Goal: Task Accomplishment & Management: Complete application form

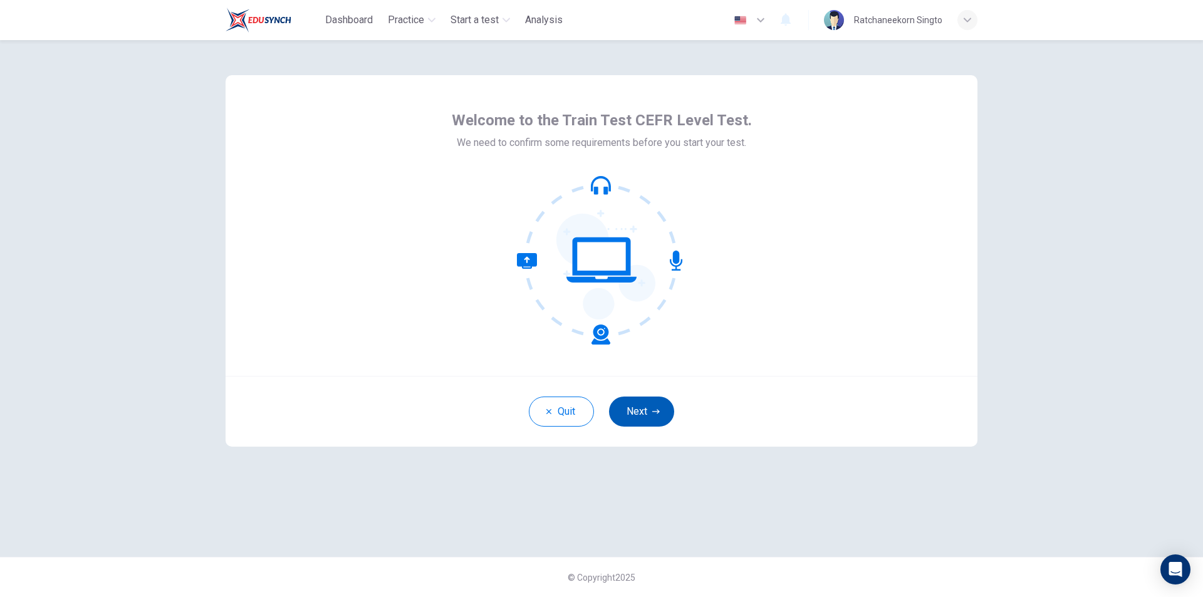
click at [635, 407] on button "Next" at bounding box center [641, 412] width 65 height 30
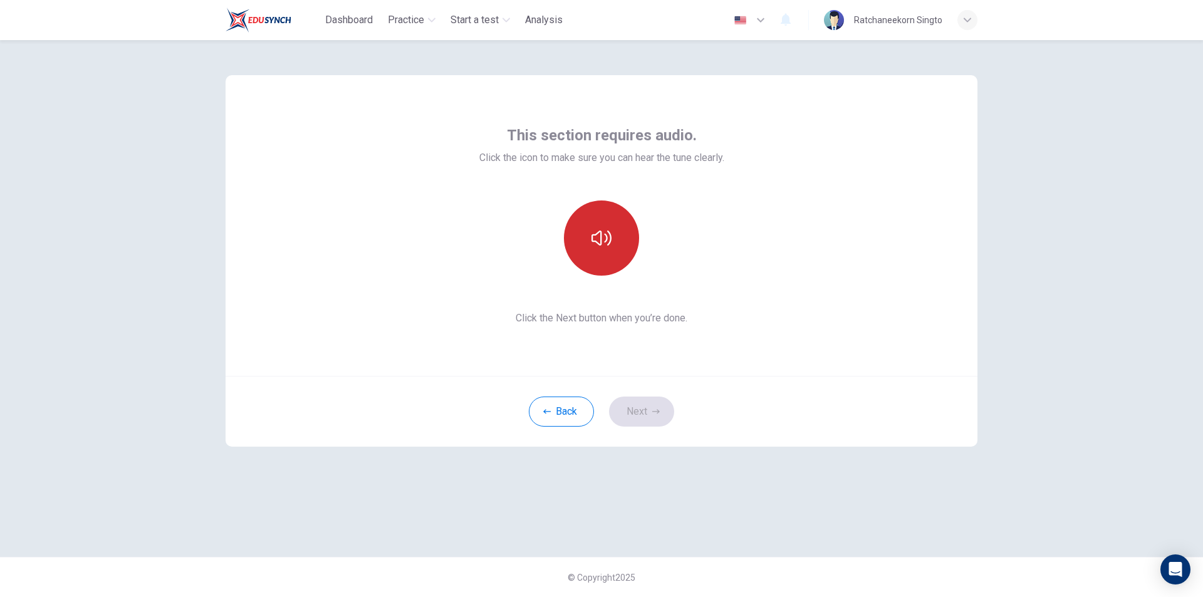
click at [609, 244] on icon "button" at bounding box center [601, 238] width 20 height 15
click at [603, 256] on button "button" at bounding box center [601, 237] width 75 height 75
click at [647, 420] on button "Next" at bounding box center [641, 412] width 65 height 30
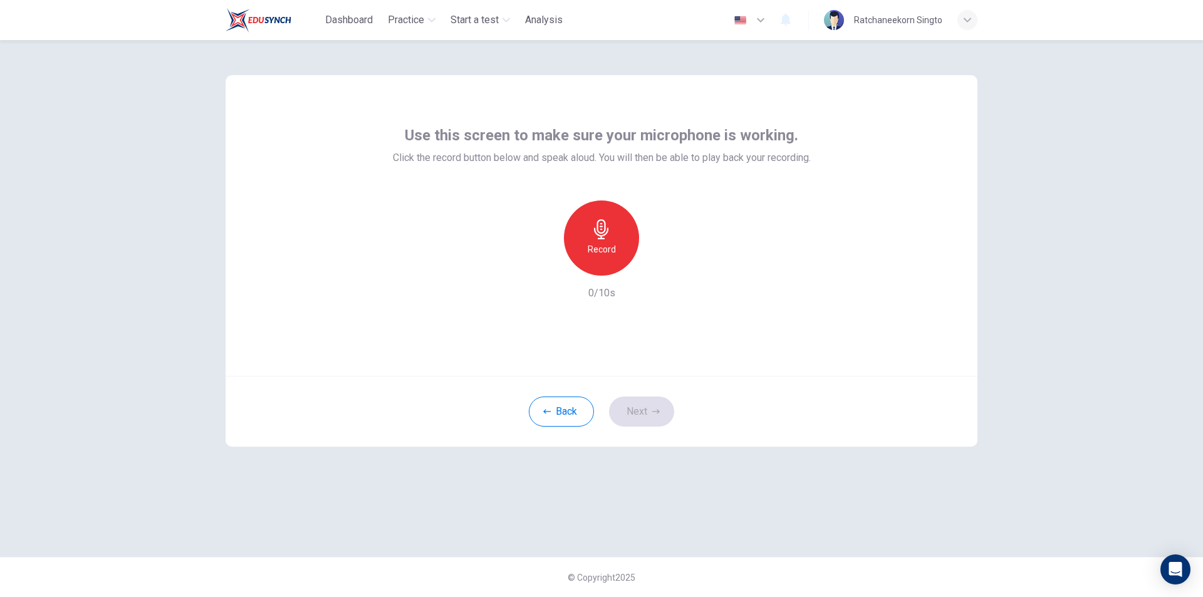
click at [595, 251] on h6 "Record" at bounding box center [602, 249] width 28 height 15
click at [595, 251] on h6 "Stop" at bounding box center [601, 249] width 19 height 15
click at [661, 264] on icon "button" at bounding box center [659, 265] width 13 height 13
click at [596, 237] on icon "button" at bounding box center [601, 229] width 20 height 20
click at [601, 244] on h6 "Stop" at bounding box center [601, 249] width 19 height 15
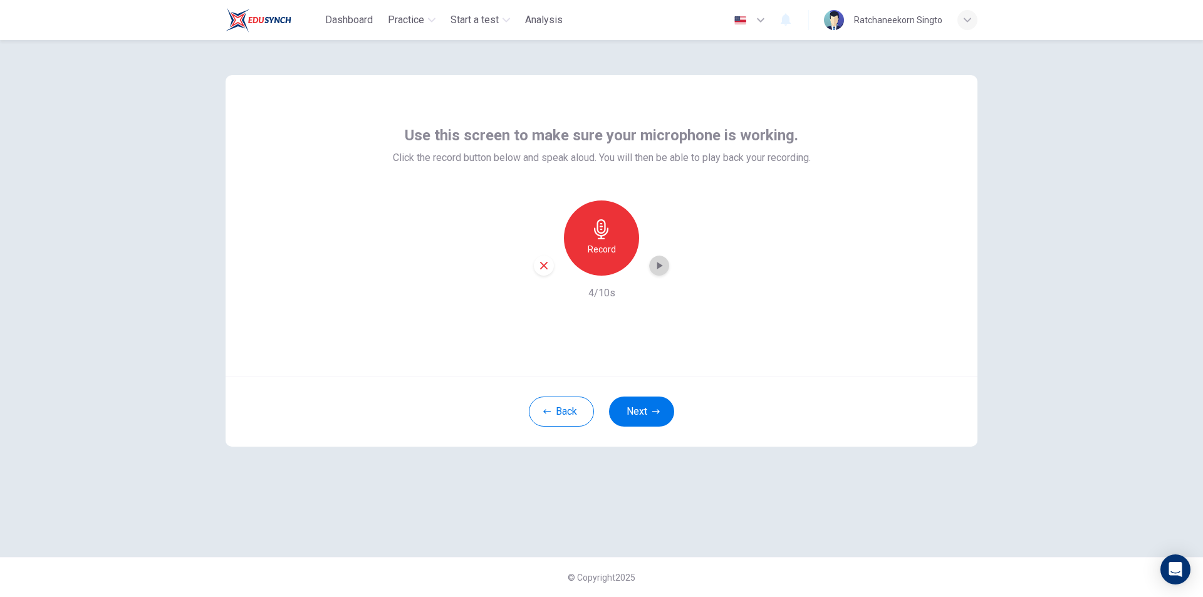
click at [660, 269] on icon "button" at bounding box center [659, 265] width 13 height 13
click at [596, 234] on icon "button" at bounding box center [601, 229] width 14 height 20
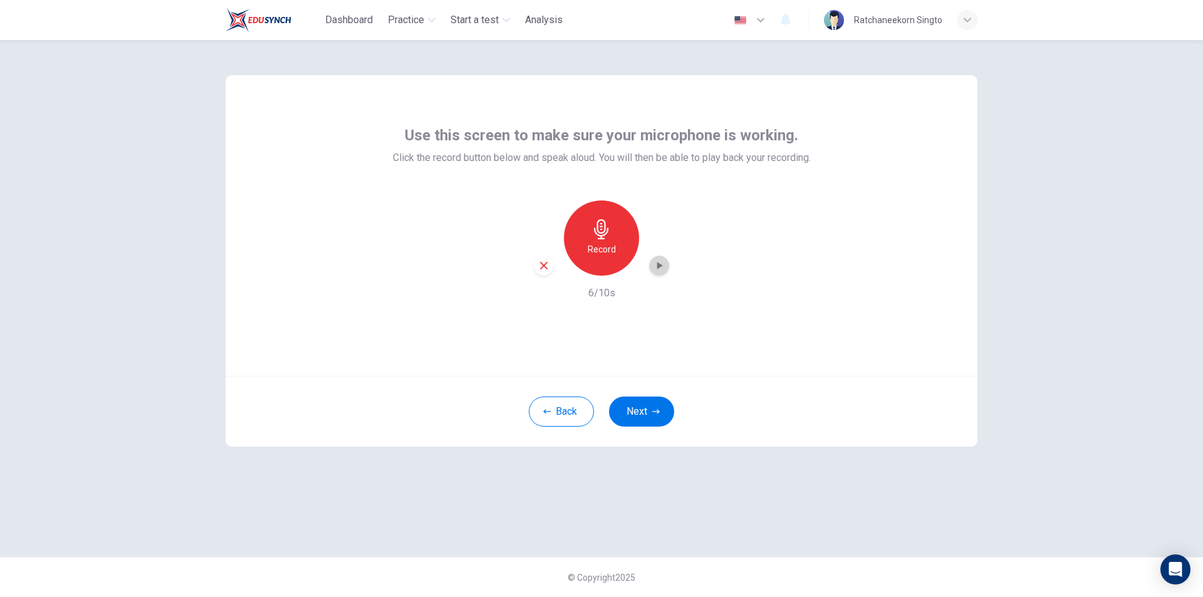
click at [657, 266] on icon "button" at bounding box center [660, 266] width 6 height 8
click at [543, 264] on icon "button" at bounding box center [544, 266] width 8 height 8
click at [617, 244] on div "Record" at bounding box center [601, 237] width 75 height 75
click at [609, 244] on h6 "Stop" at bounding box center [601, 249] width 19 height 15
click at [660, 271] on icon "button" at bounding box center [659, 265] width 13 height 13
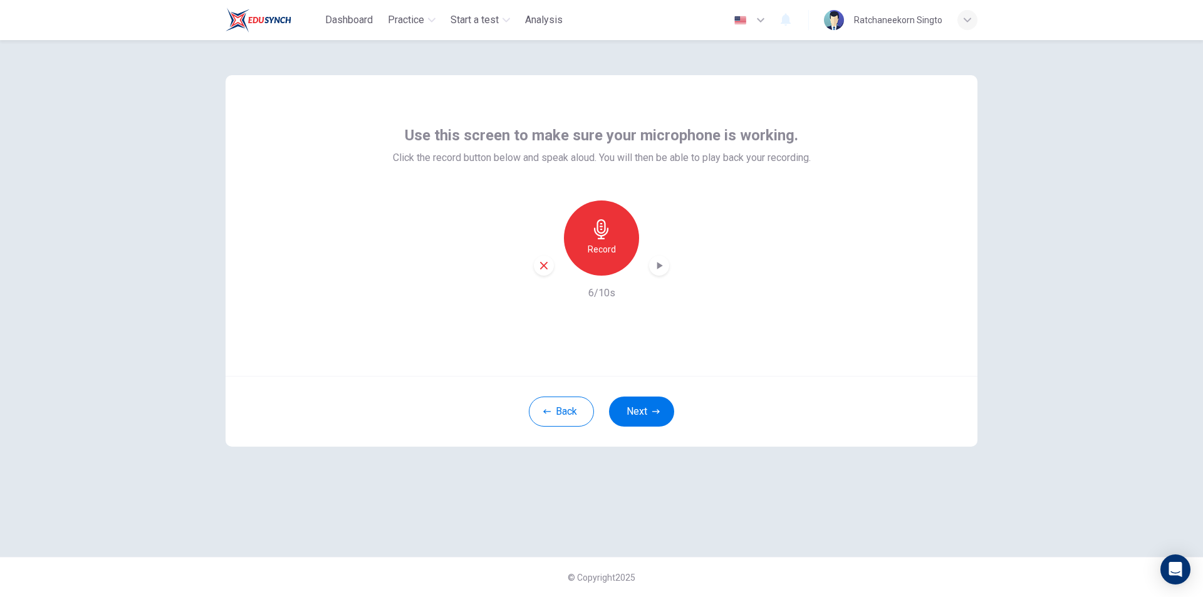
click at [544, 264] on icon "button" at bounding box center [543, 265] width 11 height 11
click at [601, 245] on h6 "Record" at bounding box center [602, 249] width 28 height 15
click at [601, 245] on h6 "Stop" at bounding box center [601, 249] width 19 height 15
click at [656, 262] on icon "button" at bounding box center [659, 265] width 13 height 13
click at [591, 231] on div "Record" at bounding box center [601, 237] width 75 height 75
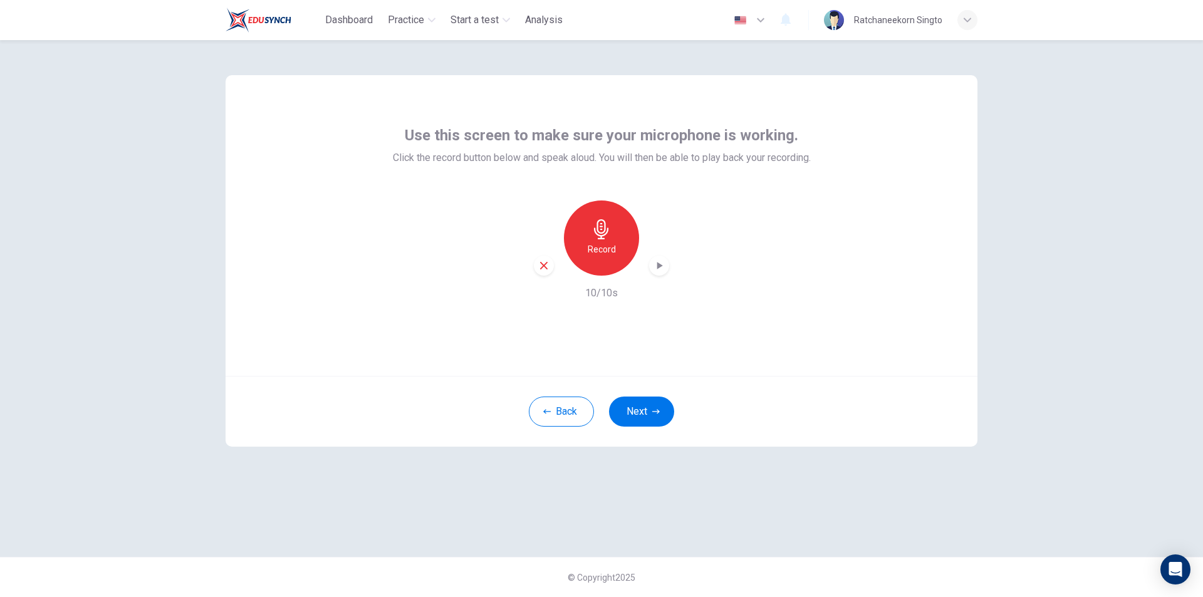
click at [604, 235] on icon "button" at bounding box center [601, 229] width 14 height 20
click at [541, 266] on icon "button" at bounding box center [543, 265] width 11 height 11
click at [598, 233] on icon "button" at bounding box center [601, 229] width 20 height 20
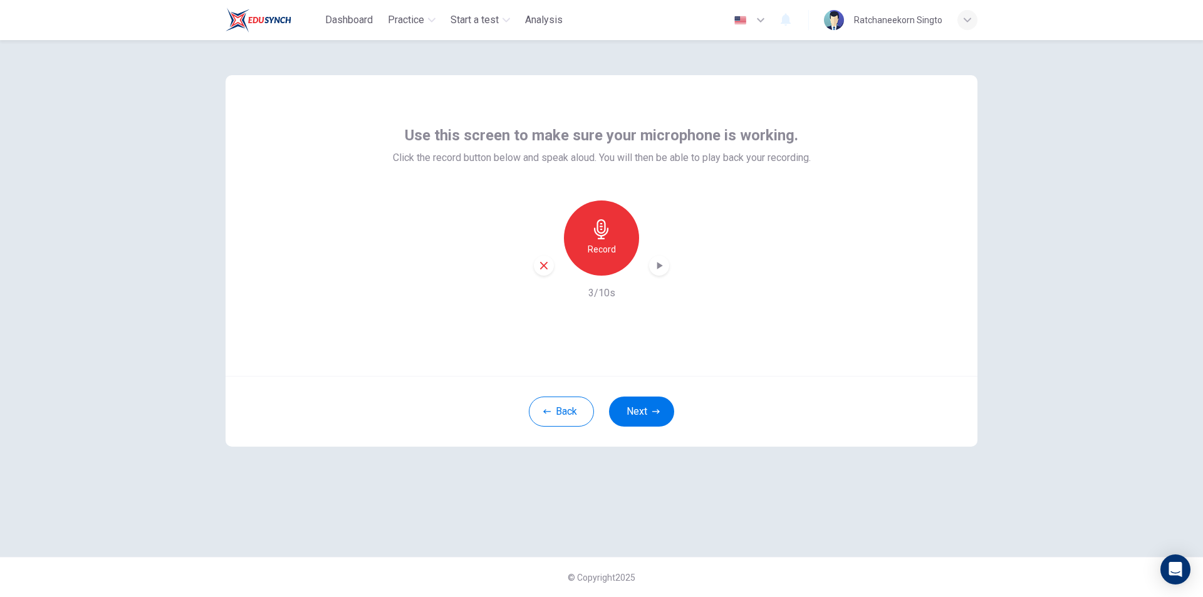
click at [660, 262] on icon "button" at bounding box center [659, 265] width 13 height 13
click at [637, 412] on button "Next" at bounding box center [641, 412] width 65 height 30
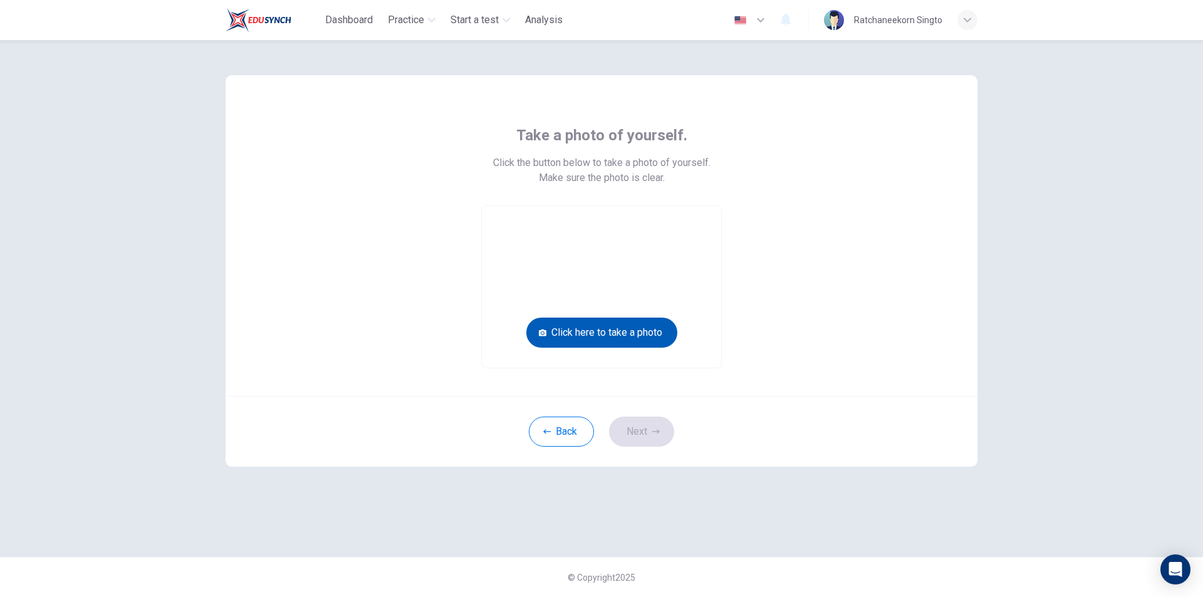
click at [599, 333] on button "Click here to take a photo" at bounding box center [601, 333] width 151 height 30
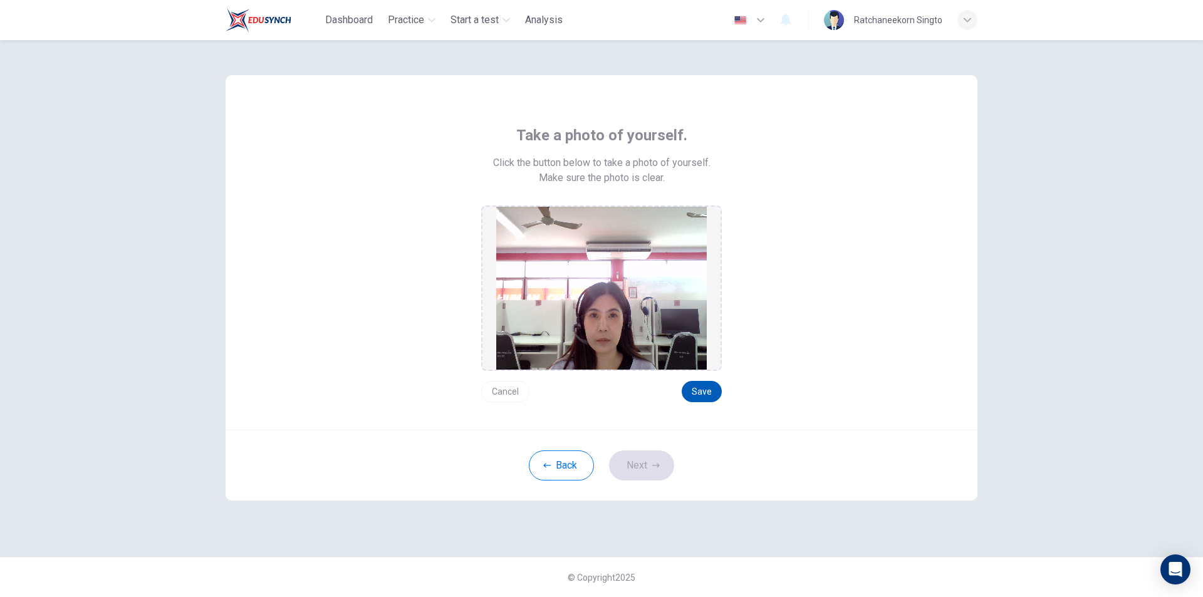
click at [705, 394] on button "Save" at bounding box center [702, 391] width 40 height 21
click at [643, 472] on button "Next" at bounding box center [641, 465] width 65 height 30
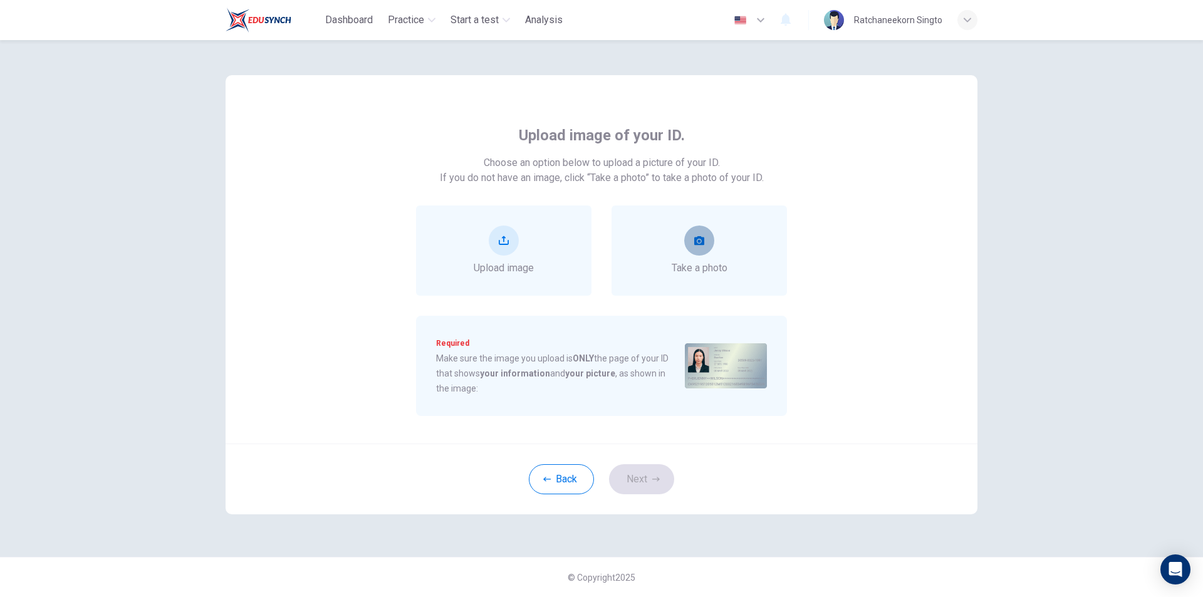
click at [694, 235] on button "take photo" at bounding box center [699, 241] width 30 height 30
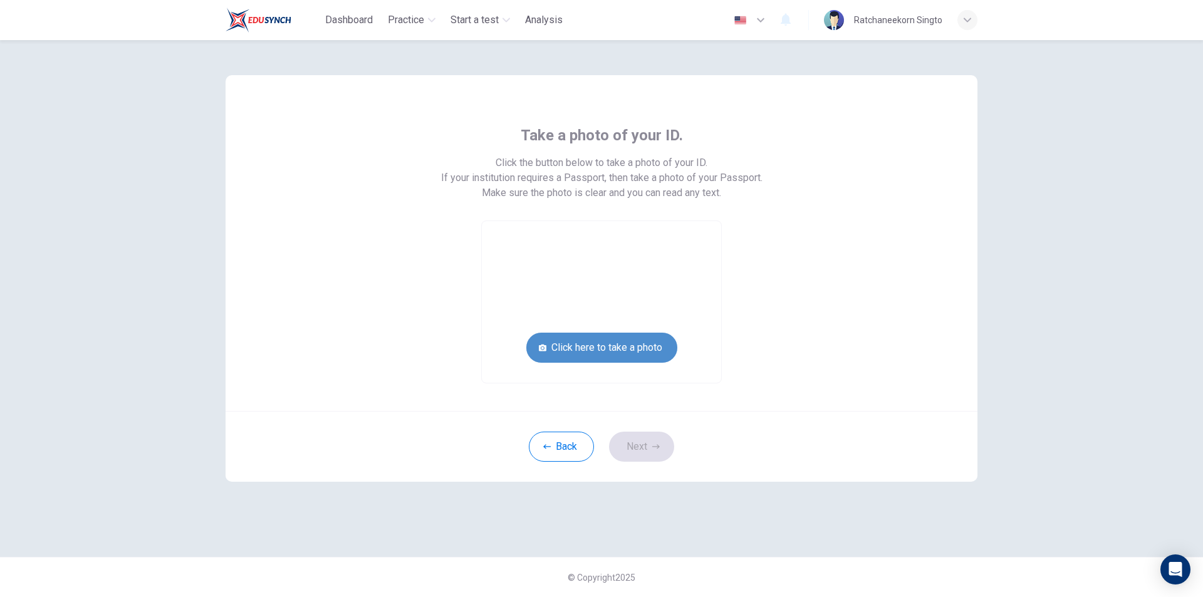
click at [608, 346] on button "Click here to take a photo" at bounding box center [601, 348] width 151 height 30
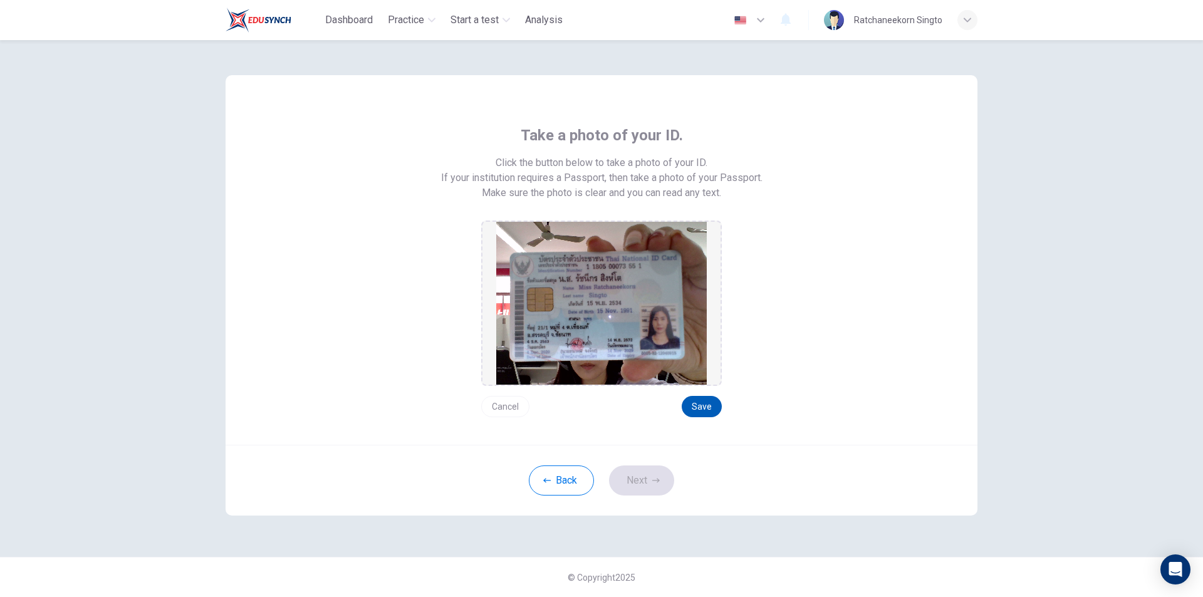
click at [689, 407] on button "Save" at bounding box center [702, 406] width 40 height 21
click at [641, 482] on button "Next" at bounding box center [641, 481] width 65 height 30
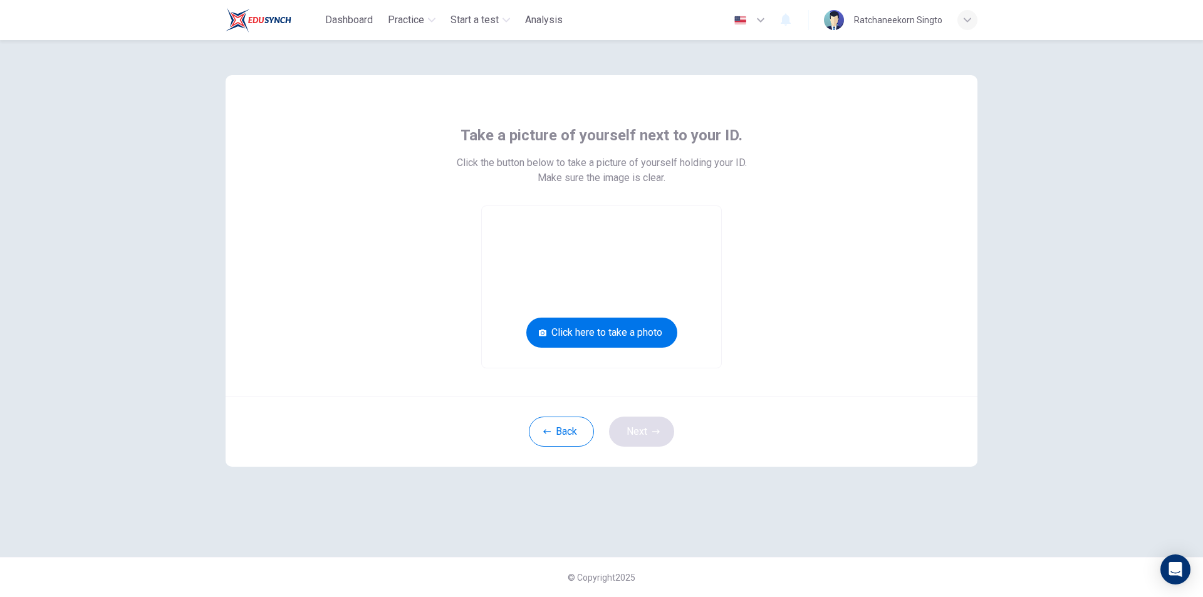
click at [641, 482] on div "Take a picture of yourself next to your ID. Click the button below to take a pi…" at bounding box center [602, 298] width 792 height 517
click at [615, 333] on button "Click here to take a photo" at bounding box center [601, 333] width 151 height 30
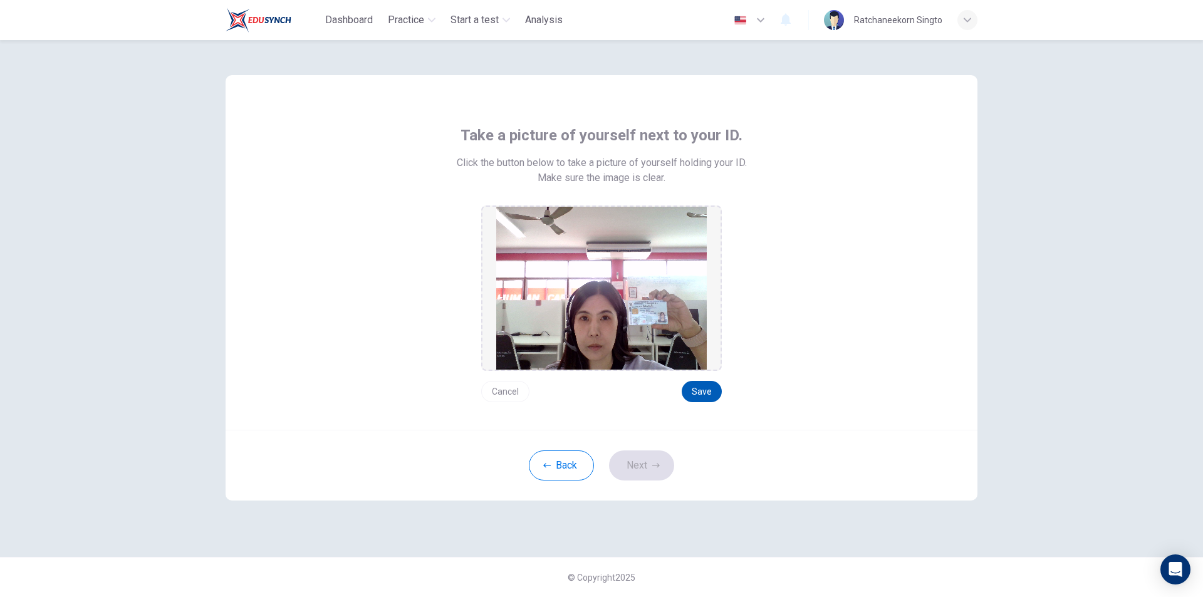
click at [705, 389] on button "Save" at bounding box center [702, 391] width 40 height 21
click at [638, 456] on button "Next" at bounding box center [641, 465] width 65 height 30
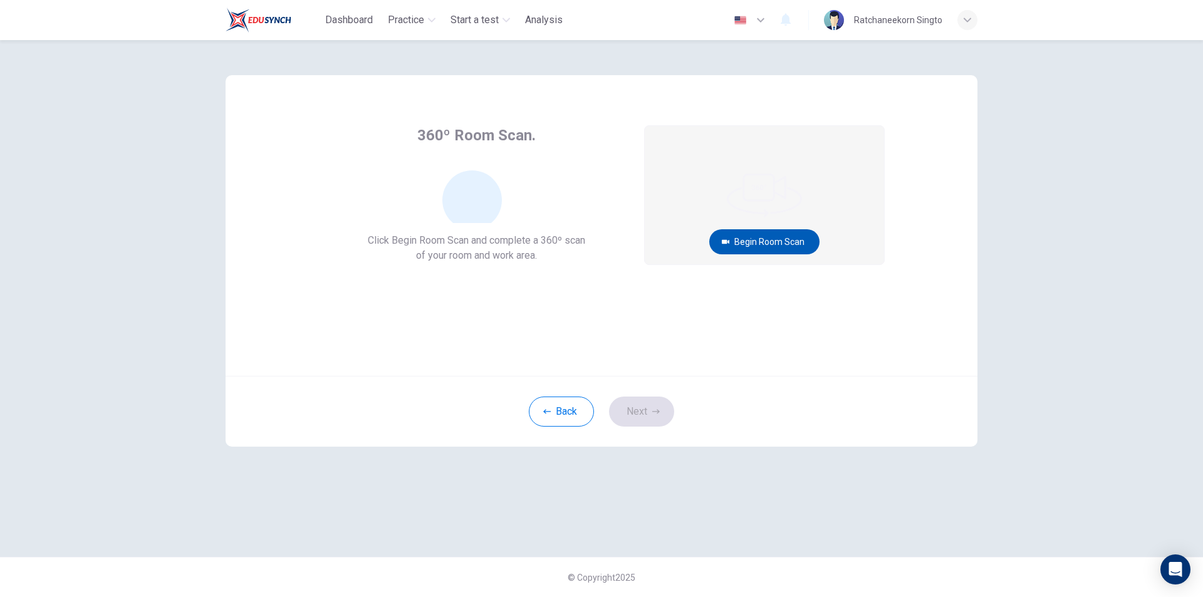
click at [743, 244] on button "Begin Room Scan" at bounding box center [764, 241] width 110 height 25
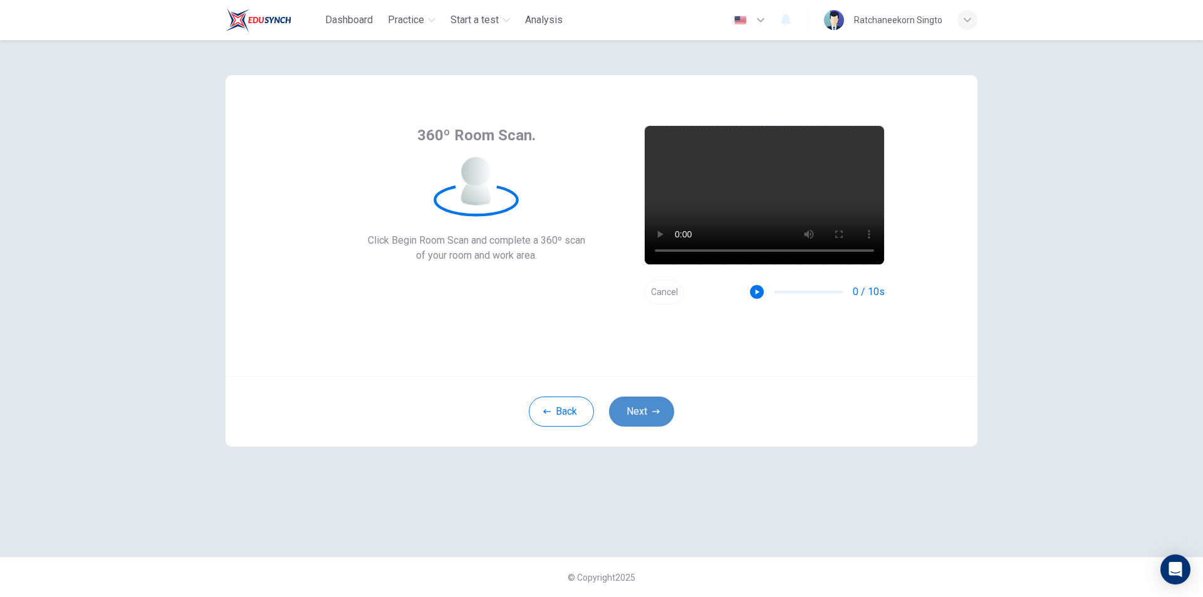
click at [655, 410] on icon "button" at bounding box center [656, 412] width 8 height 8
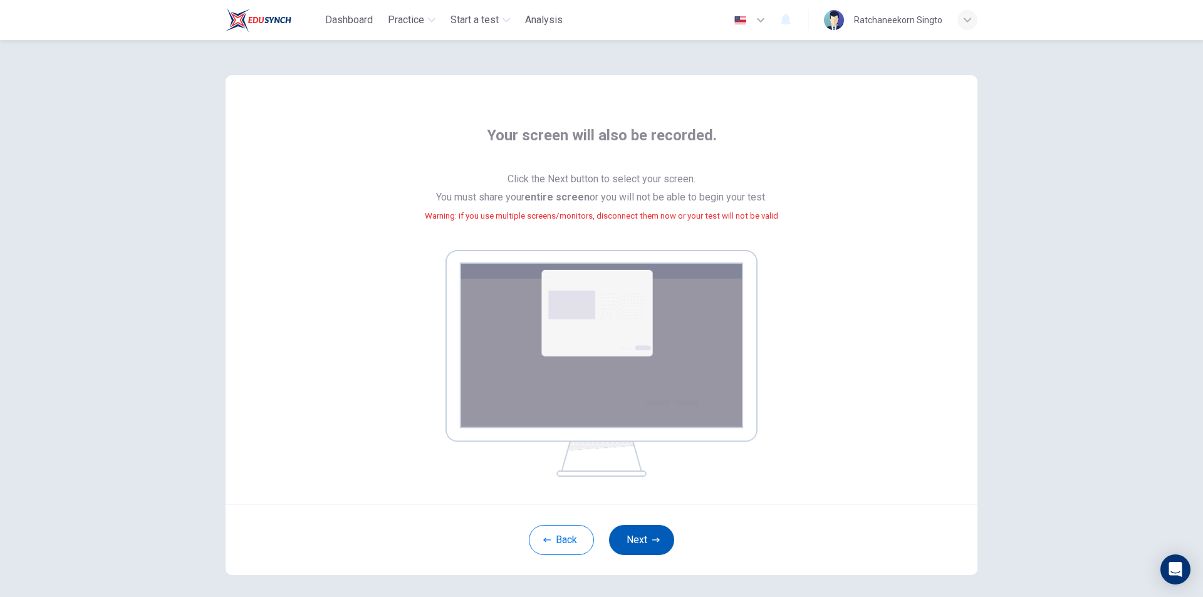
click at [647, 540] on button "Next" at bounding box center [641, 540] width 65 height 30
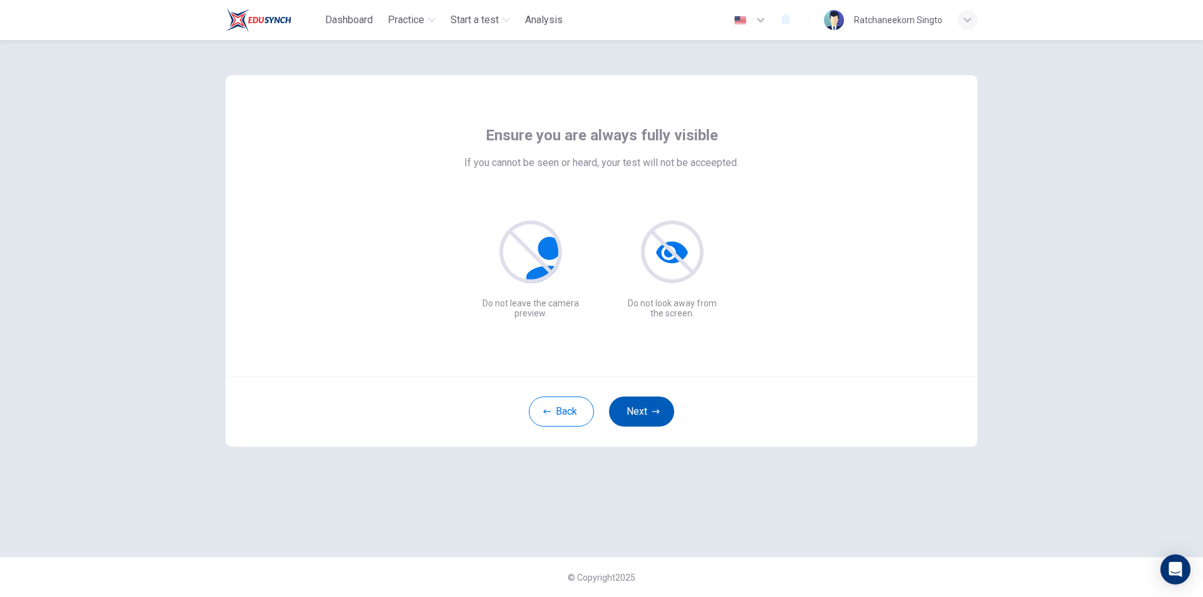
click at [654, 416] on button "Next" at bounding box center [641, 412] width 65 height 30
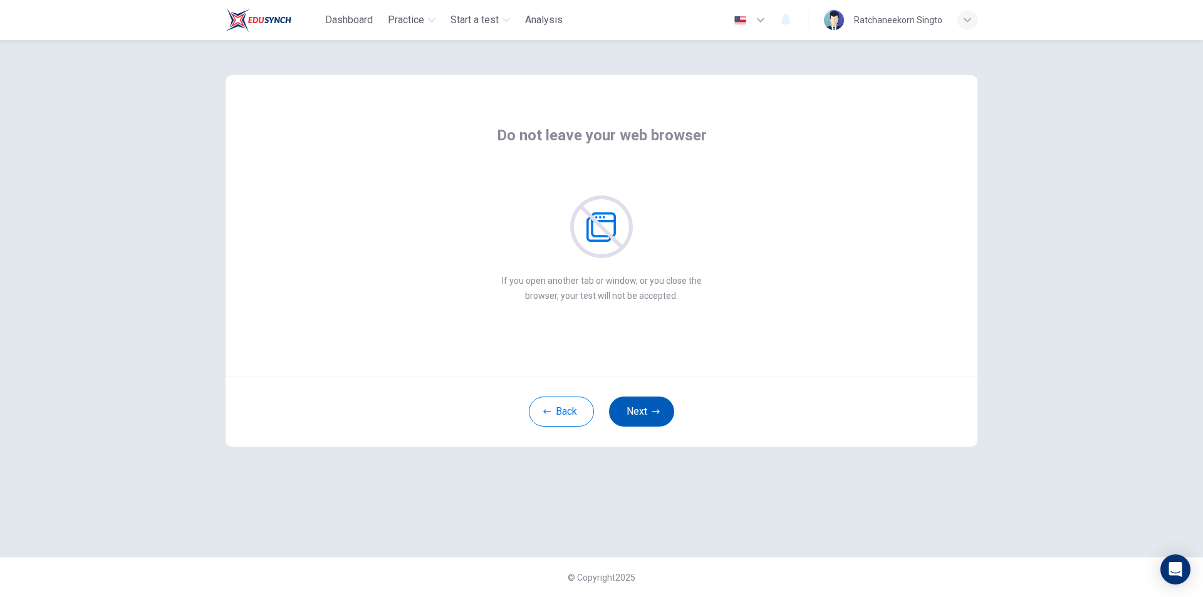
click at [653, 410] on icon "button" at bounding box center [656, 412] width 8 height 8
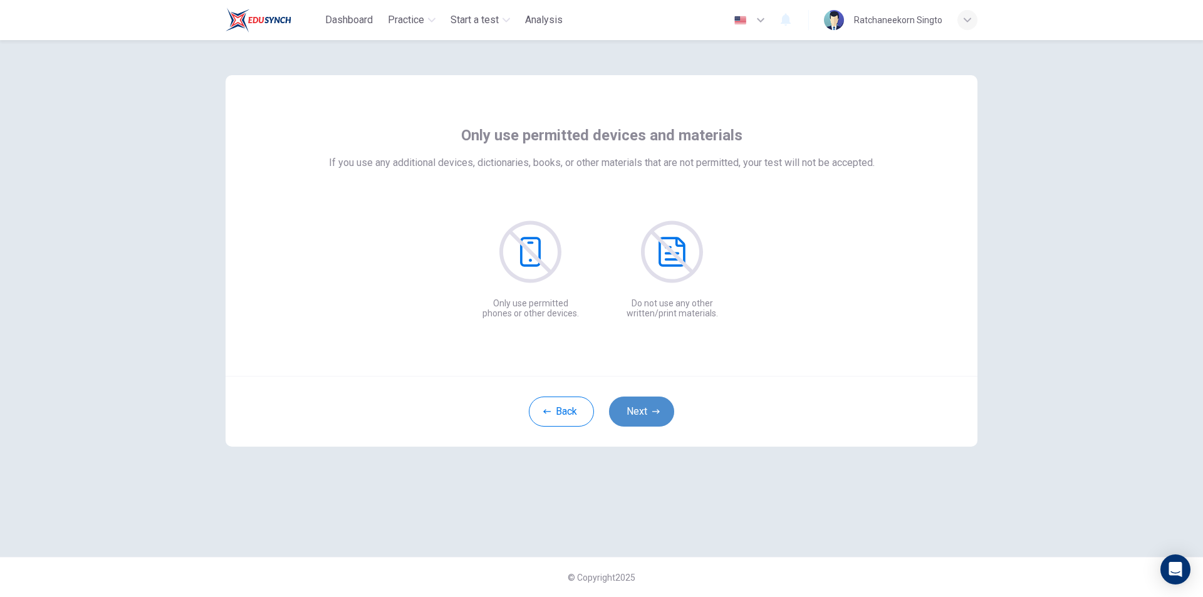
click at [653, 410] on icon "button" at bounding box center [656, 412] width 8 height 8
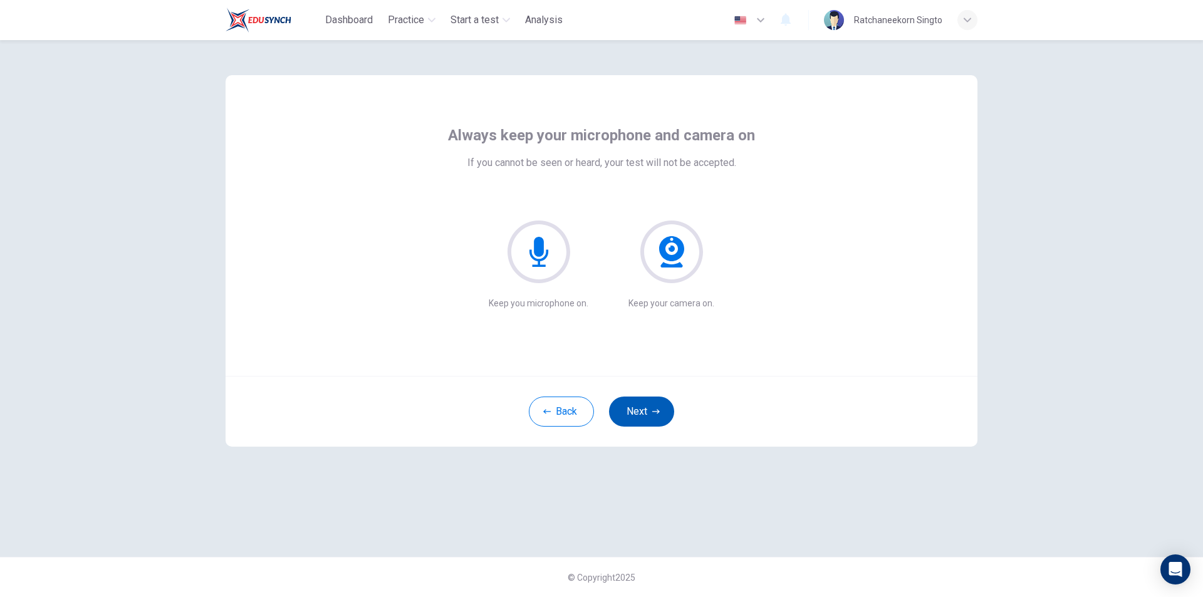
click at [653, 410] on icon "button" at bounding box center [656, 412] width 8 height 8
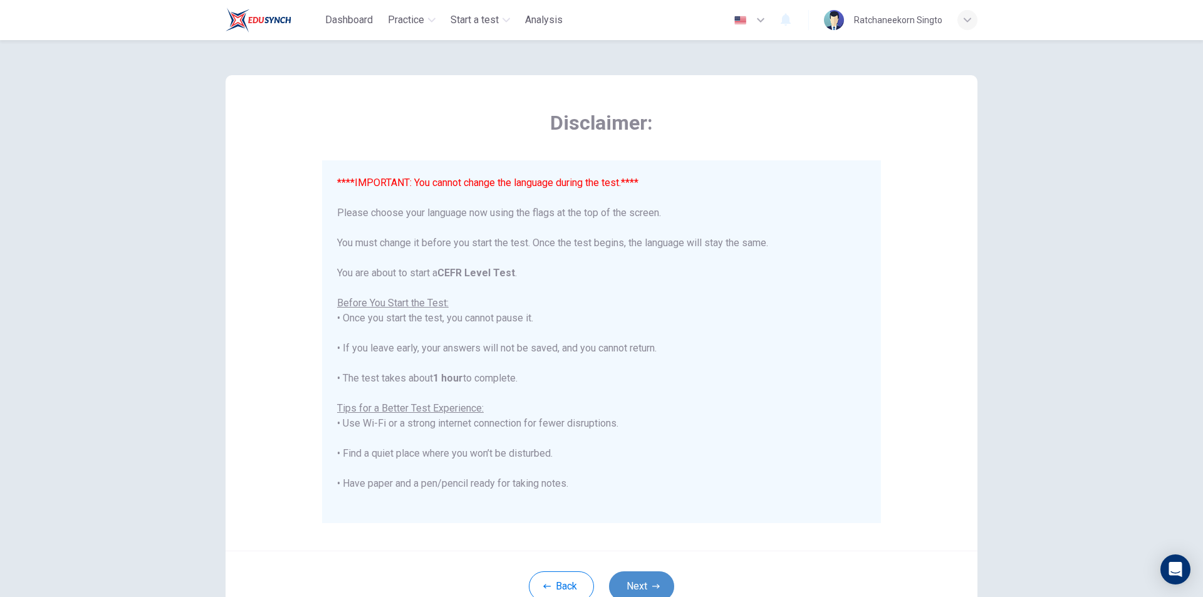
click at [643, 585] on button "Next" at bounding box center [641, 586] width 65 height 30
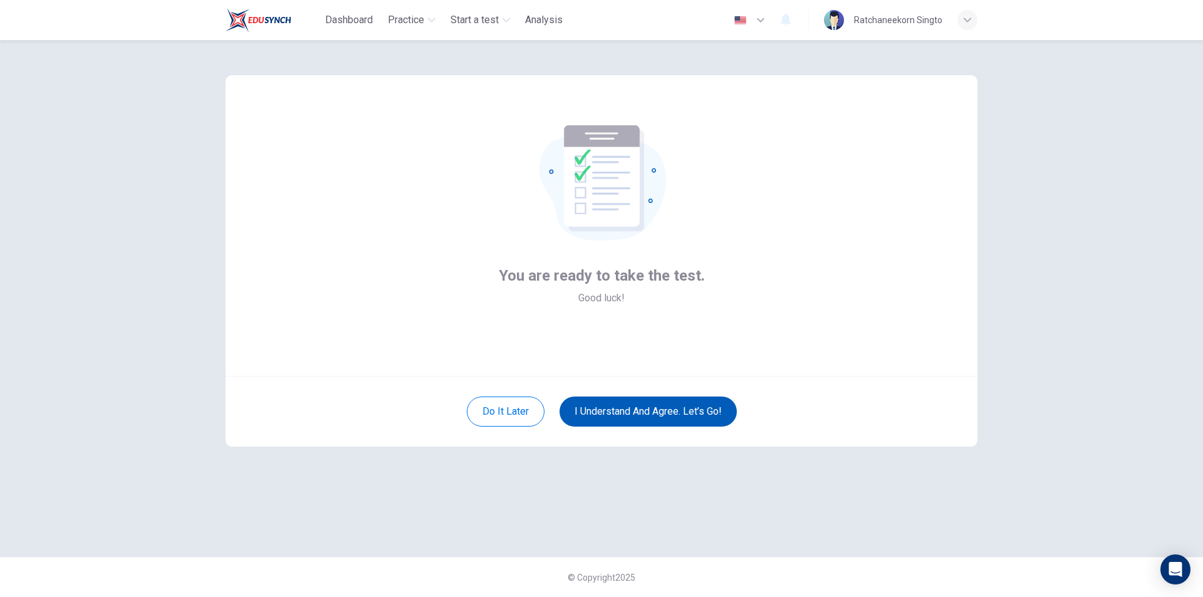
click at [658, 415] on button "I understand and agree. Let’s go!" at bounding box center [647, 412] width 177 height 30
click at [648, 416] on button "I understand and agree. Let’s go!" at bounding box center [647, 412] width 177 height 30
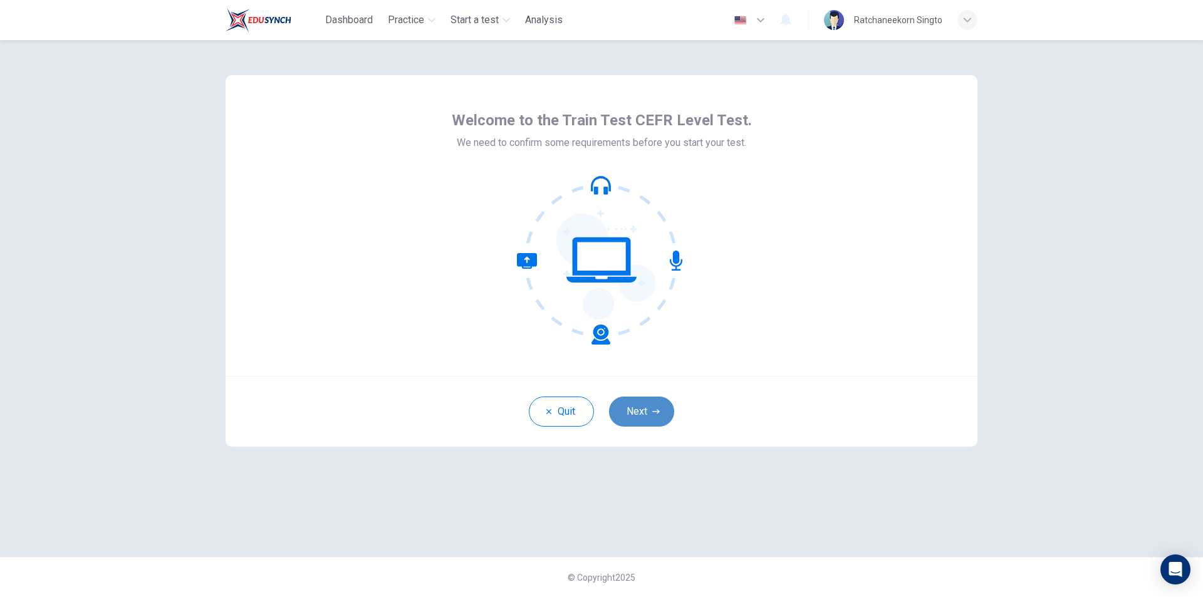
click at [640, 419] on button "Next" at bounding box center [641, 412] width 65 height 30
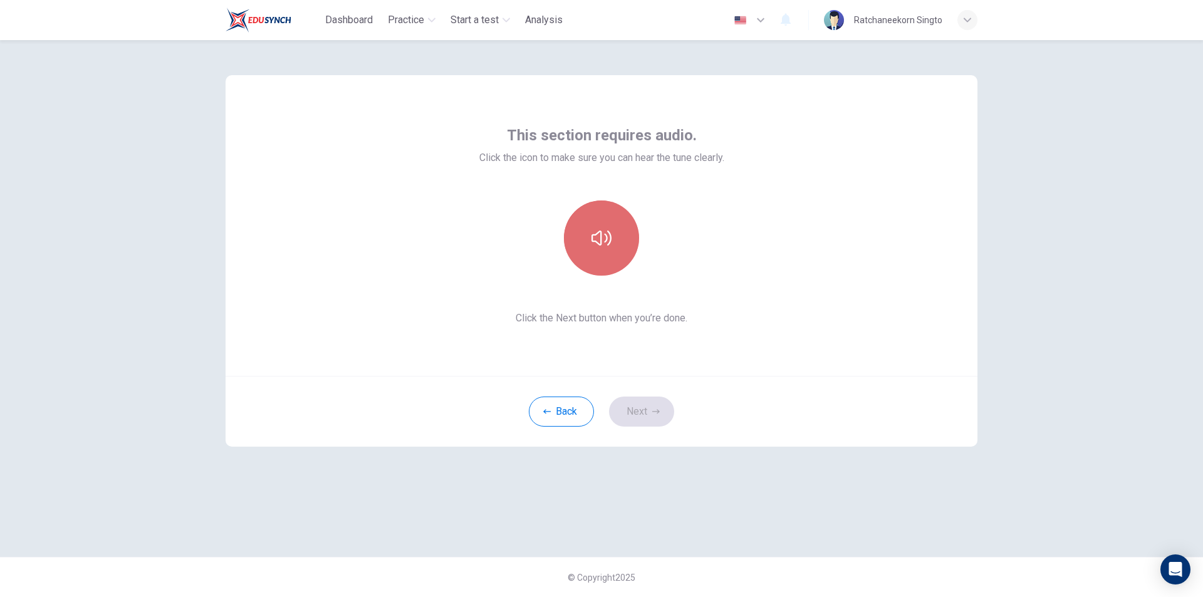
click at [617, 242] on button "button" at bounding box center [601, 237] width 75 height 75
click at [603, 247] on icon "button" at bounding box center [601, 238] width 20 height 20
click at [643, 412] on button "Next" at bounding box center [641, 412] width 65 height 30
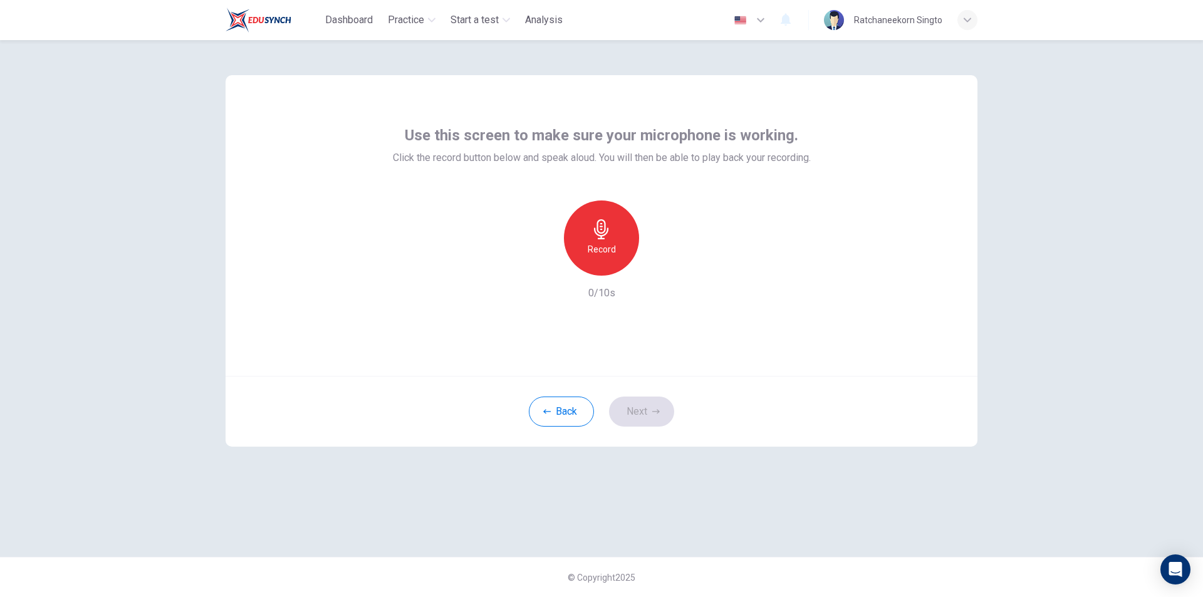
click at [604, 248] on h6 "Record" at bounding box center [602, 249] width 28 height 15
click at [604, 248] on h6 "Stop" at bounding box center [601, 249] width 19 height 15
click at [655, 266] on icon "button" at bounding box center [659, 265] width 13 height 13
click at [635, 410] on button "Next" at bounding box center [641, 412] width 65 height 30
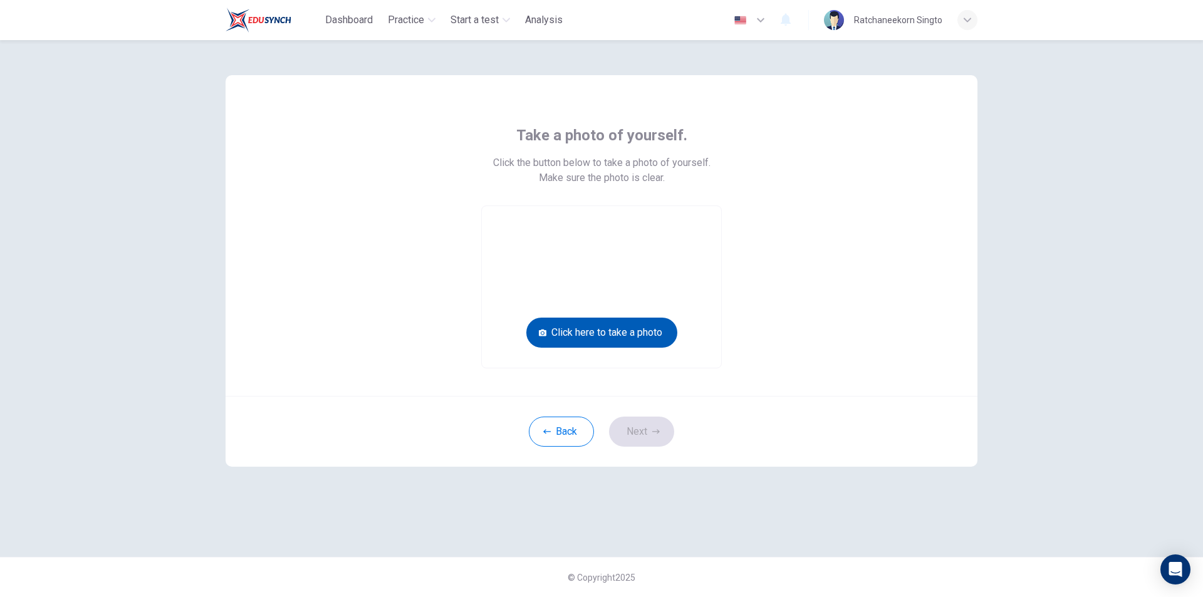
click at [639, 336] on button "Click here to take a photo" at bounding box center [601, 333] width 151 height 30
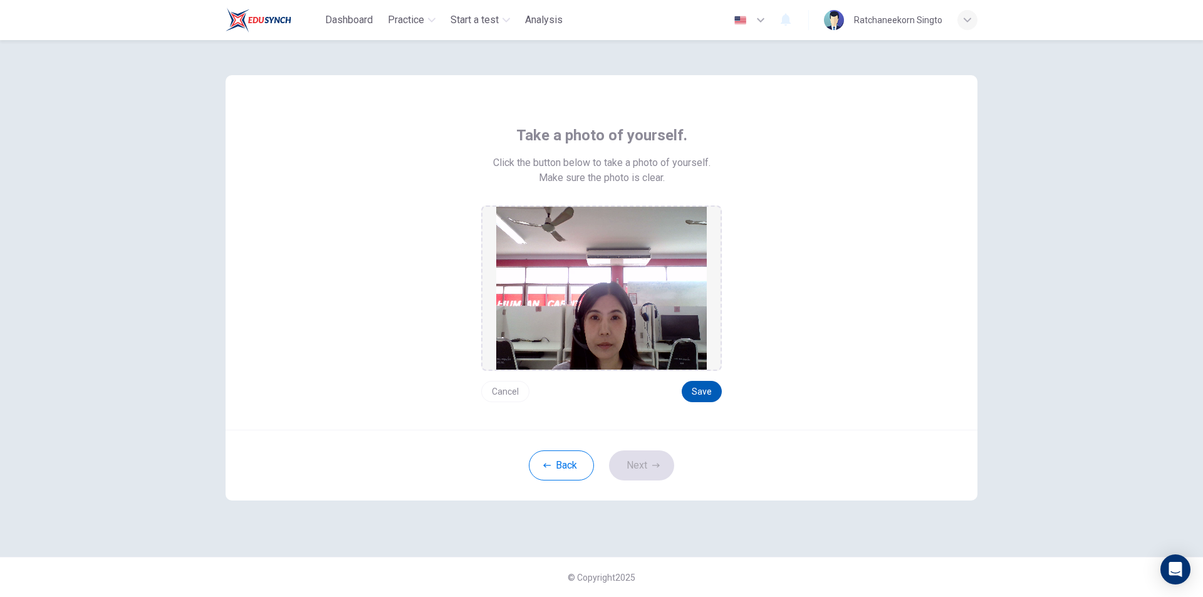
click at [705, 390] on button "Save" at bounding box center [702, 391] width 40 height 21
click at [640, 456] on button "Next" at bounding box center [641, 465] width 65 height 30
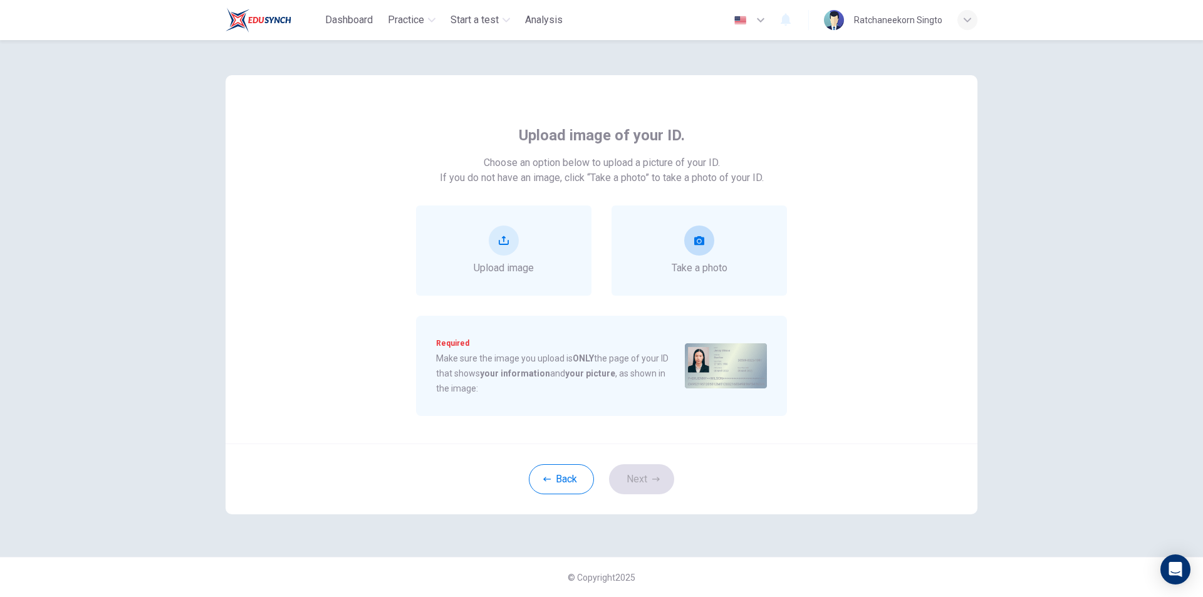
click at [716, 245] on div "Take a photo" at bounding box center [700, 251] width 56 height 50
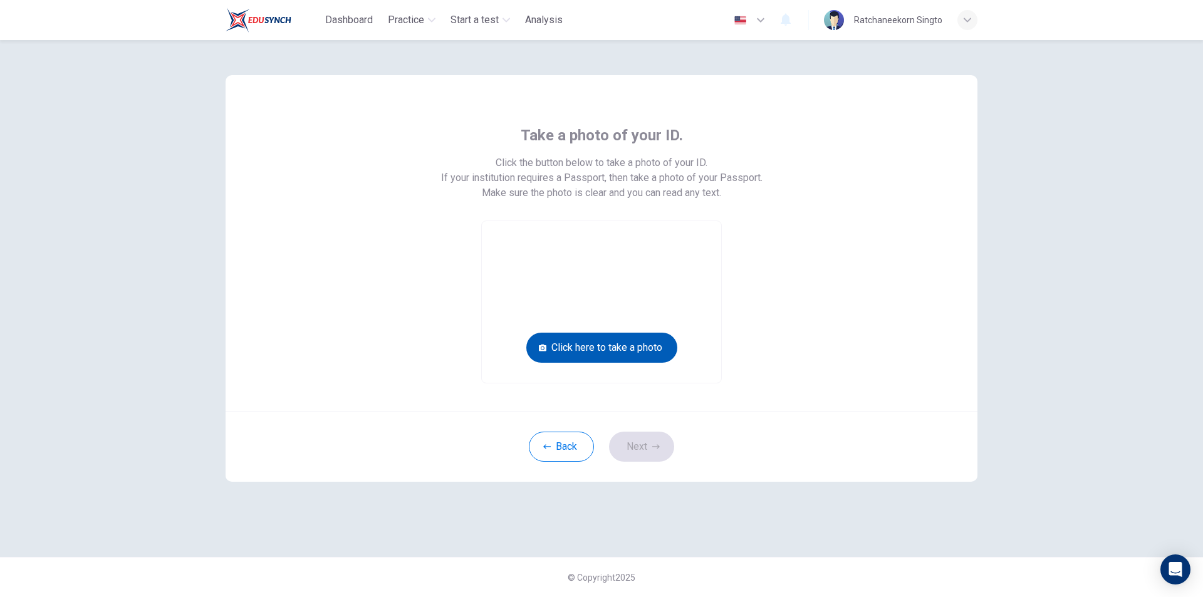
click at [619, 348] on button "Click here to take a photo" at bounding box center [601, 348] width 151 height 30
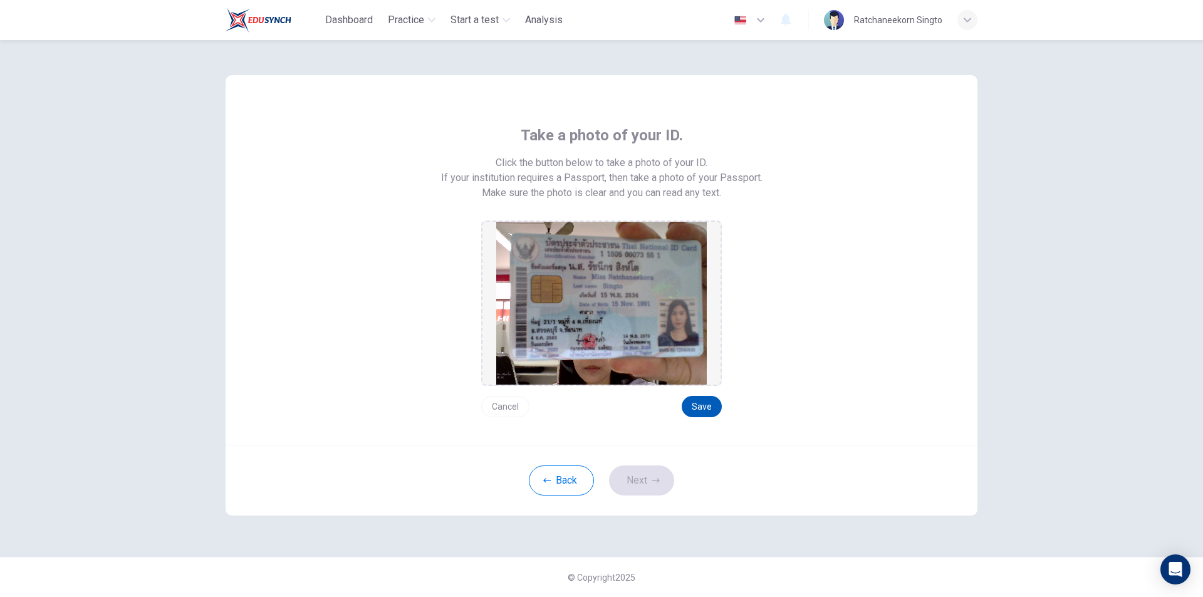
click at [704, 412] on button "Save" at bounding box center [702, 406] width 40 height 21
click at [653, 479] on icon "button" at bounding box center [656, 481] width 8 height 8
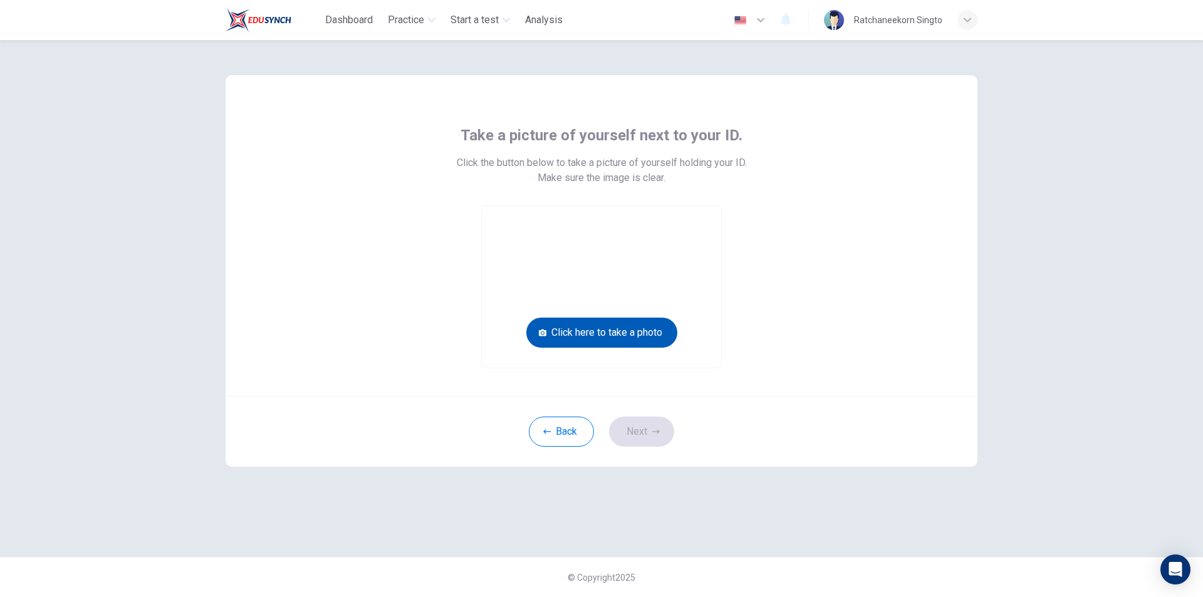
click at [637, 328] on button "Click here to take a photo" at bounding box center [601, 333] width 151 height 30
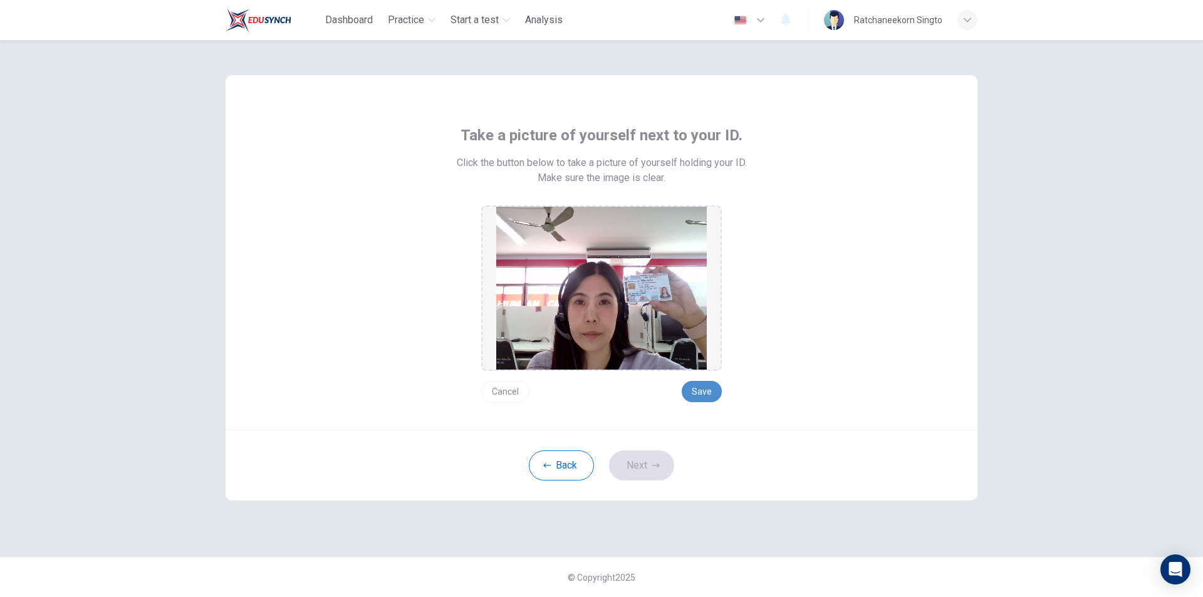
click at [699, 390] on button "Save" at bounding box center [702, 391] width 40 height 21
click at [636, 457] on button "Next" at bounding box center [641, 465] width 65 height 30
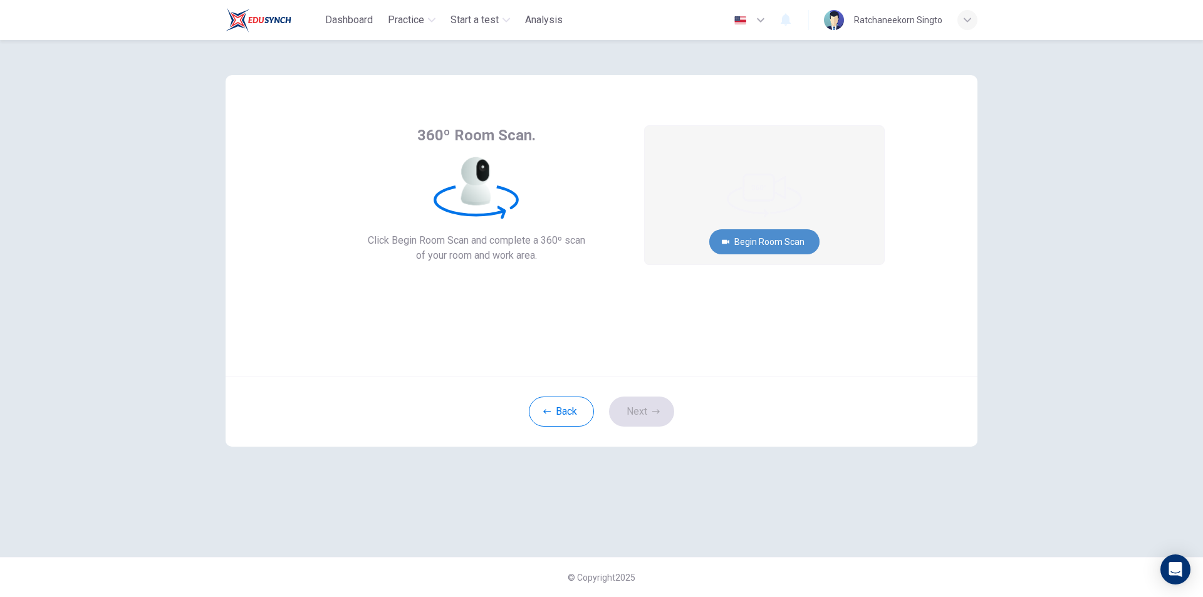
click at [794, 245] on button "Begin Room Scan" at bounding box center [764, 241] width 110 height 25
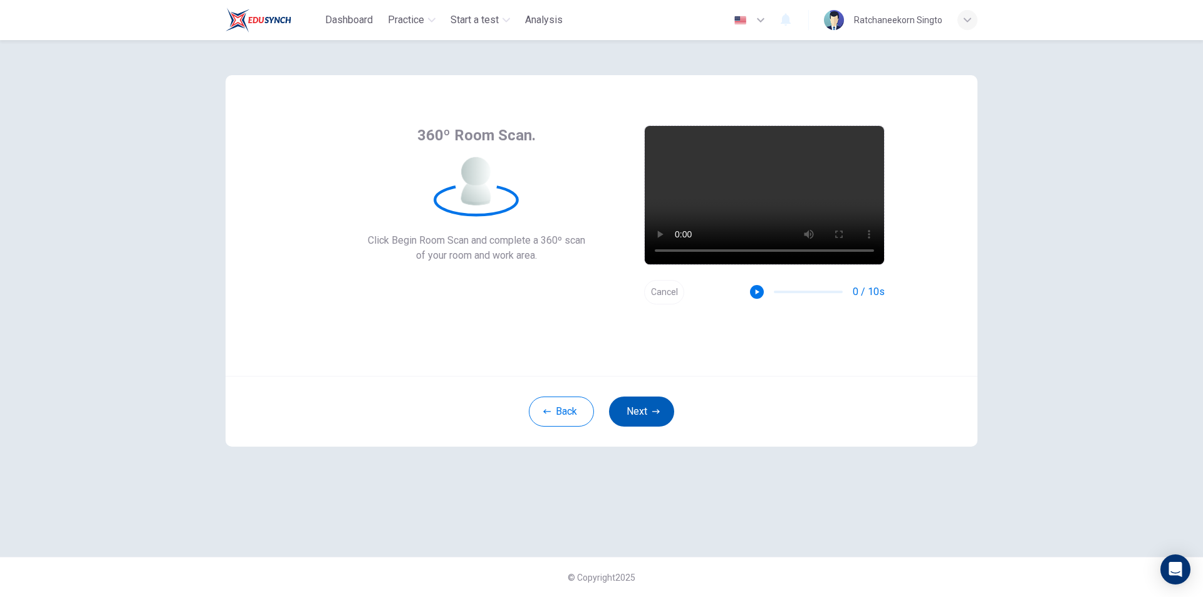
click at [647, 405] on button "Next" at bounding box center [641, 412] width 65 height 30
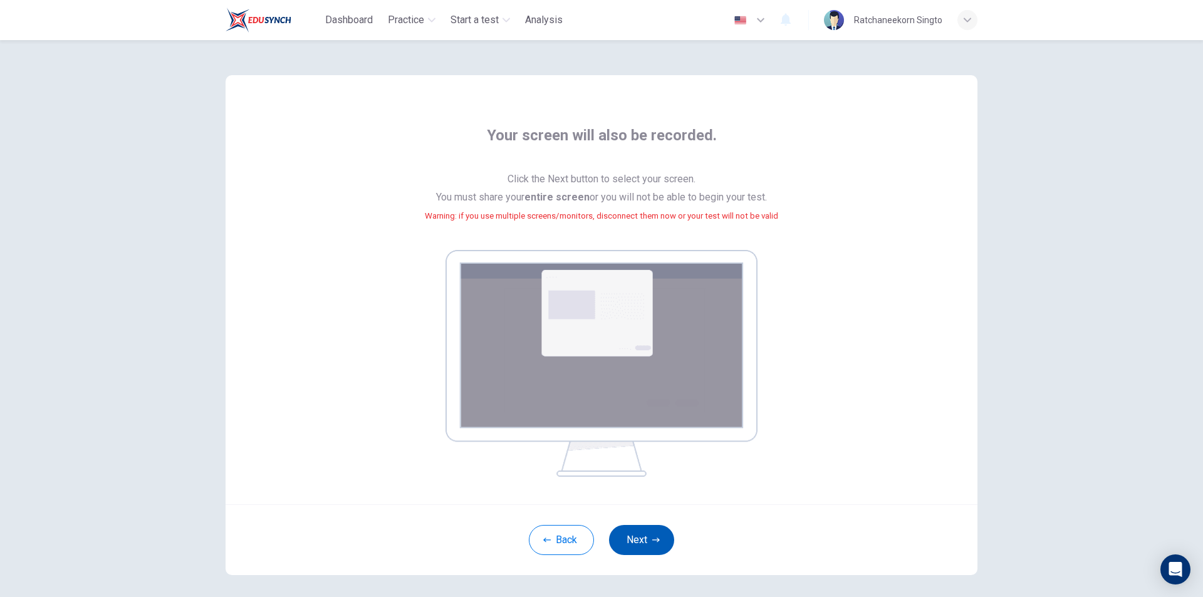
click at [635, 536] on button "Next" at bounding box center [641, 540] width 65 height 30
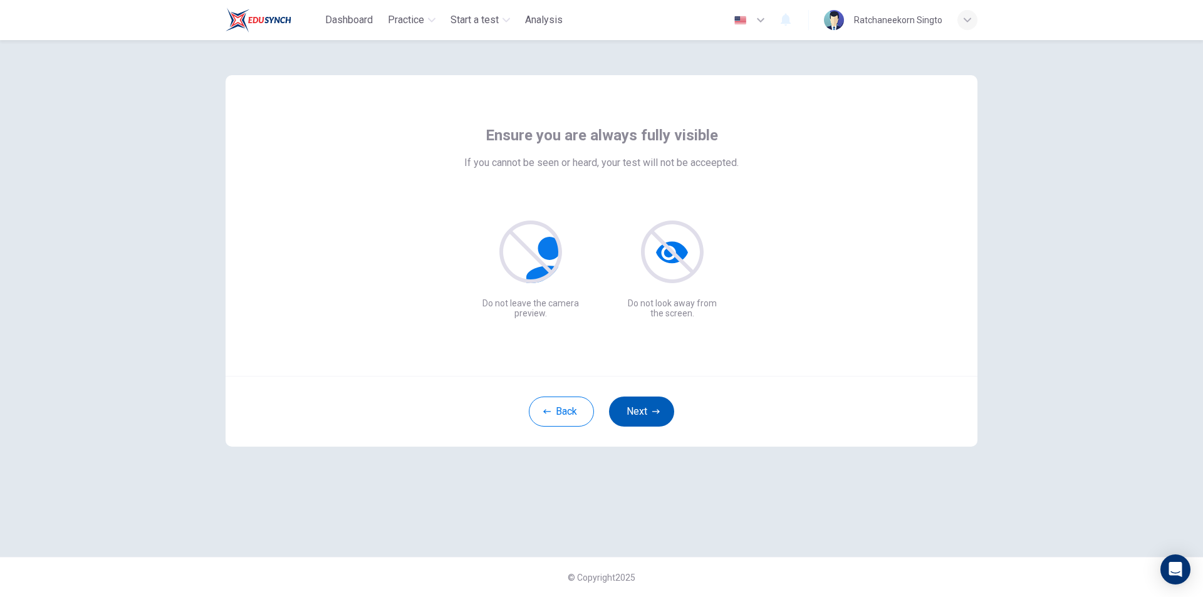
click at [640, 412] on button "Next" at bounding box center [641, 412] width 65 height 30
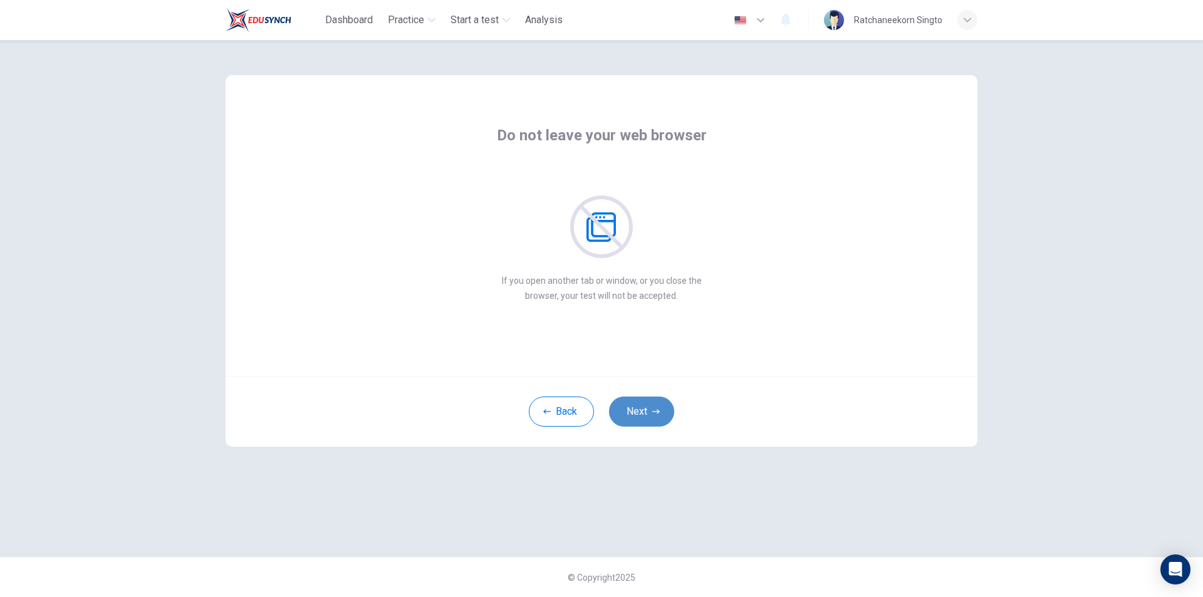
click at [660, 424] on button "Next" at bounding box center [641, 412] width 65 height 30
click at [660, 417] on button "Next" at bounding box center [641, 412] width 65 height 30
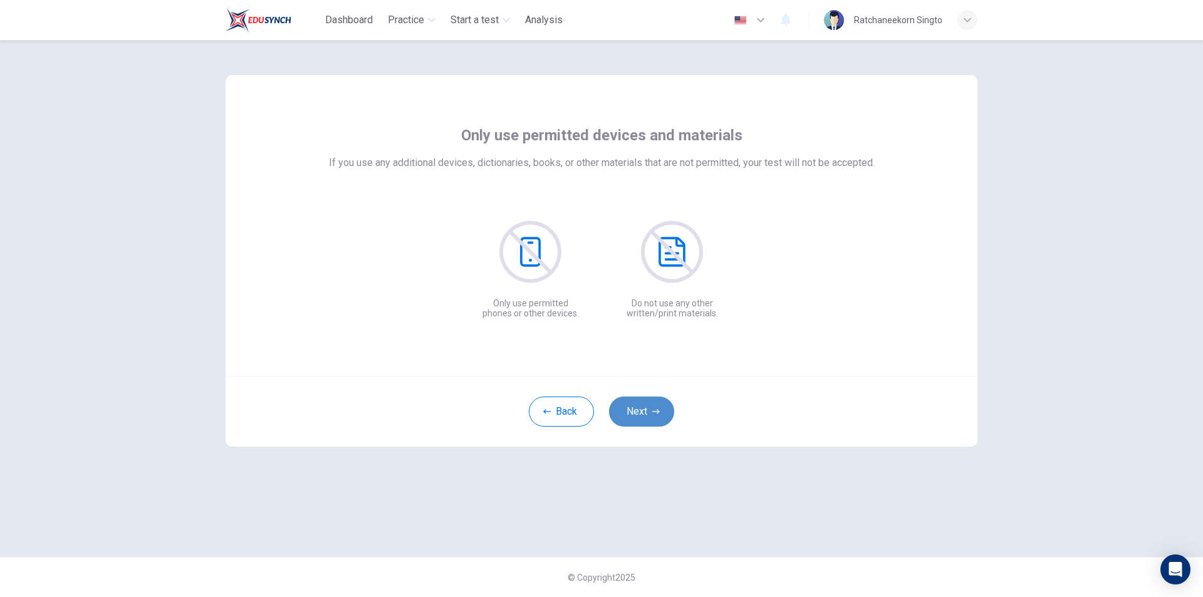
click at [660, 417] on button "Next" at bounding box center [641, 412] width 65 height 30
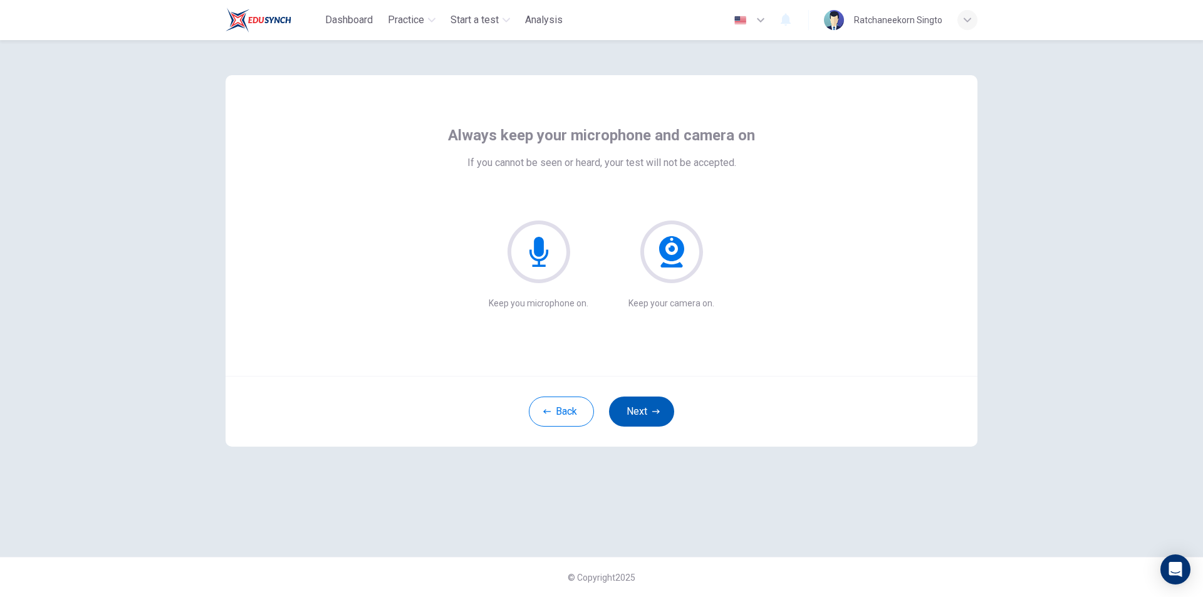
click at [660, 417] on button "Next" at bounding box center [641, 412] width 65 height 30
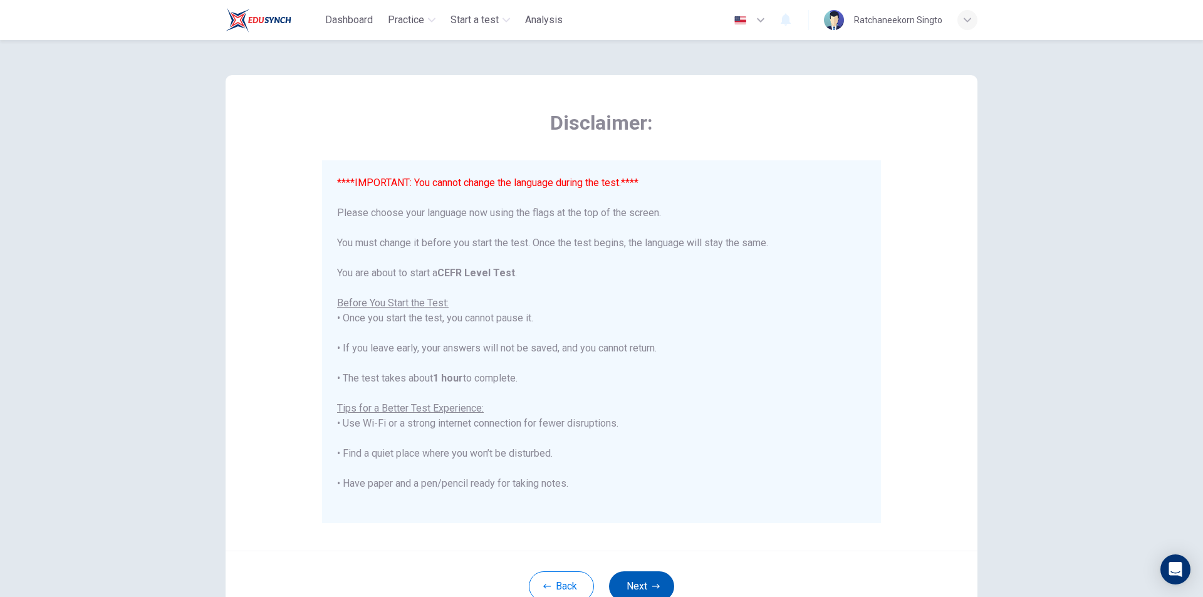
click at [644, 591] on button "Next" at bounding box center [641, 586] width 65 height 30
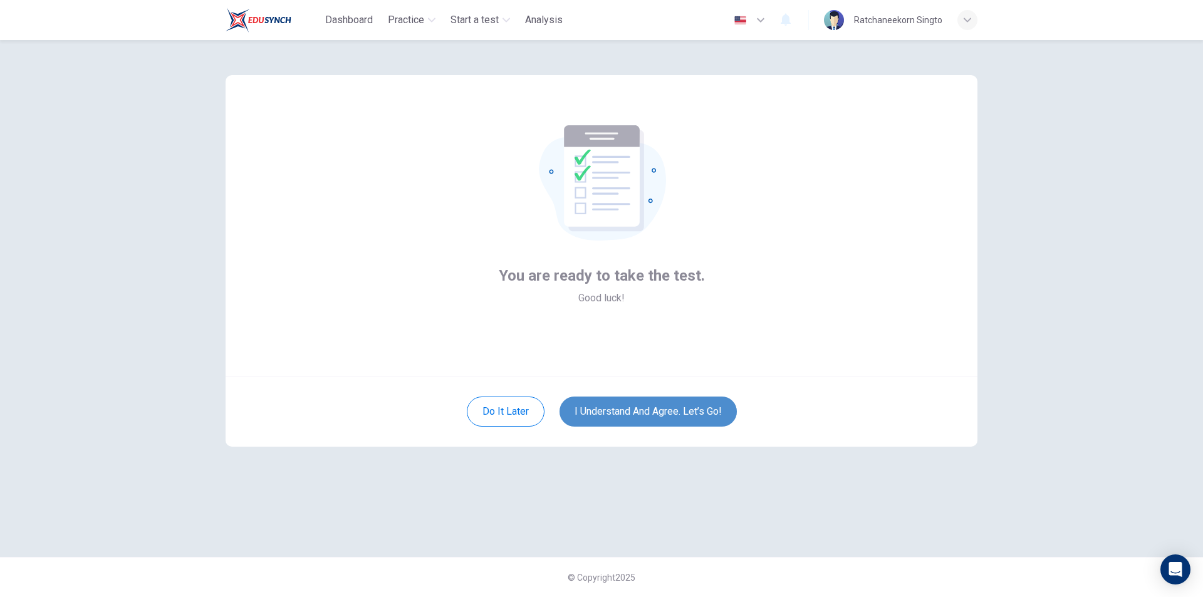
click at [664, 405] on button "I understand and agree. Let’s go!" at bounding box center [647, 412] width 177 height 30
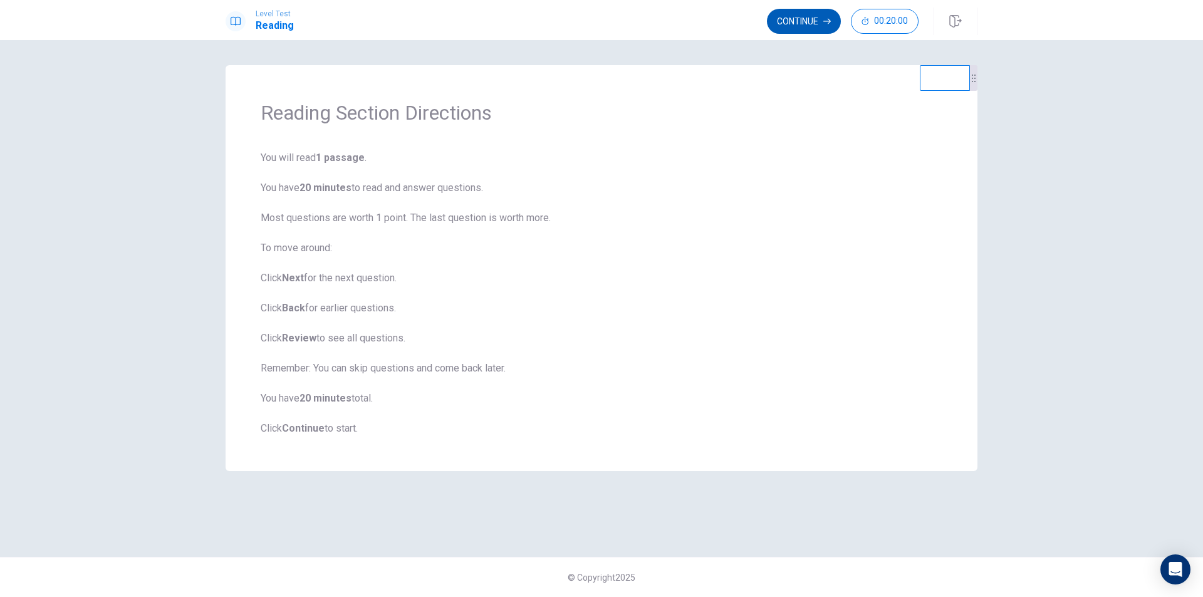
click at [820, 24] on button "Continue" at bounding box center [804, 21] width 74 height 25
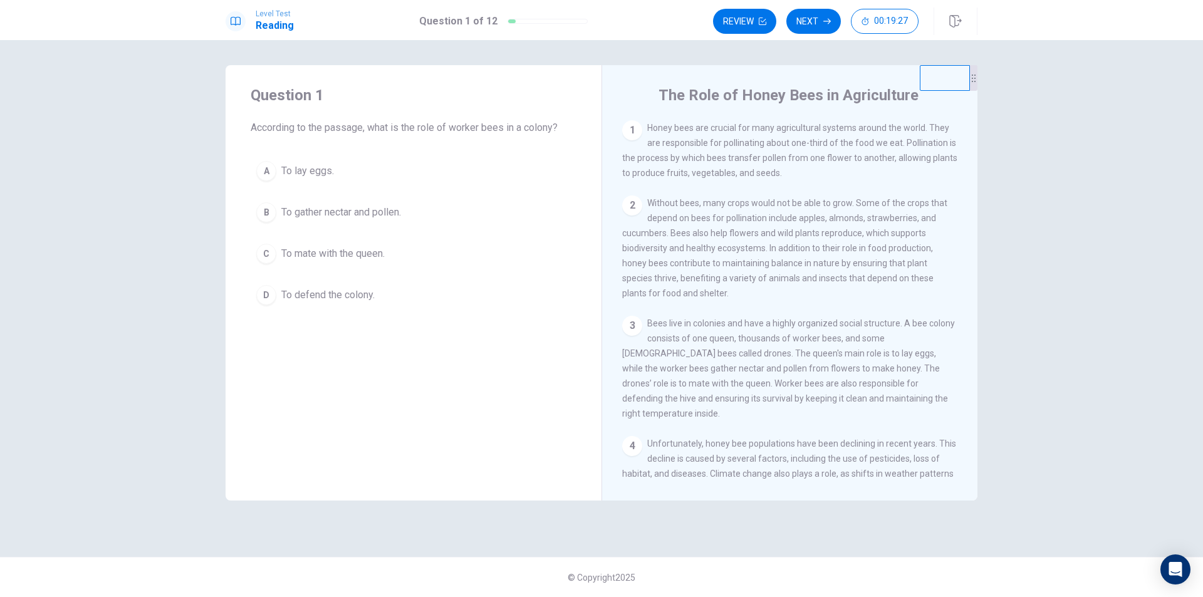
click at [375, 214] on span "To gather nectar and pollen." at bounding box center [341, 212] width 120 height 15
click at [818, 17] on button "Next" at bounding box center [813, 21] width 55 height 25
click at [343, 212] on span "Strawberries and almonds." at bounding box center [339, 212] width 117 height 15
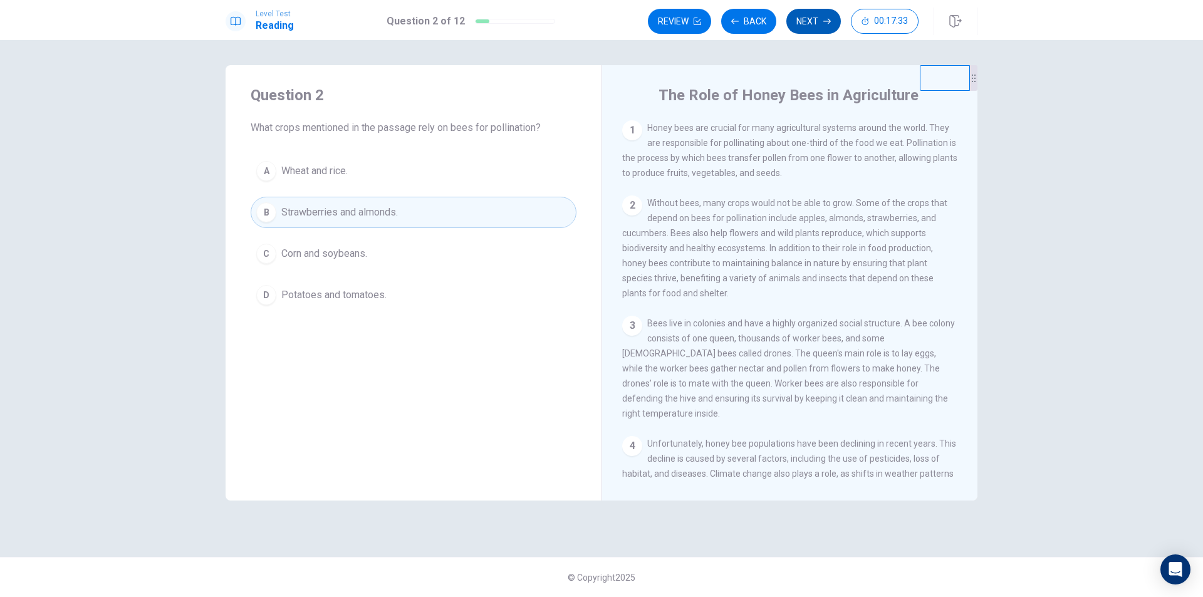
click at [808, 14] on button "Next" at bounding box center [813, 21] width 55 height 25
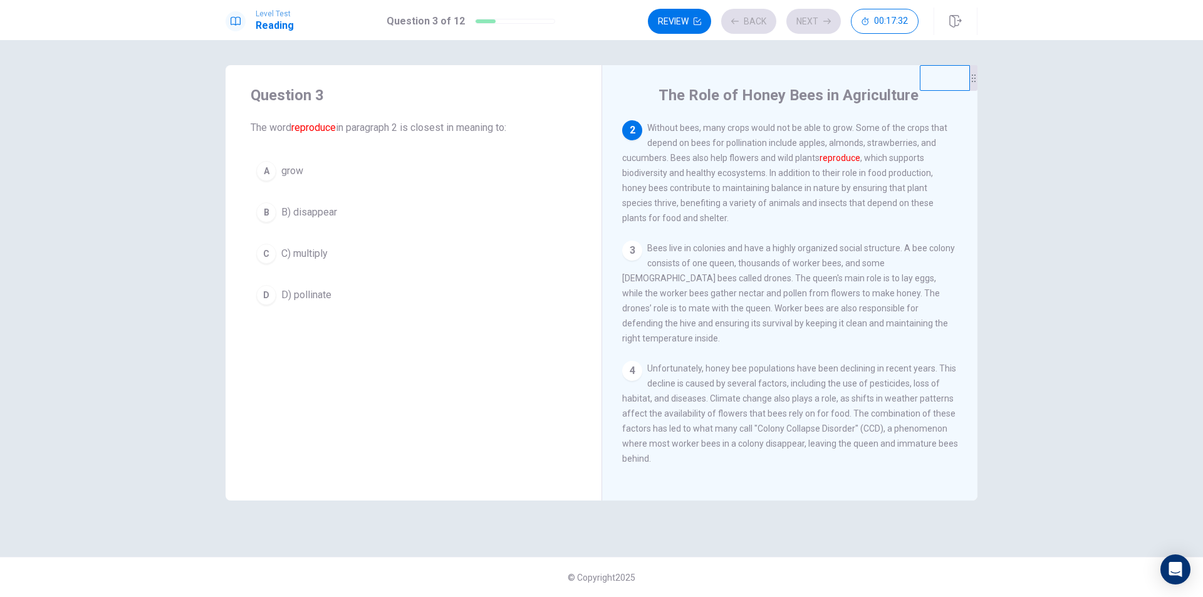
scroll to position [78, 0]
click at [322, 293] on span "D) pollinate" at bounding box center [306, 295] width 50 height 15
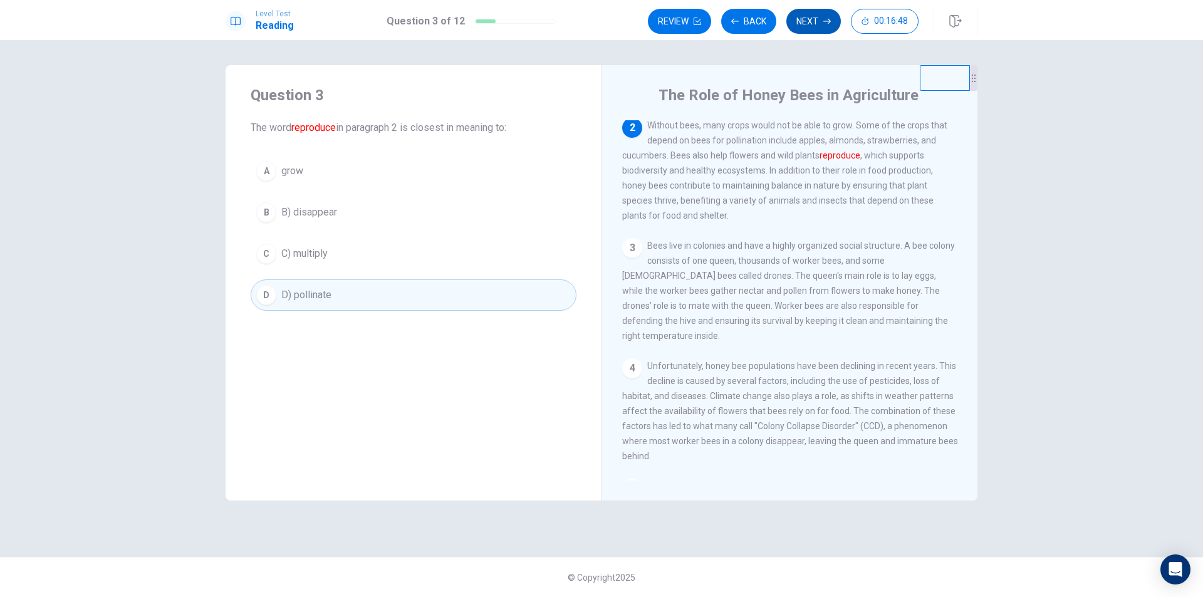
click at [826, 16] on button "Next" at bounding box center [813, 21] width 55 height 25
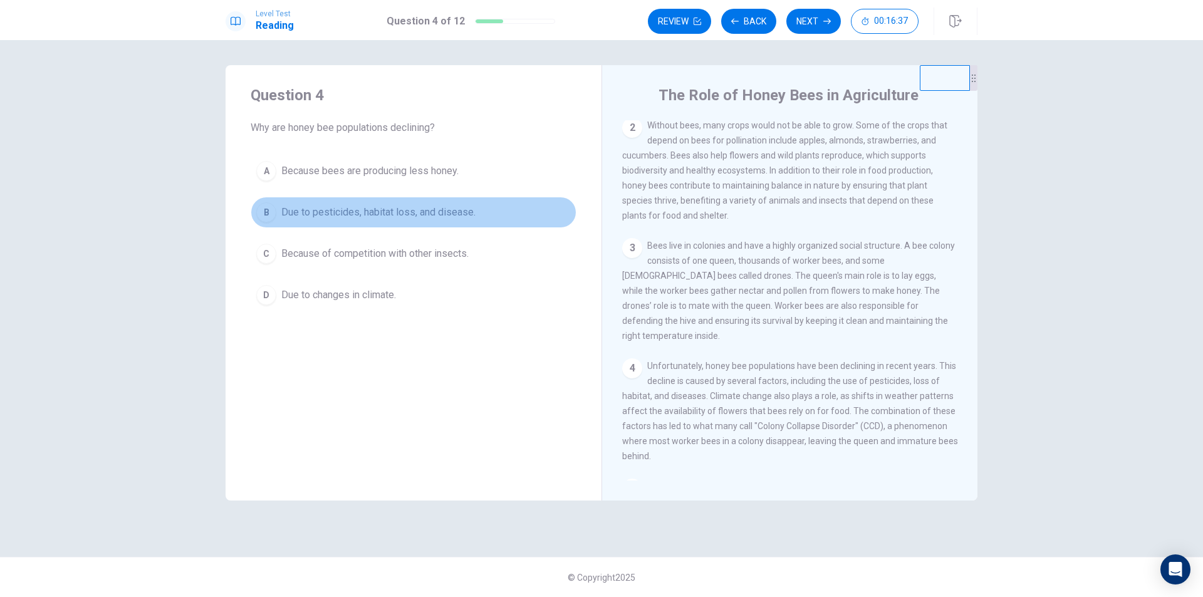
click at [445, 214] on span "Due to pesticides, habitat loss, and disease." at bounding box center [378, 212] width 194 height 15
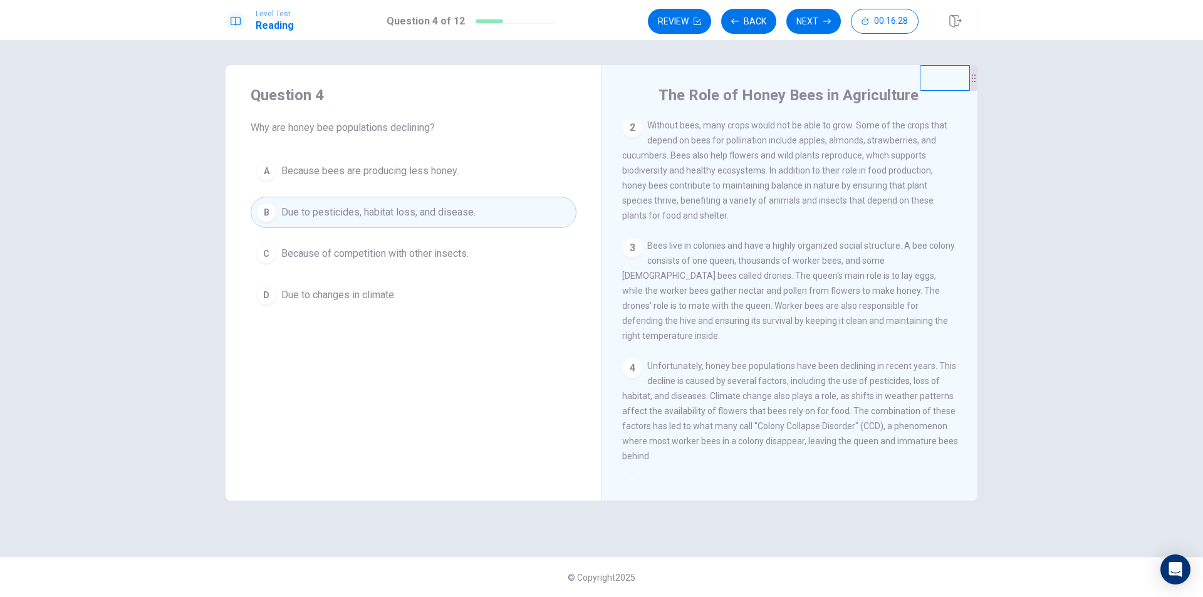
scroll to position [140, 0]
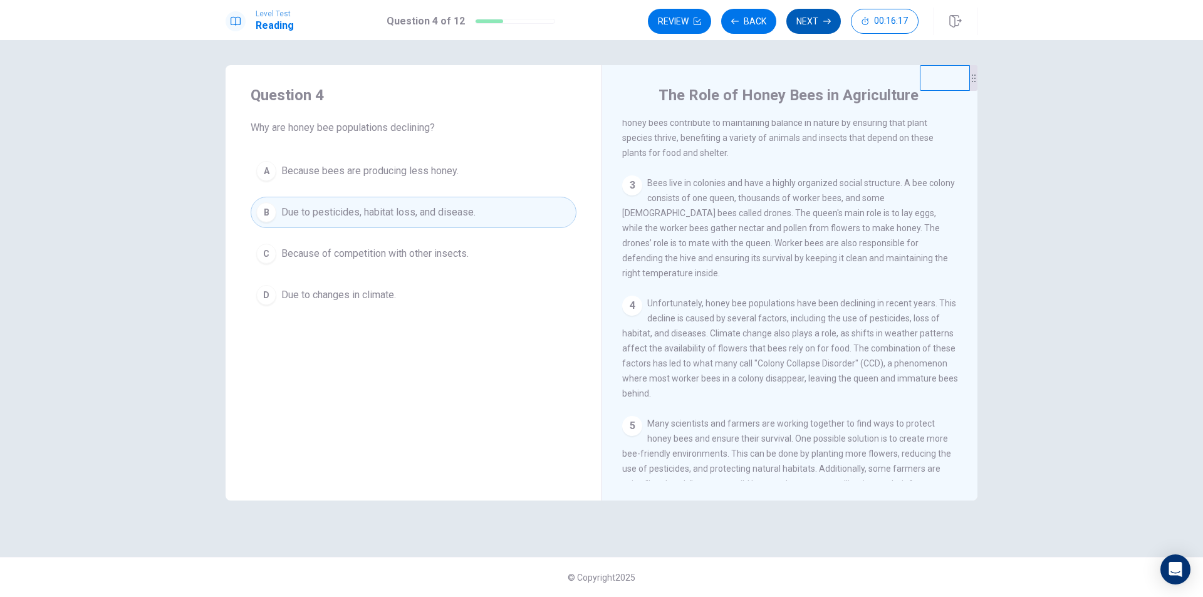
click at [810, 24] on button "Next" at bounding box center [813, 21] width 55 height 25
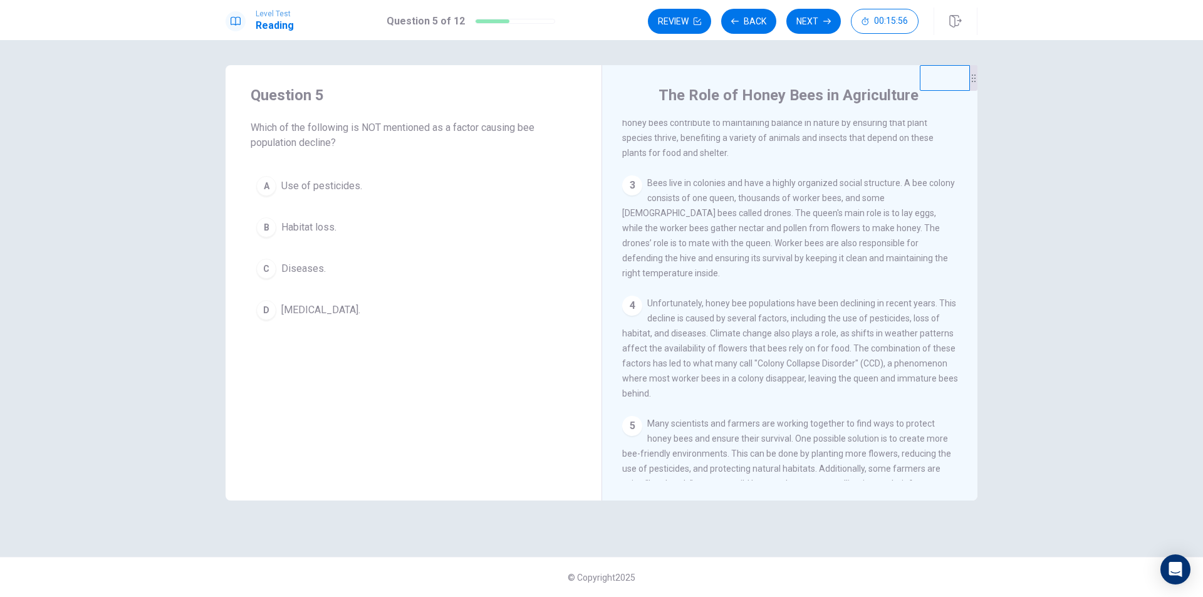
click at [323, 314] on span "[MEDICAL_DATA]." at bounding box center [320, 310] width 79 height 15
drag, startPoint x: 624, startPoint y: 331, endPoint x: 646, endPoint y: 329, distance: 22.0
click at [646, 329] on span "Unfortunately, honey bee populations have been declining in recent years. This …" at bounding box center [790, 348] width 336 height 100
click at [813, 22] on button "Next" at bounding box center [813, 21] width 55 height 25
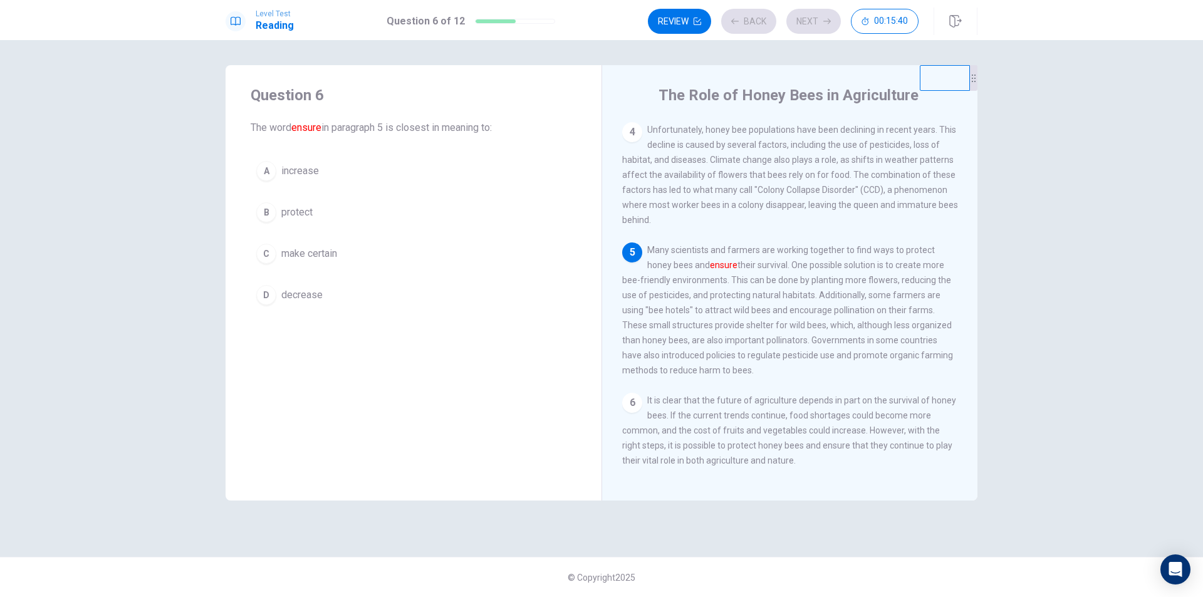
scroll to position [325, 0]
click at [307, 253] on span "make certain" at bounding box center [309, 253] width 56 height 15
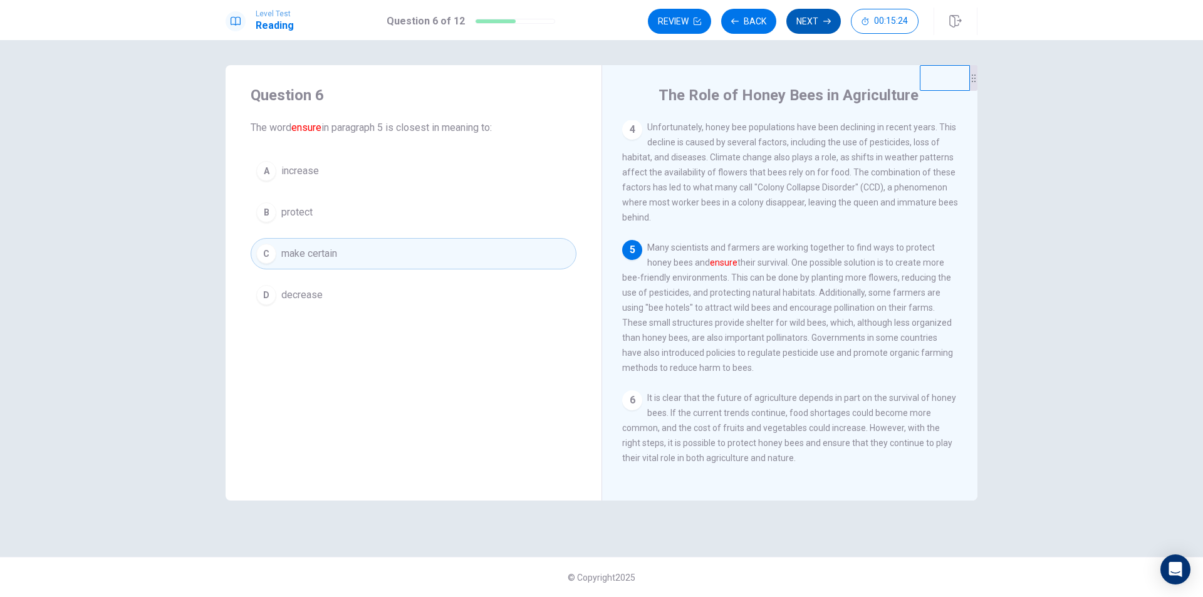
click at [809, 31] on button "Next" at bounding box center [813, 21] width 55 height 25
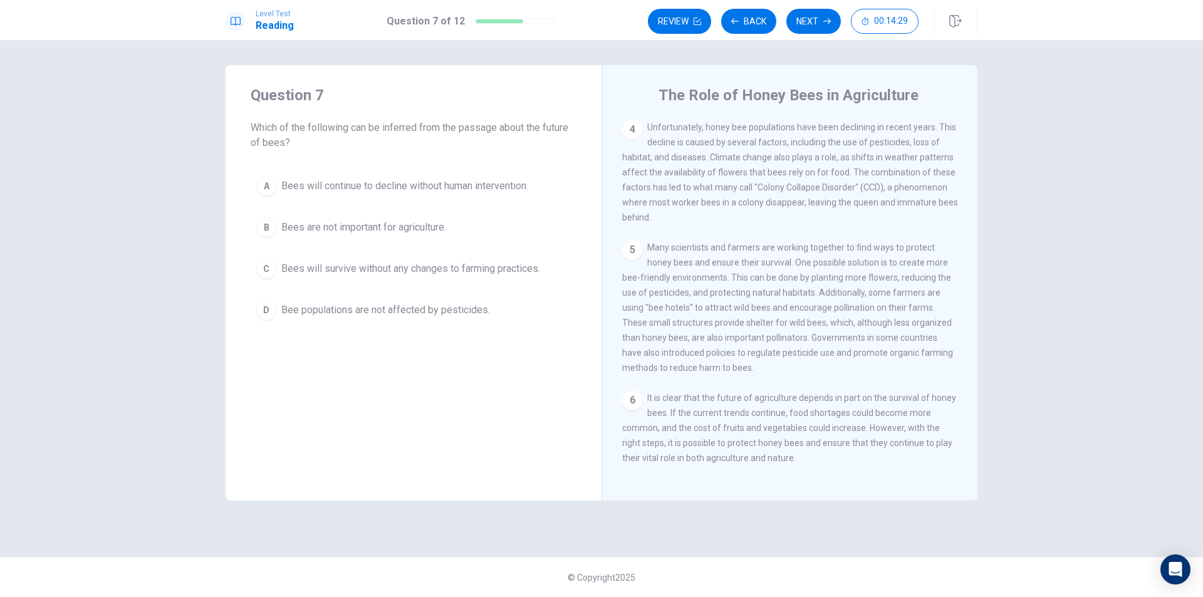
drag, startPoint x: 699, startPoint y: 410, endPoint x: 764, endPoint y: 410, distance: 65.8
click at [764, 410] on span "It is clear that the future of agriculture depends in part on the survival of h…" at bounding box center [789, 428] width 334 height 70
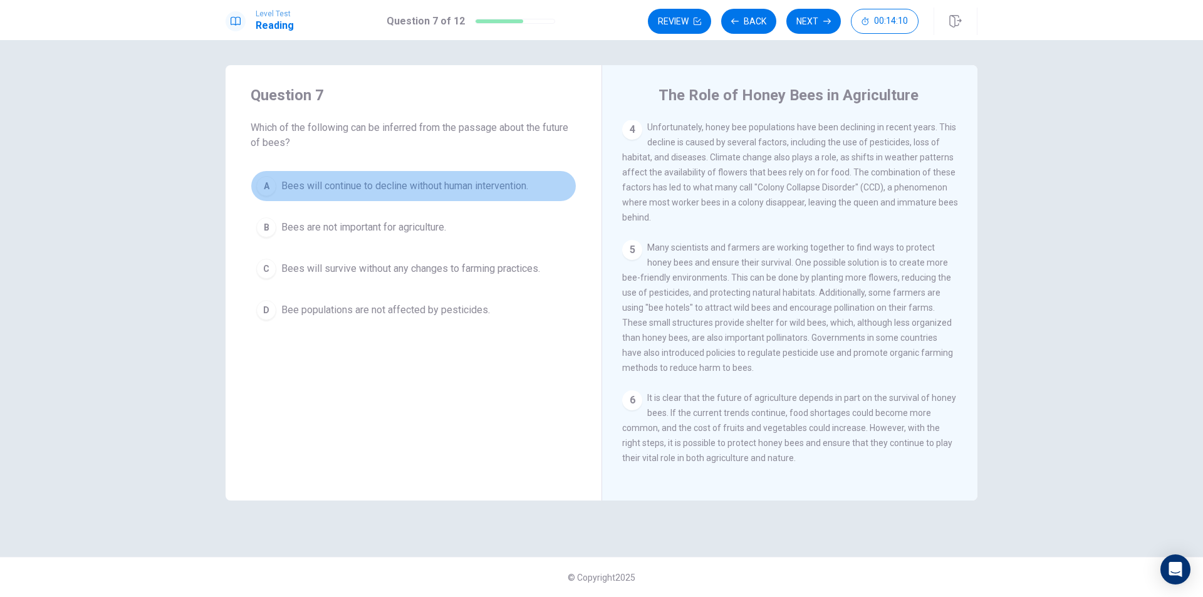
click at [406, 189] on span "Bees will continue to decline without human intervention." at bounding box center [404, 186] width 247 height 15
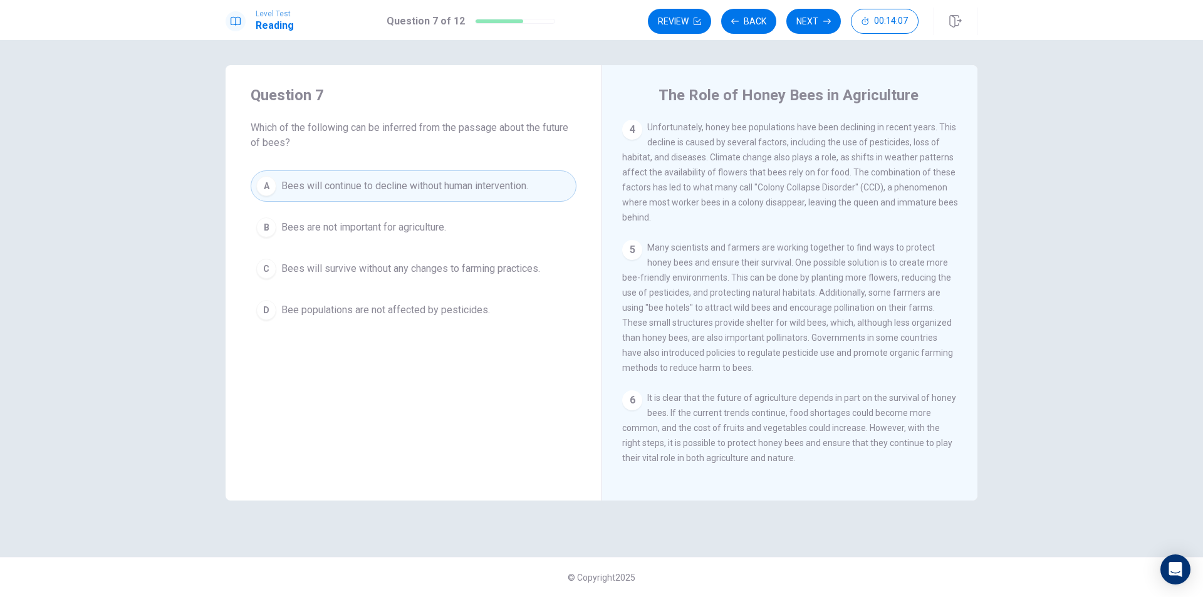
click at [384, 270] on span "Bees will survive without any changes to farming practices." at bounding box center [410, 268] width 259 height 15
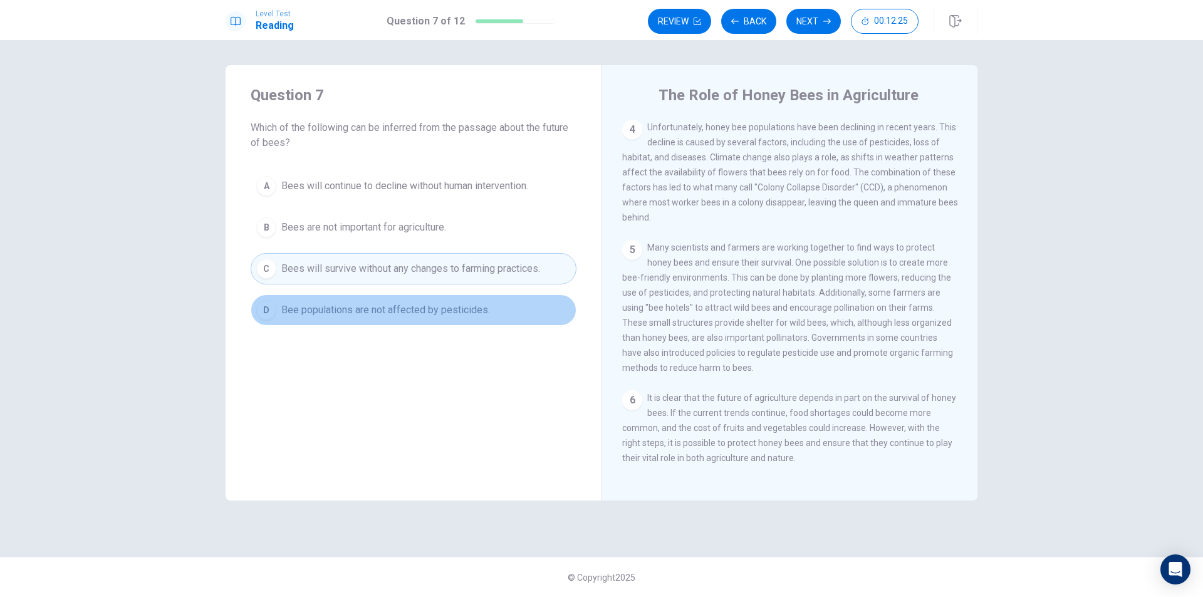
click at [402, 310] on span "Bee populations are not affected by pesticides." at bounding box center [385, 310] width 209 height 15
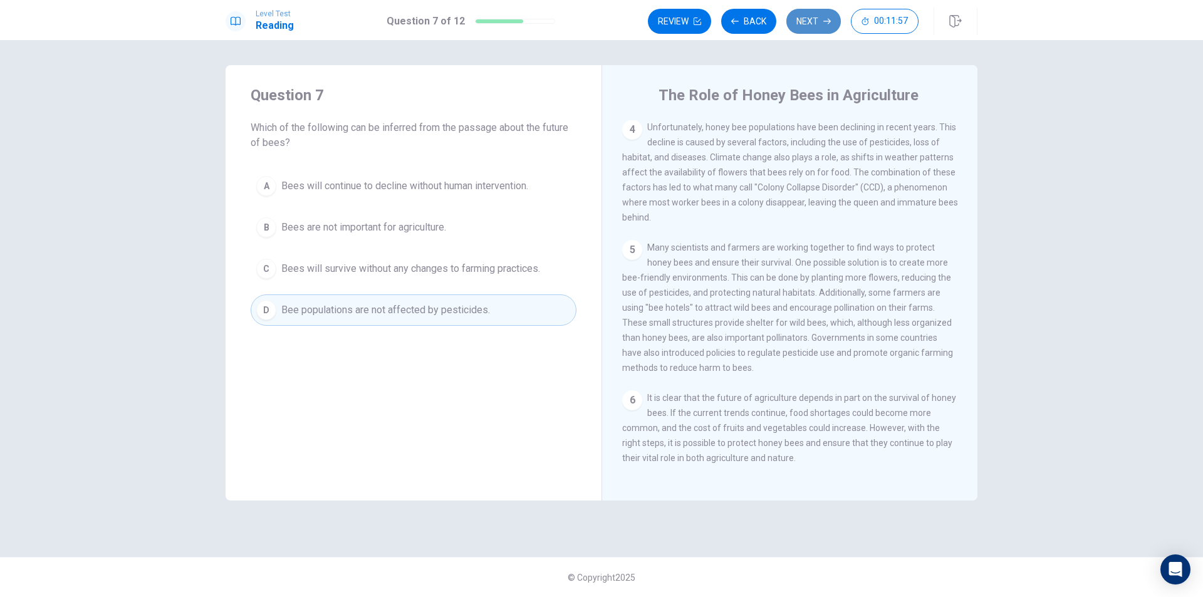
click at [806, 23] on button "Next" at bounding box center [813, 21] width 55 height 25
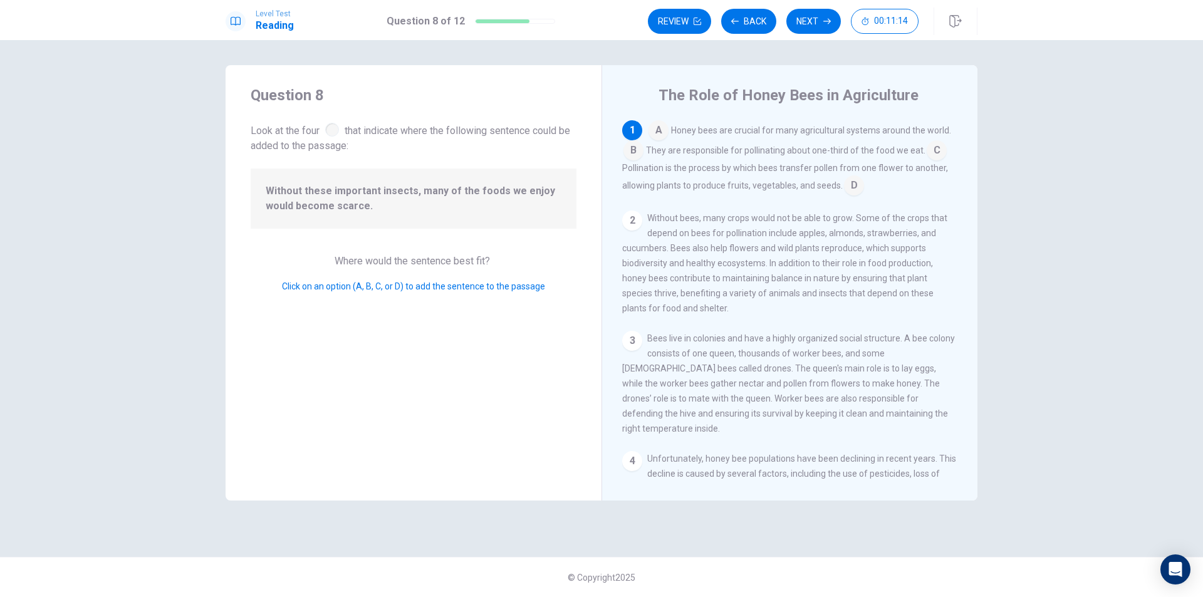
click at [936, 150] on input at bounding box center [937, 152] width 20 height 20
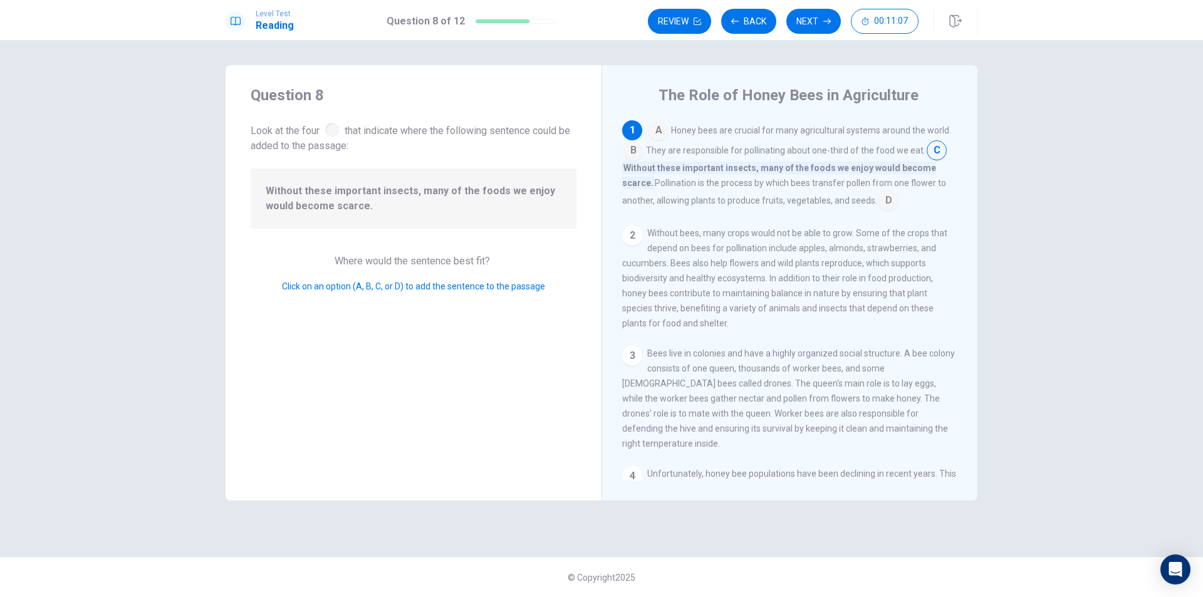
click at [881, 197] on input at bounding box center [888, 202] width 20 height 20
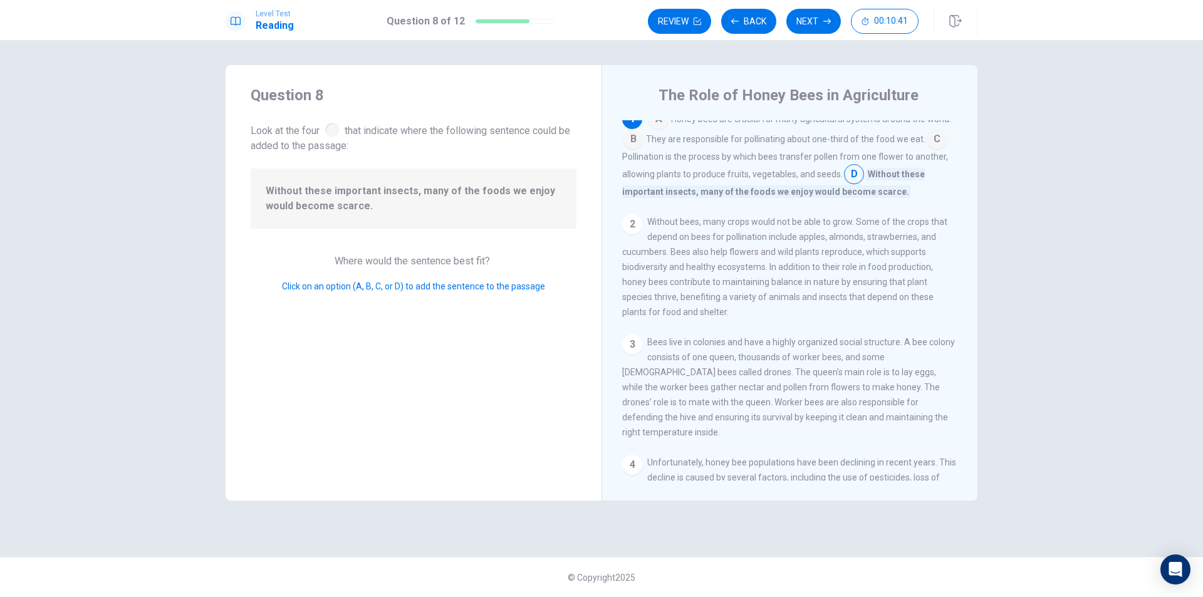
scroll to position [0, 0]
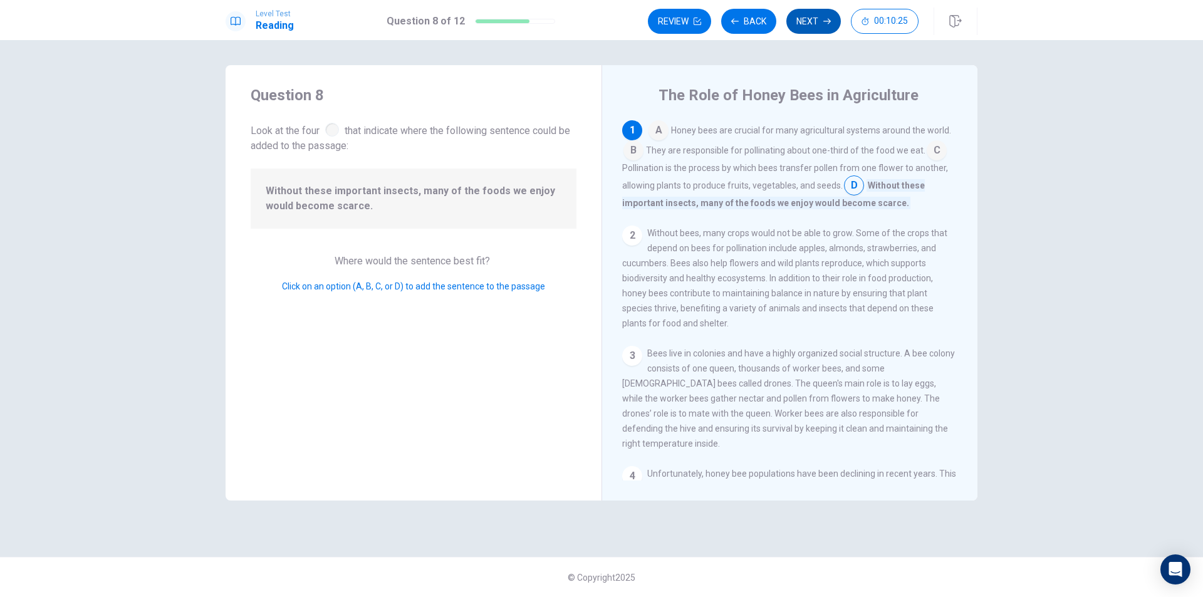
click at [815, 26] on button "Next" at bounding box center [813, 21] width 55 height 25
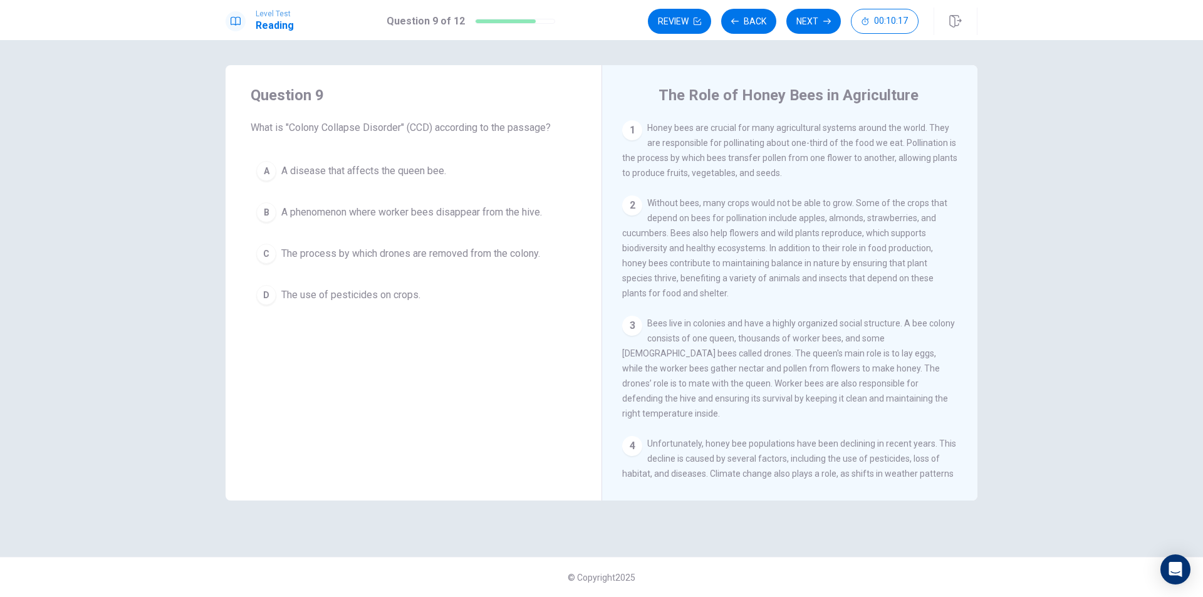
scroll to position [125, 0]
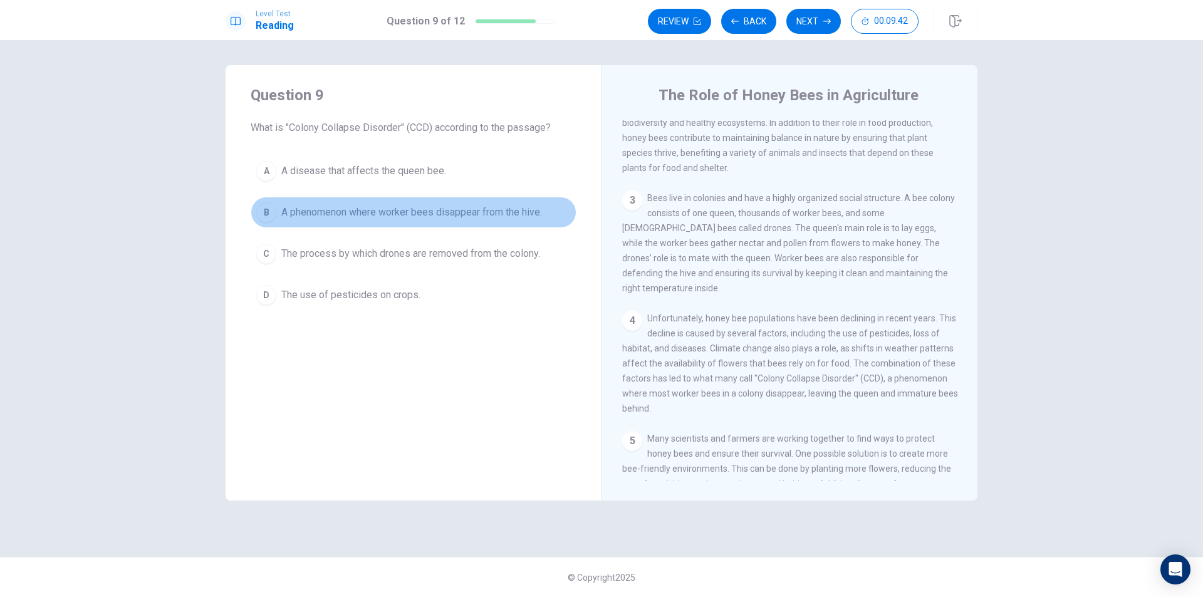
click at [368, 212] on span "A phenomenon where worker bees disappear from the hive." at bounding box center [411, 212] width 261 height 15
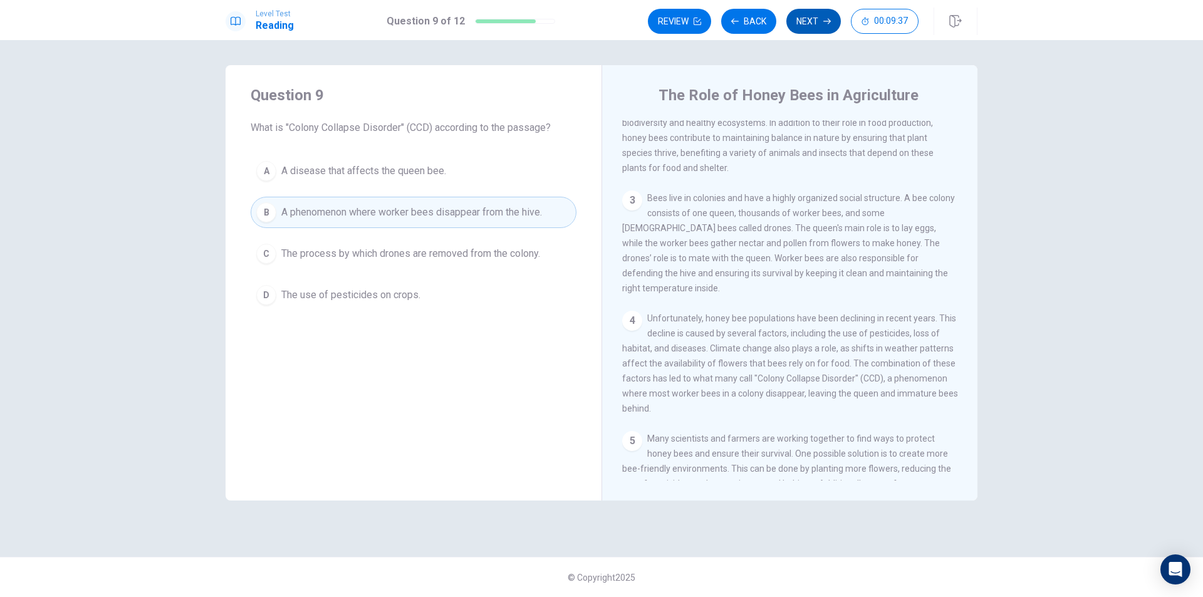
click at [816, 26] on button "Next" at bounding box center [813, 21] width 55 height 25
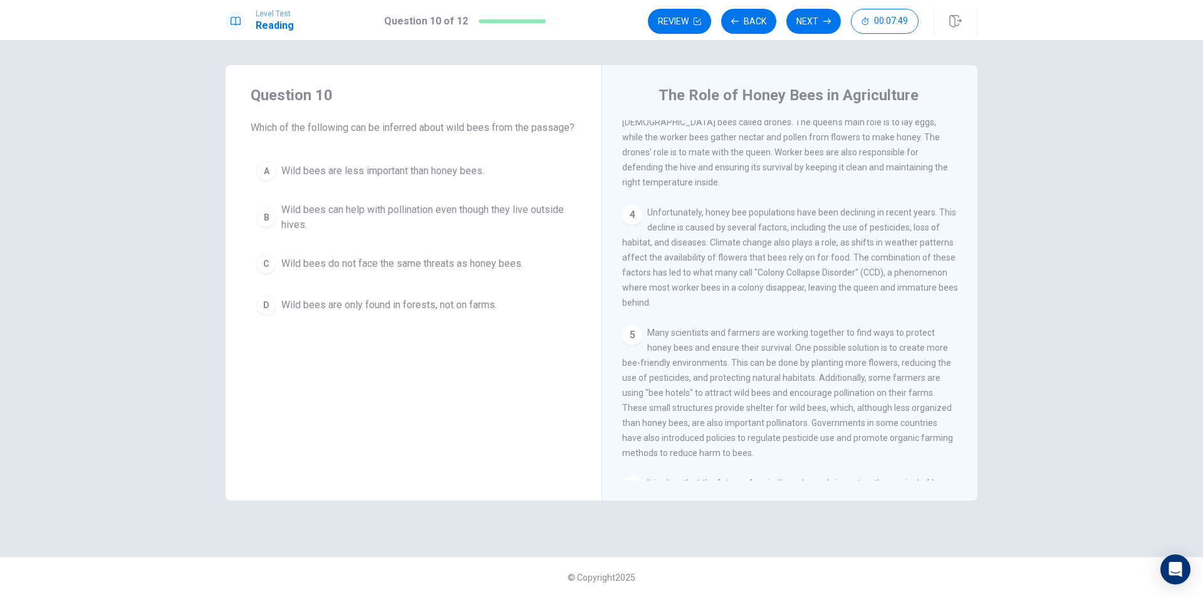
scroll to position [263, 0]
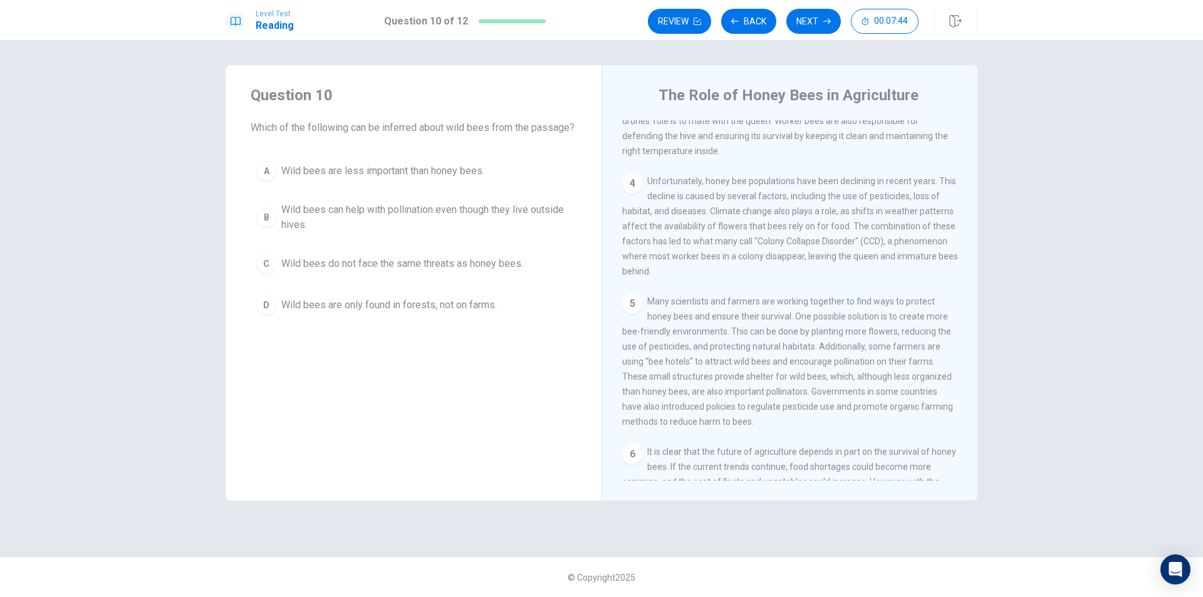
drag, startPoint x: 732, startPoint y: 366, endPoint x: 755, endPoint y: 364, distance: 22.6
click at [755, 364] on span "Many scientists and farmers are working together to find ways to protect honey …" at bounding box center [787, 361] width 331 height 130
click at [395, 179] on span "Wild bees are less important than honey bees." at bounding box center [382, 171] width 203 height 15
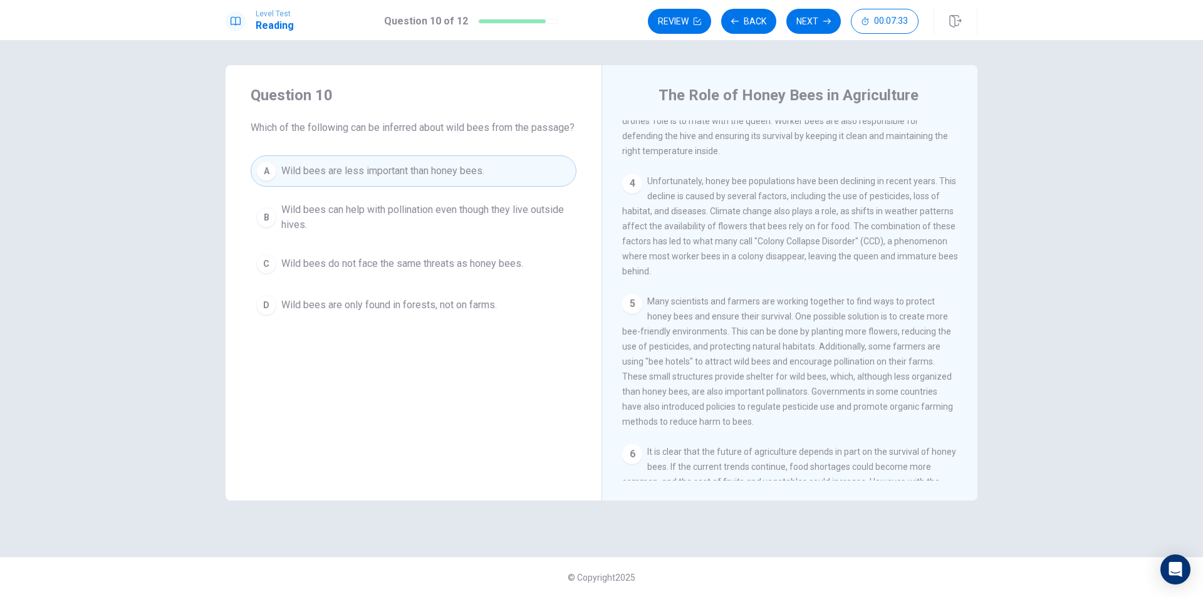
click at [383, 229] on span "Wild bees can help with pollination even though they live outside hives." at bounding box center [425, 217] width 289 height 30
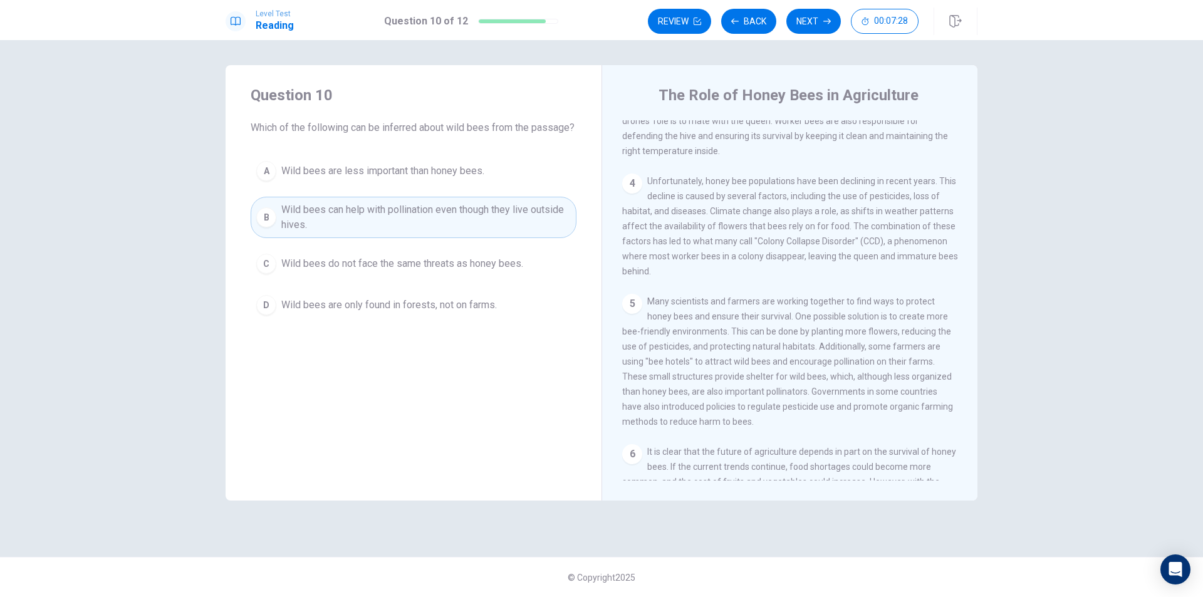
click at [377, 271] on span "Wild bees do not face the same threats as honey bees." at bounding box center [402, 263] width 242 height 15
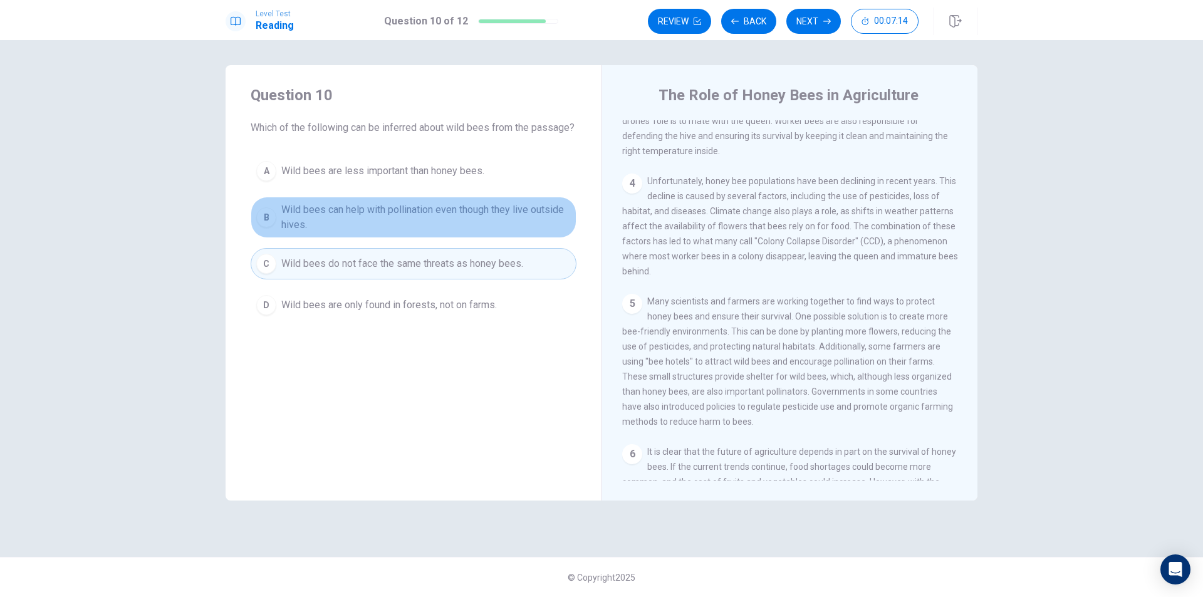
click at [464, 224] on span "Wild bees can help with pollination even though they live outside hives." at bounding box center [425, 217] width 289 height 30
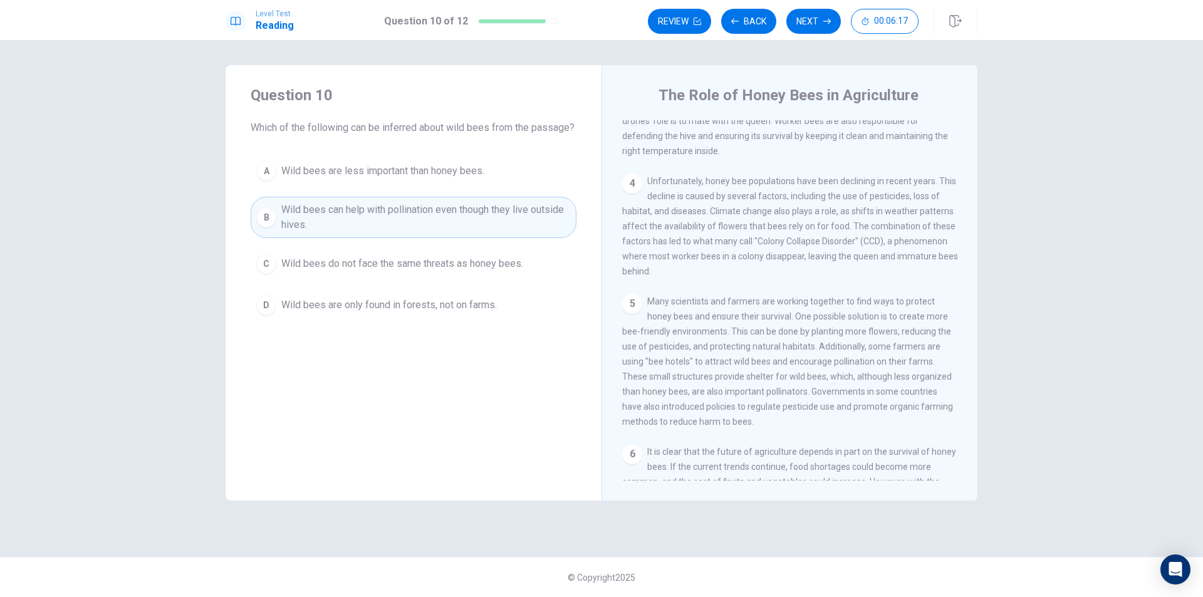
click at [409, 179] on span "Wild bees are less important than honey bees." at bounding box center [382, 171] width 203 height 15
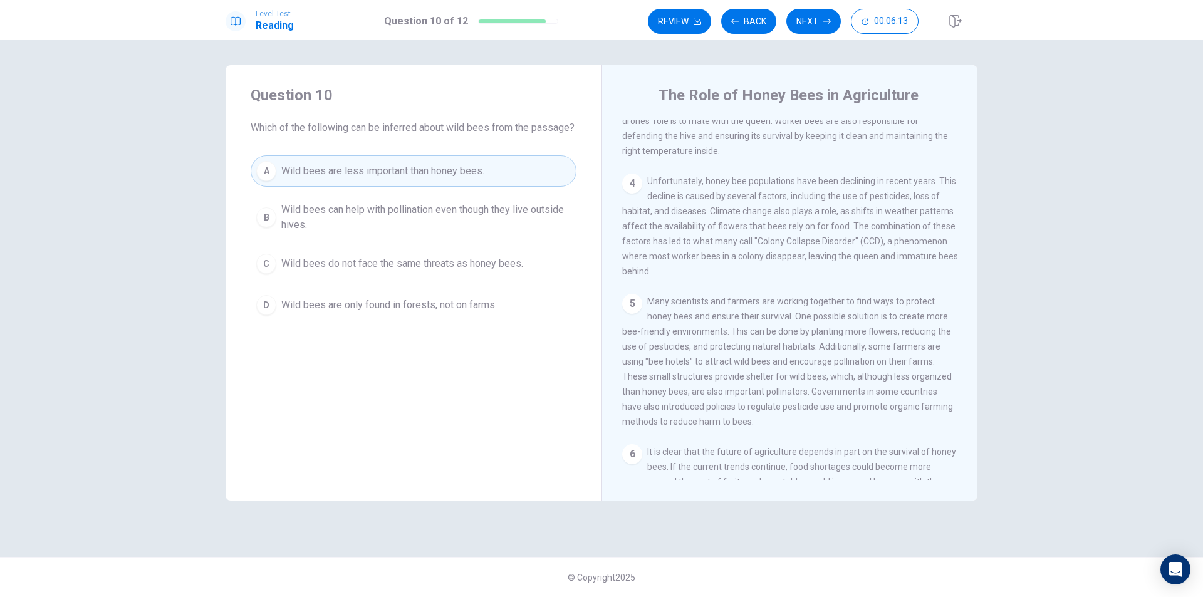
click at [398, 225] on span "Wild bees can help with pollination even though they live outside hives." at bounding box center [425, 217] width 289 height 30
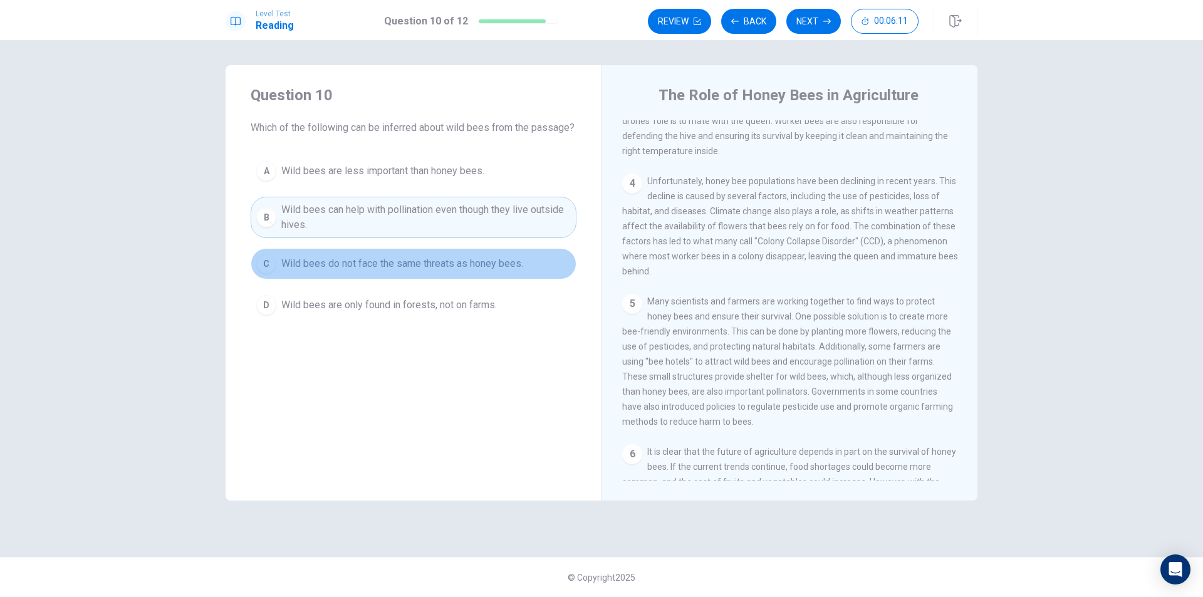
click at [383, 271] on span "Wild bees do not face the same threats as honey bees." at bounding box center [402, 263] width 242 height 15
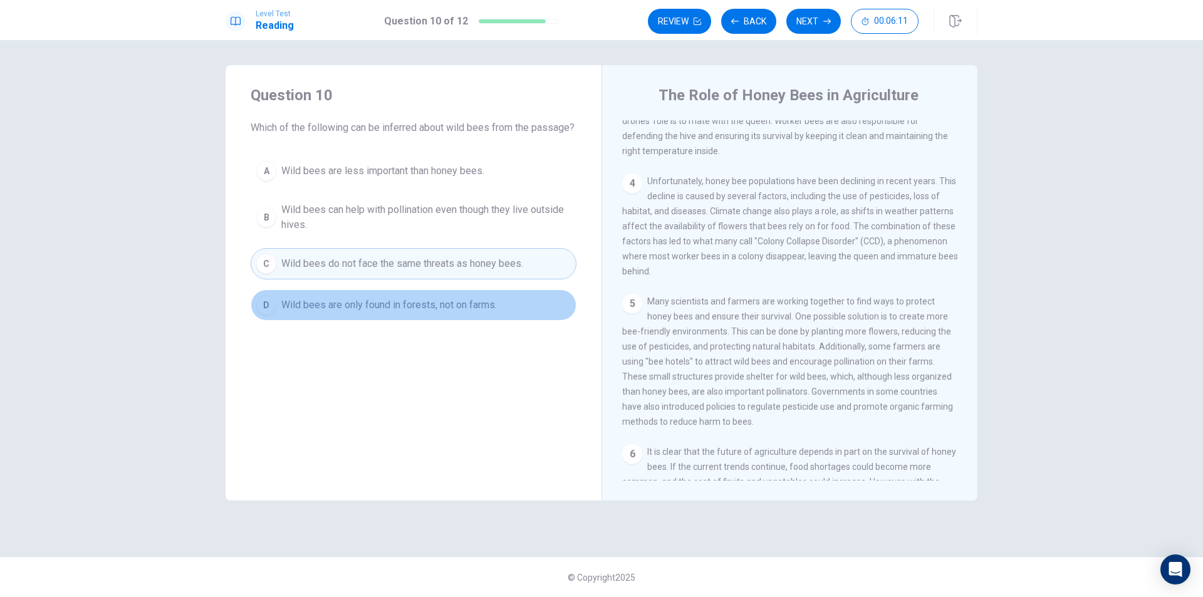
click at [380, 321] on button "D Wild bees are only found in forests, not on farms." at bounding box center [414, 304] width 326 height 31
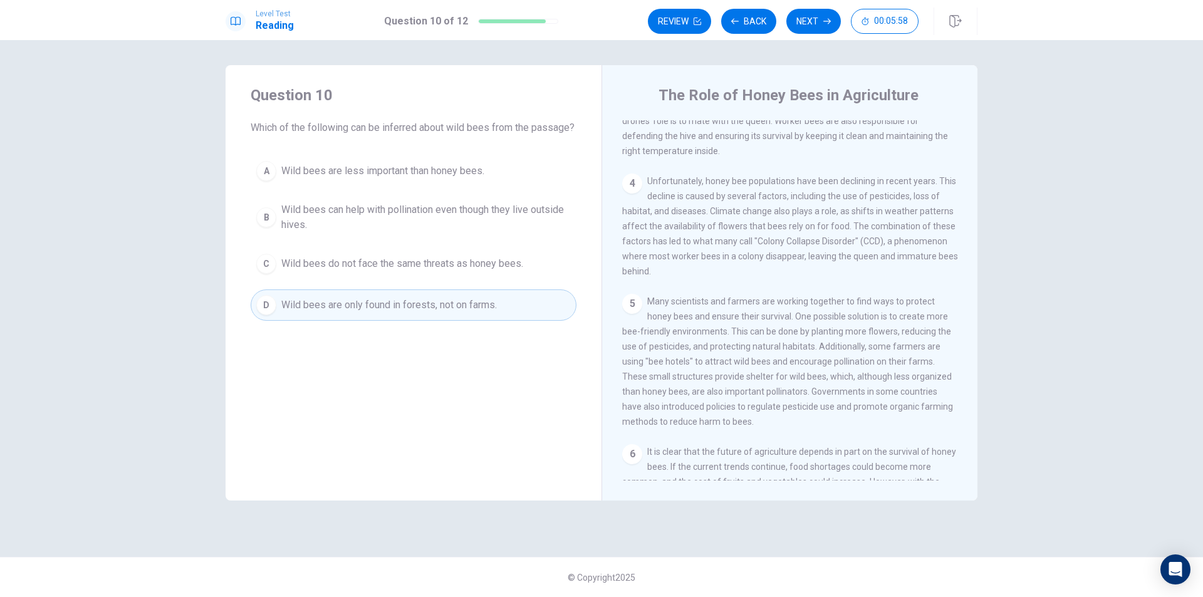
drag, startPoint x: 803, startPoint y: 397, endPoint x: 722, endPoint y: 397, distance: 81.4
click at [722, 397] on span "Many scientists and farmers are working together to find ways to protect honey …" at bounding box center [787, 361] width 331 height 130
click at [393, 226] on span "Wild bees can help with pollination even though they live outside hives." at bounding box center [425, 217] width 289 height 30
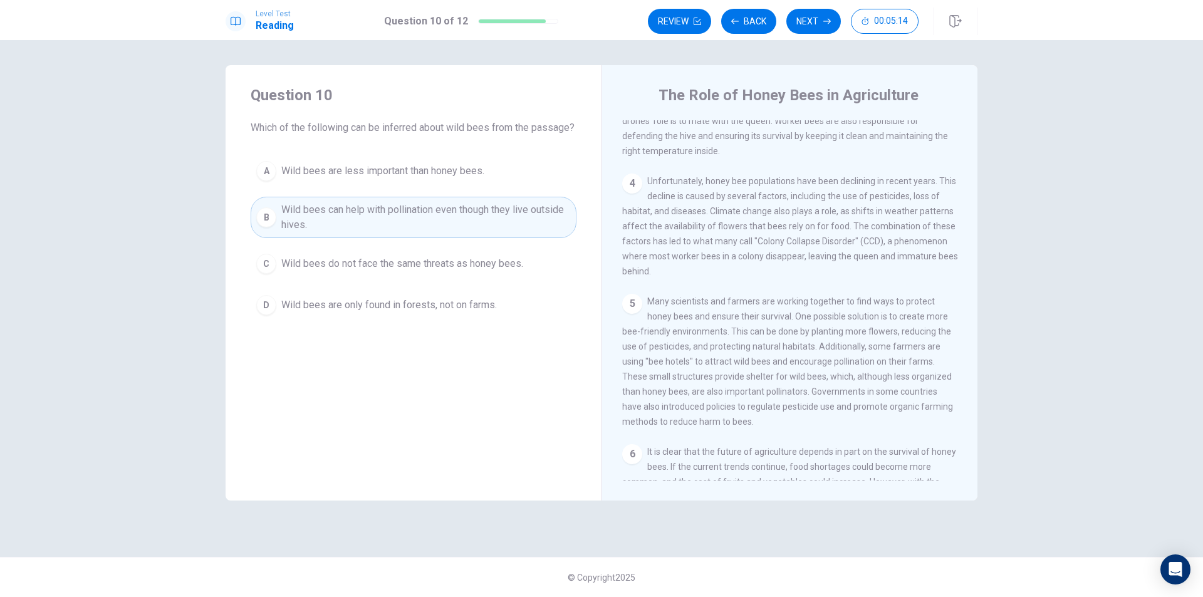
click at [464, 271] on span "Wild bees do not face the same threats as honey bees." at bounding box center [402, 263] width 242 height 15
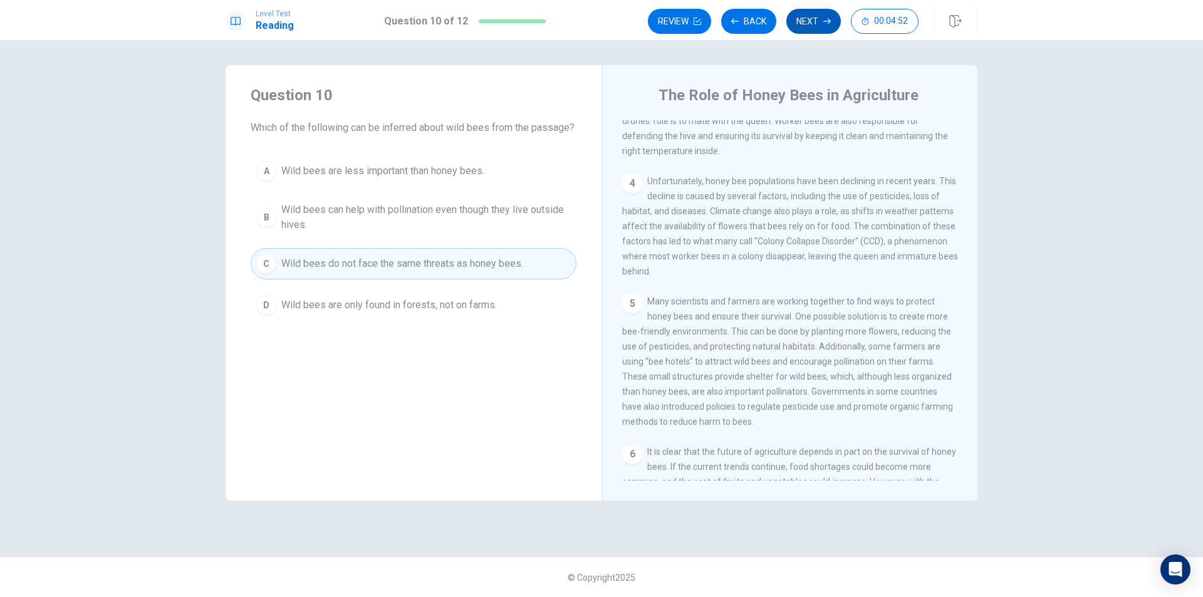
click at [816, 25] on button "Next" at bounding box center [813, 21] width 55 height 25
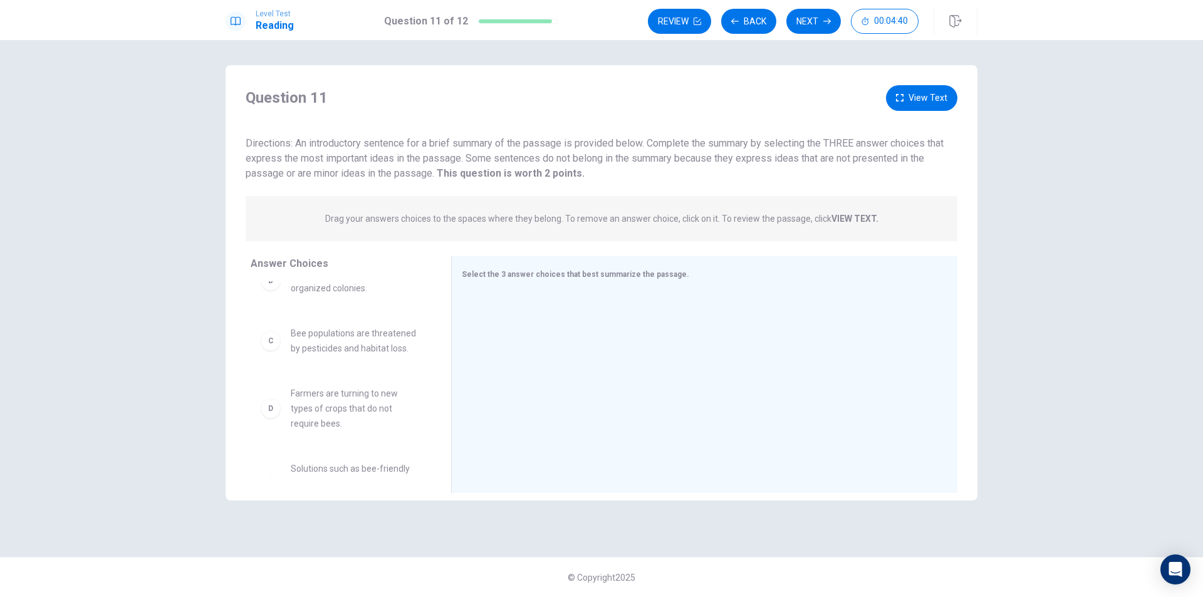
scroll to position [0, 0]
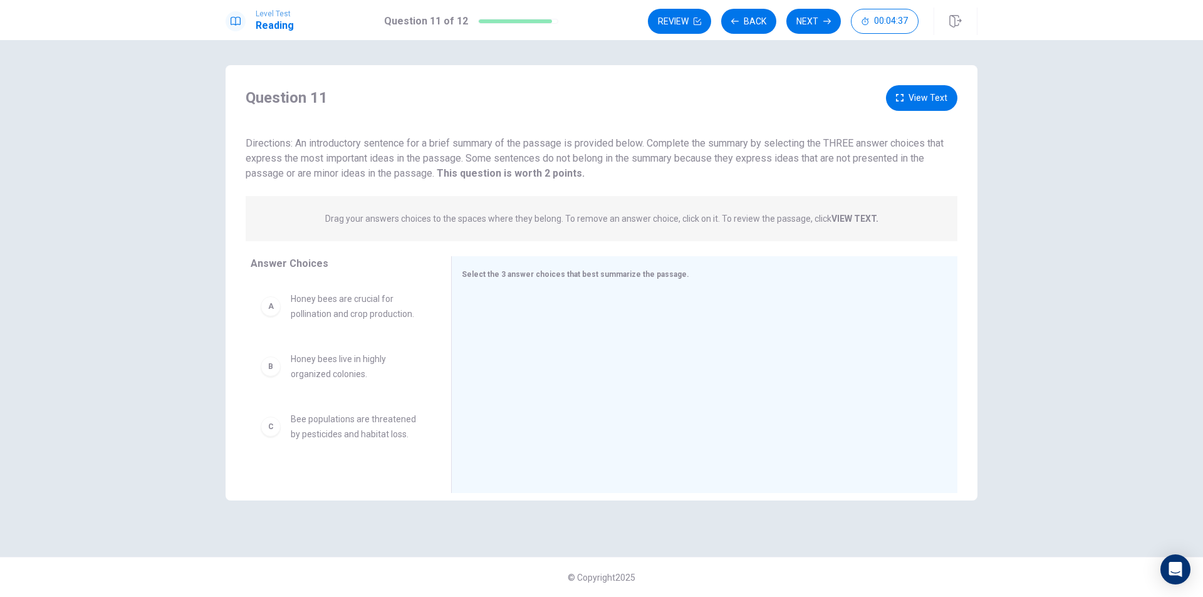
click at [353, 310] on span "Honey bees are crucial for pollination and crop production." at bounding box center [356, 306] width 130 height 30
drag, startPoint x: 353, startPoint y: 310, endPoint x: 526, endPoint y: 314, distance: 173.0
drag, startPoint x: 336, startPoint y: 367, endPoint x: 559, endPoint y: 360, distance: 223.1
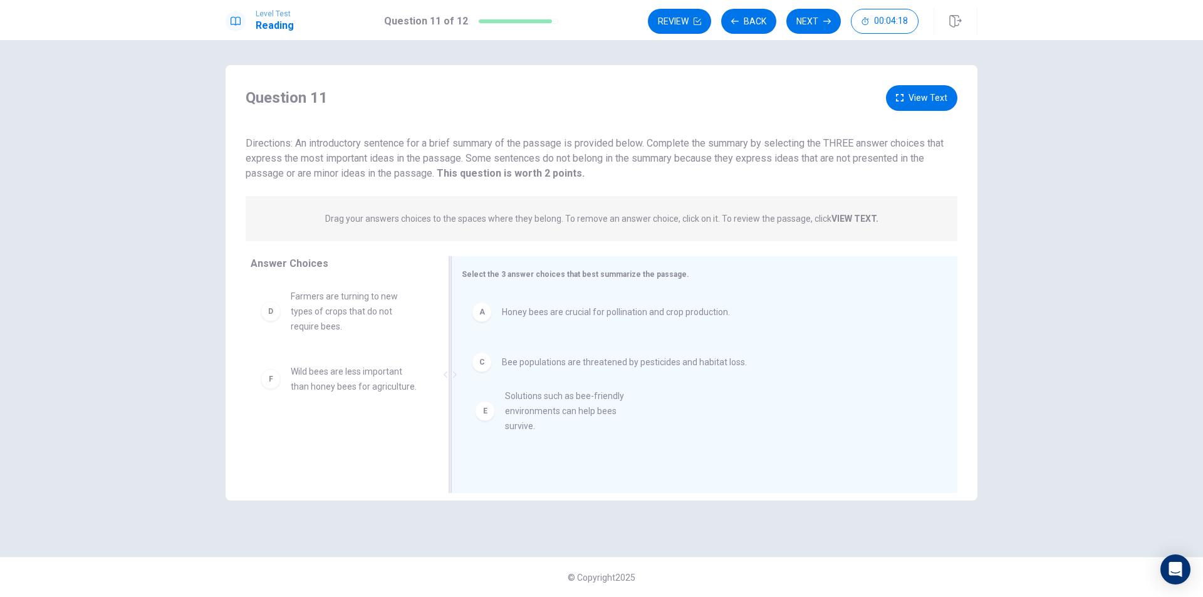
drag, startPoint x: 340, startPoint y: 380, endPoint x: 553, endPoint y: 405, distance: 215.0
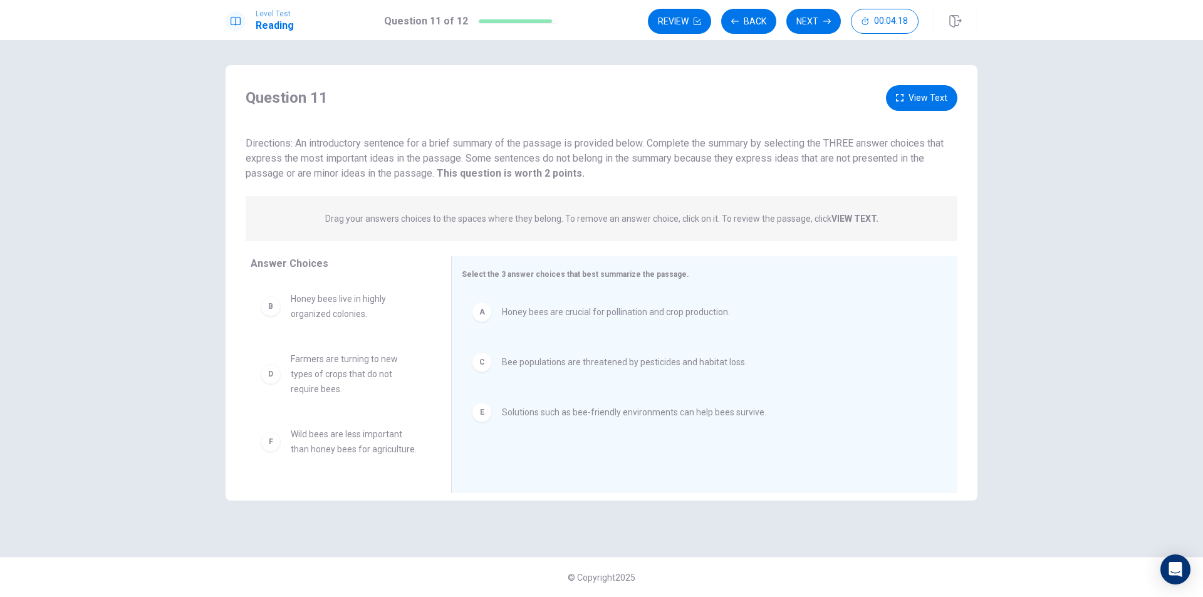
scroll to position [0, 0]
click at [823, 18] on icon "button" at bounding box center [827, 22] width 8 height 8
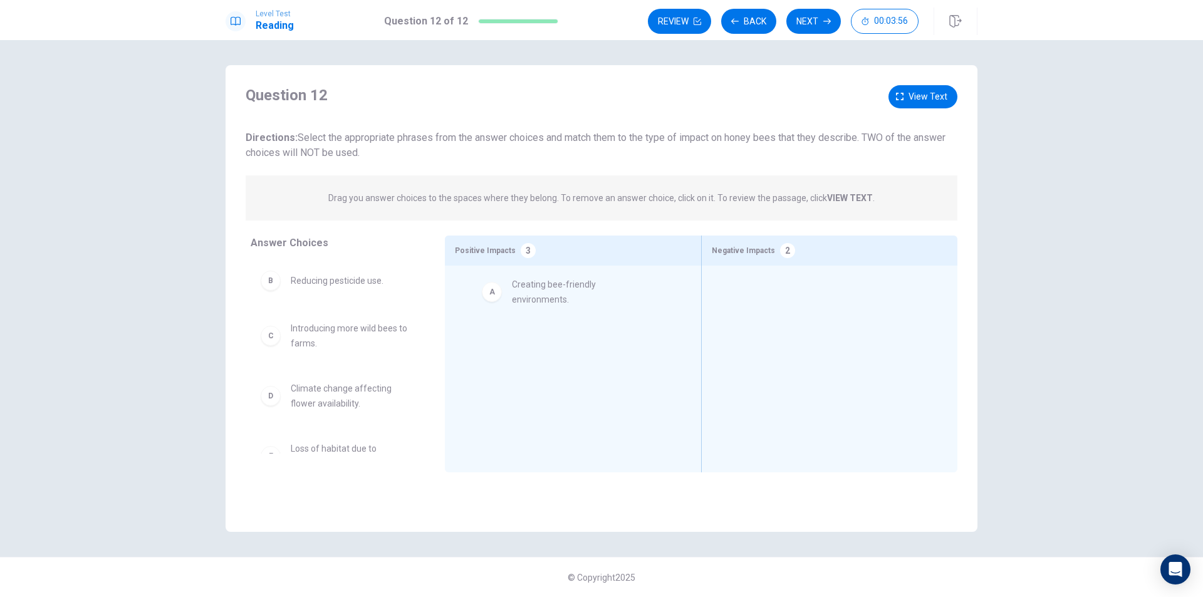
drag, startPoint x: 317, startPoint y: 289, endPoint x: 521, endPoint y: 295, distance: 204.3
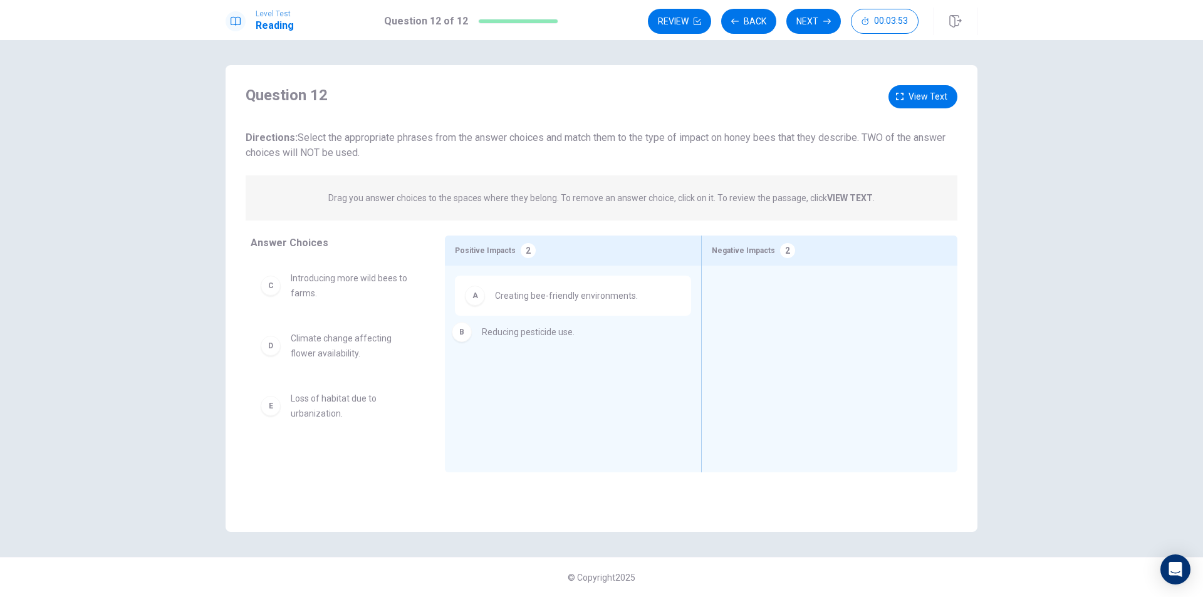
drag, startPoint x: 328, startPoint y: 283, endPoint x: 526, endPoint y: 334, distance: 204.5
click at [325, 285] on span "Introducing more wild bees to farms." at bounding box center [353, 286] width 124 height 30
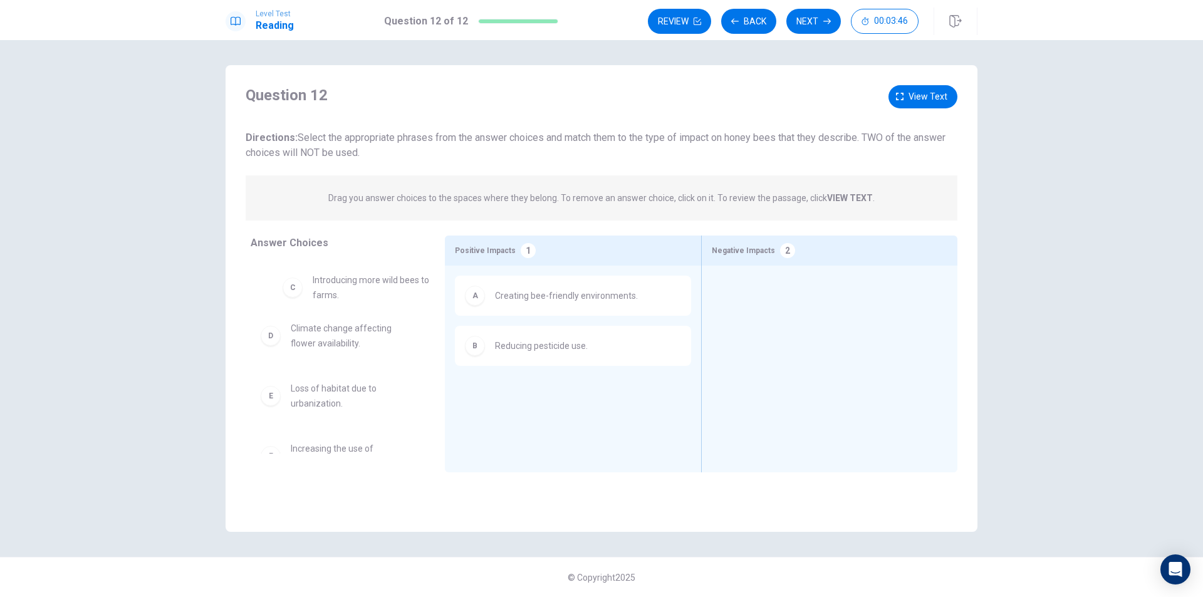
drag, startPoint x: 323, startPoint y: 284, endPoint x: 348, endPoint y: 286, distance: 25.8
drag, startPoint x: 327, startPoint y: 345, endPoint x: 773, endPoint y: 288, distance: 449.7
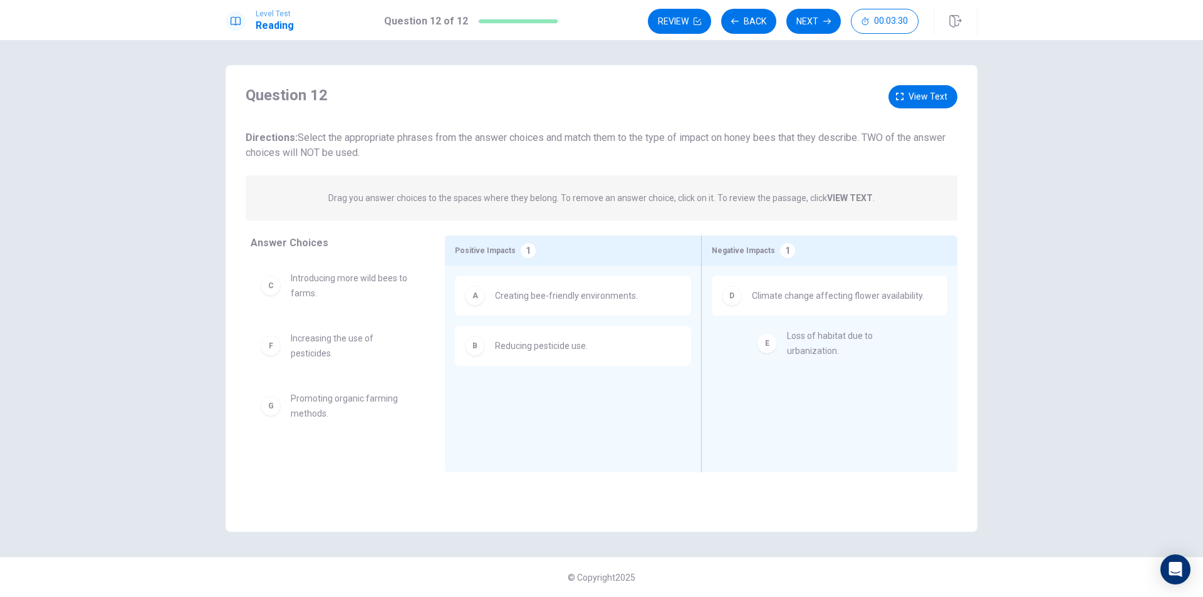
drag, startPoint x: 318, startPoint y: 349, endPoint x: 818, endPoint y: 346, distance: 499.4
drag, startPoint x: 318, startPoint y: 349, endPoint x: 799, endPoint y: 390, distance: 483.0
drag, startPoint x: 329, startPoint y: 342, endPoint x: 868, endPoint y: 397, distance: 542.2
drag, startPoint x: 316, startPoint y: 409, endPoint x: 532, endPoint y: 384, distance: 217.6
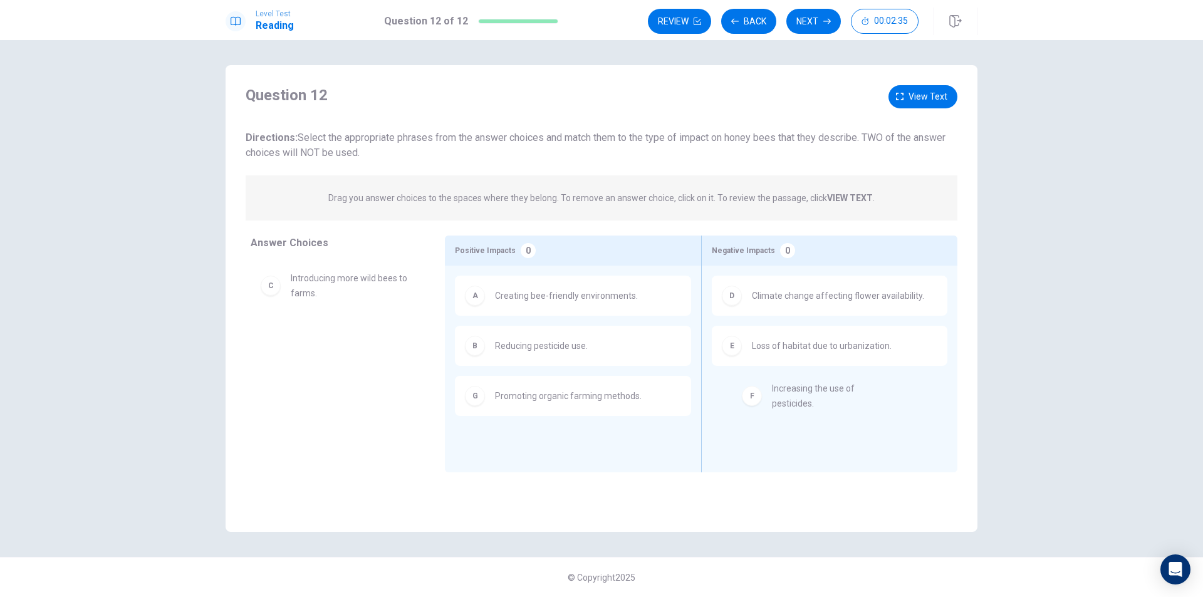
drag, startPoint x: 325, startPoint y: 344, endPoint x: 813, endPoint y: 394, distance: 490.0
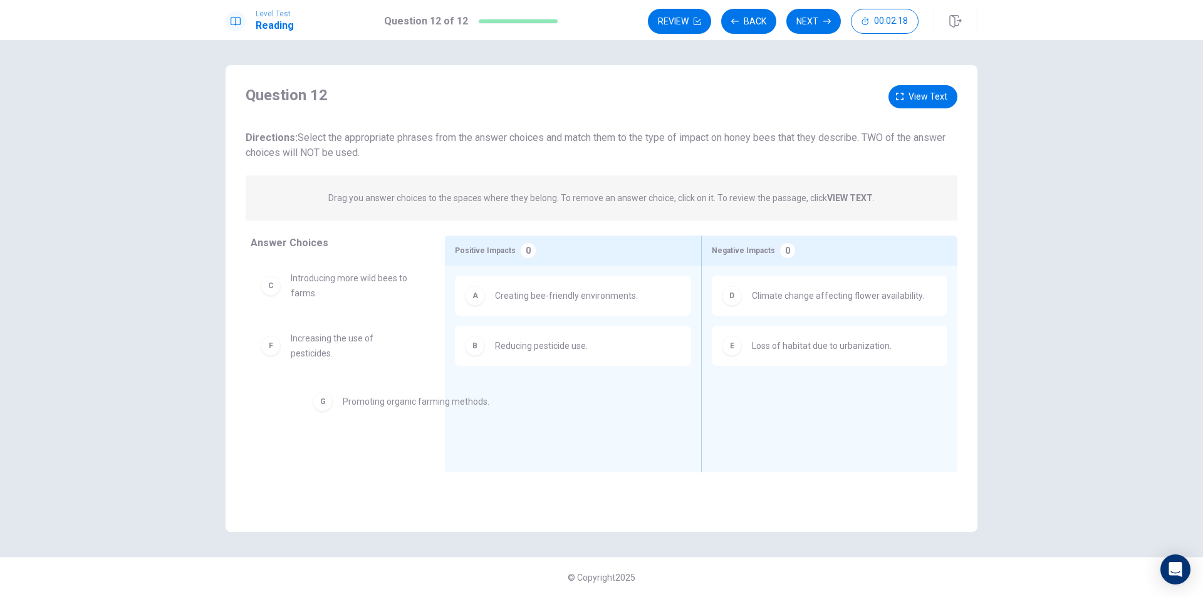
drag, startPoint x: 533, startPoint y: 396, endPoint x: 322, endPoint y: 402, distance: 211.2
drag, startPoint x: 315, startPoint y: 346, endPoint x: 796, endPoint y: 397, distance: 483.9
drag, startPoint x: 315, startPoint y: 409, endPoint x: 536, endPoint y: 386, distance: 222.4
drag, startPoint x: 536, startPoint y: 386, endPoint x: 547, endPoint y: 385, distance: 11.3
click at [546, 385] on div "A Creating bee-friendly environments. B Reducing pesticide use." at bounding box center [573, 350] width 236 height 148
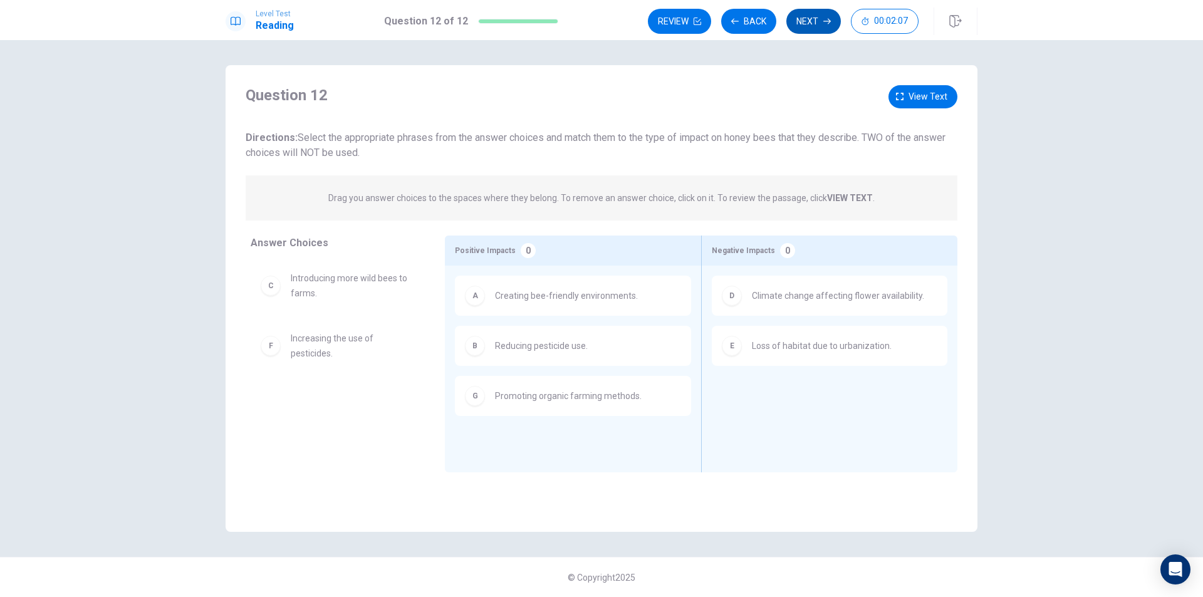
click at [812, 24] on button "Next" at bounding box center [813, 21] width 55 height 25
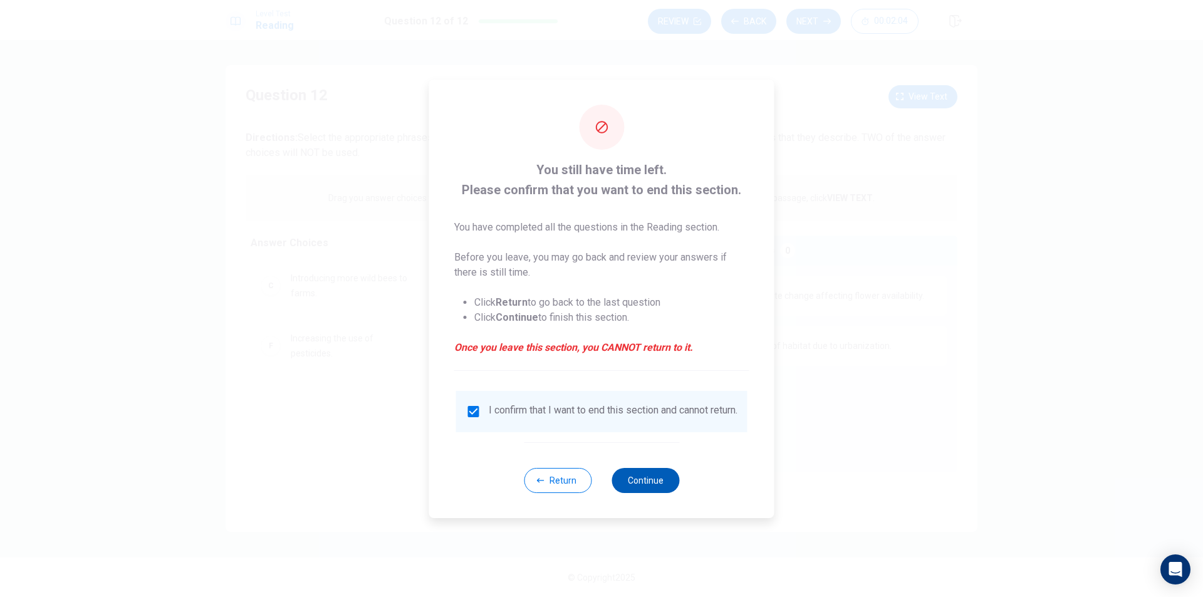
click at [645, 486] on button "Continue" at bounding box center [645, 480] width 68 height 25
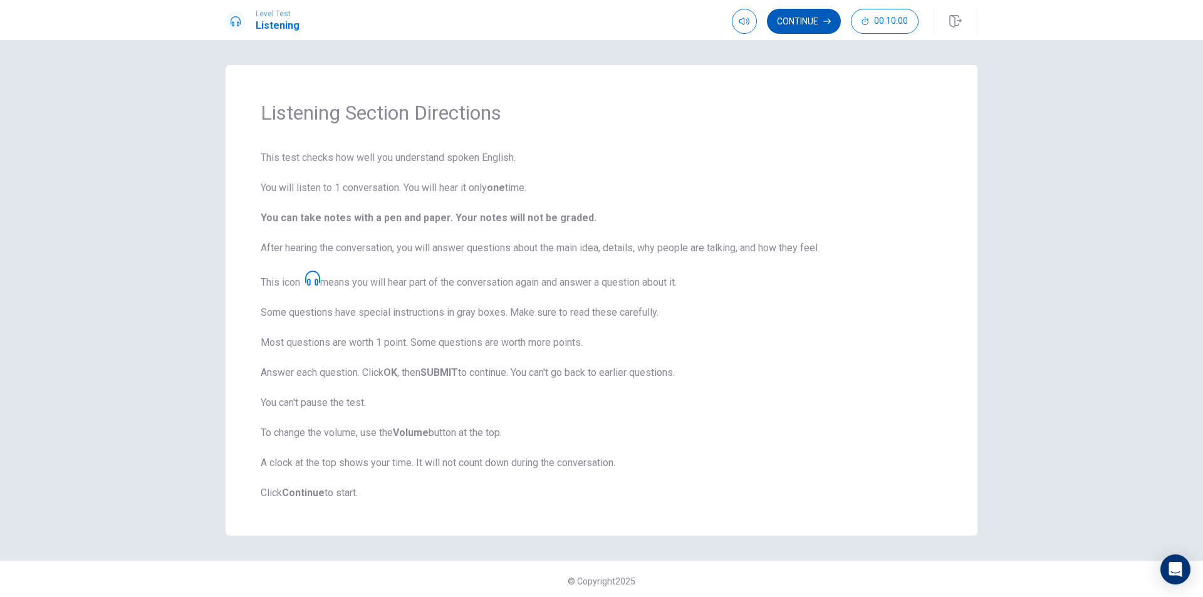
click at [813, 21] on button "Continue" at bounding box center [804, 21] width 74 height 25
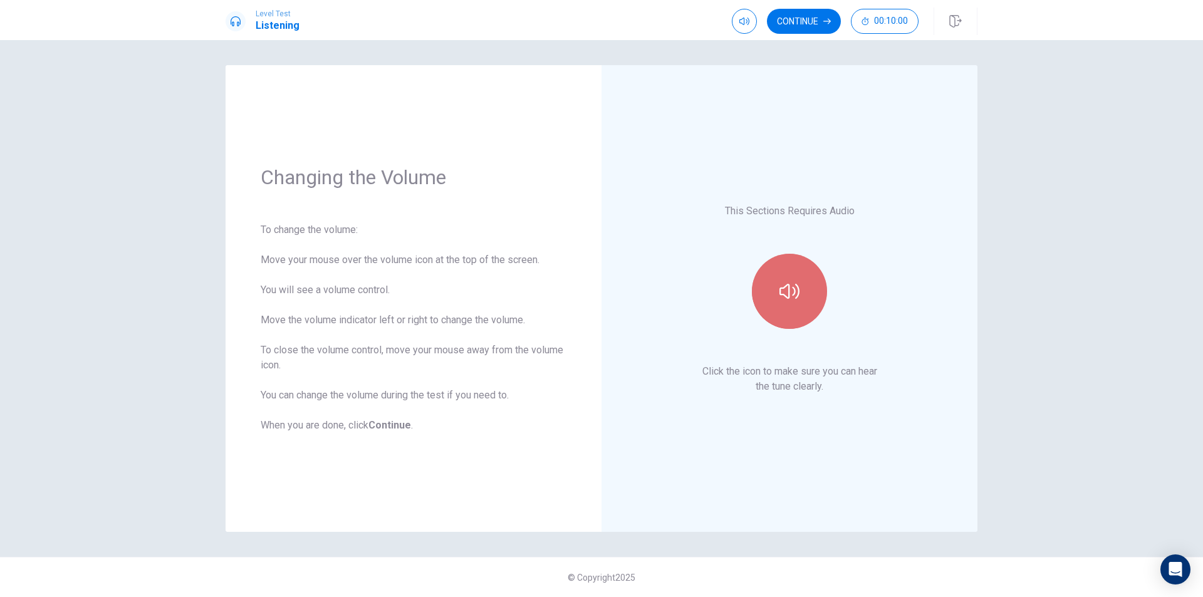
click at [784, 298] on icon "button" at bounding box center [789, 291] width 20 height 20
click at [788, 298] on icon "button" at bounding box center [789, 291] width 20 height 15
click at [796, 289] on icon "button" at bounding box center [789, 291] width 20 height 20
click at [816, 26] on button "Continue" at bounding box center [804, 21] width 74 height 25
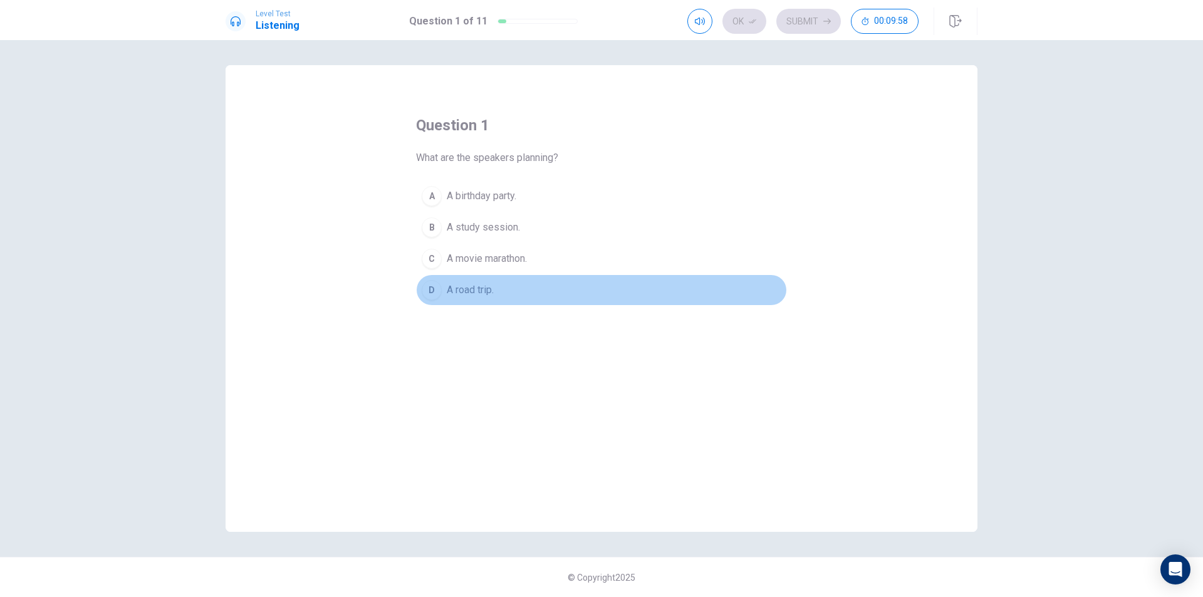
click at [479, 291] on span "A road trip." at bounding box center [470, 290] width 47 height 15
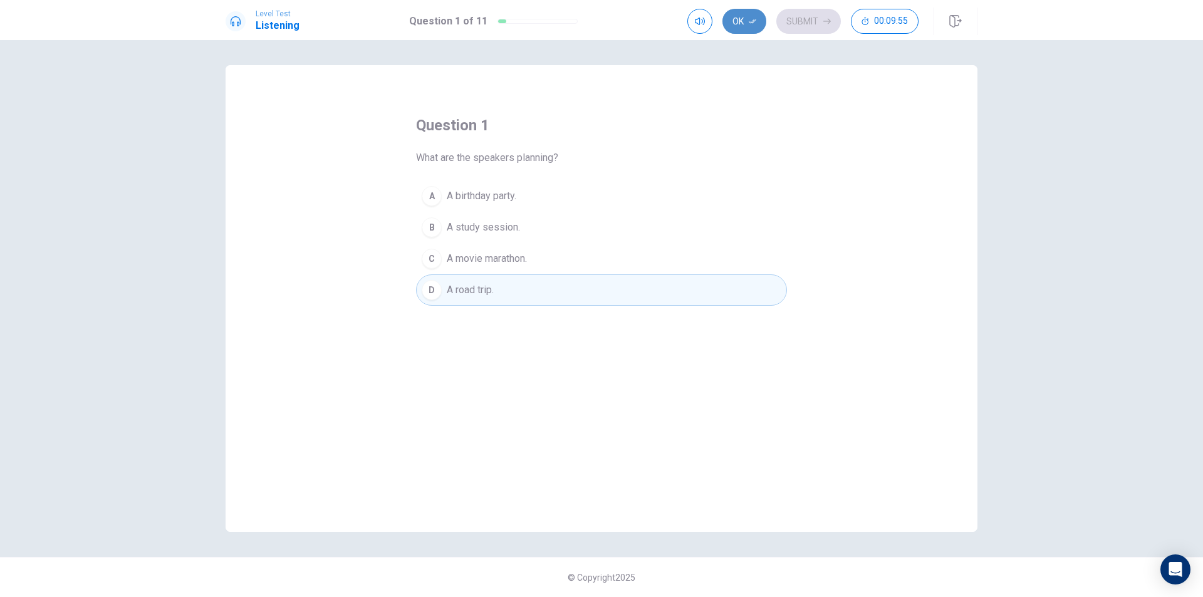
click at [736, 19] on button "Ok" at bounding box center [744, 21] width 44 height 25
click at [805, 19] on button "Submit" at bounding box center [808, 21] width 65 height 25
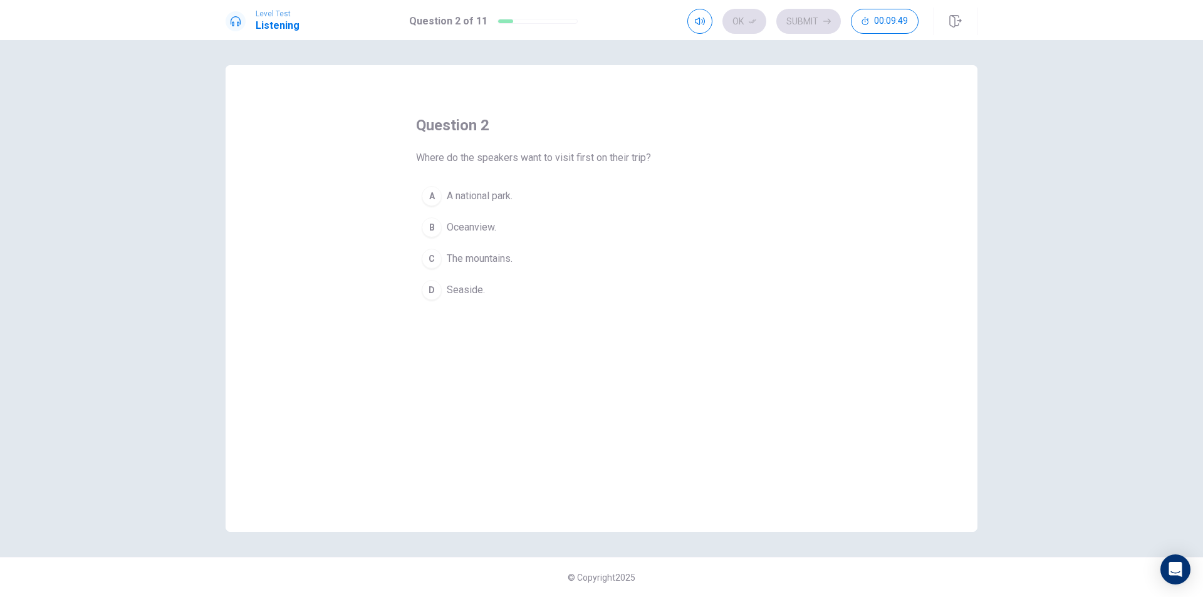
click at [469, 293] on span "Seaside." at bounding box center [466, 290] width 38 height 15
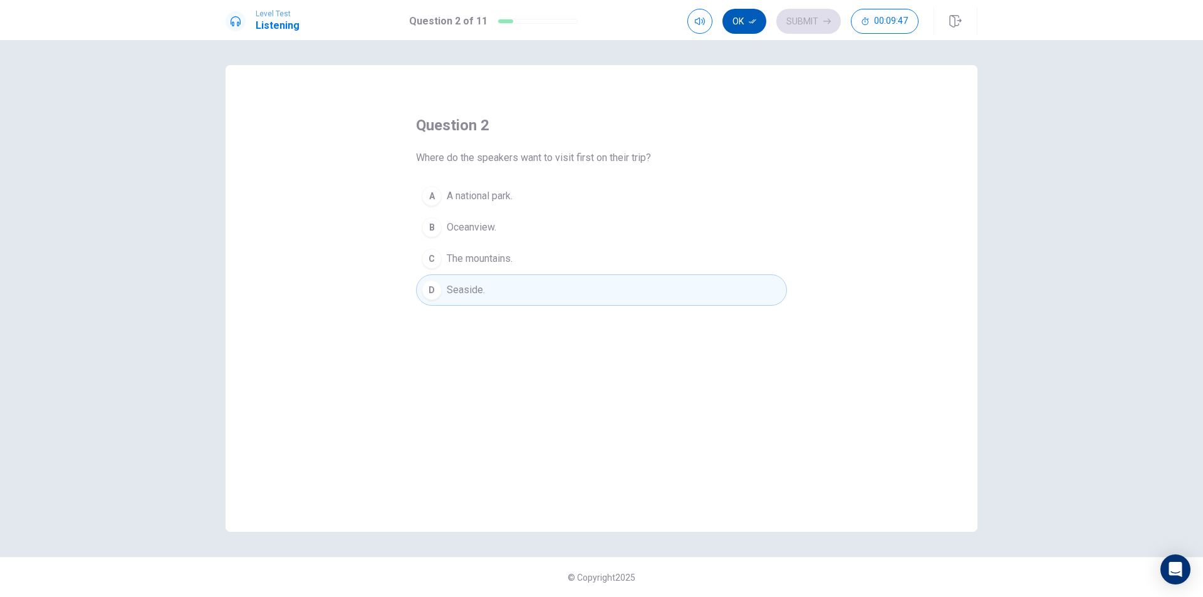
click at [751, 26] on button "Ok" at bounding box center [744, 21] width 44 height 25
click at [801, 23] on button "Submit" at bounding box center [808, 21] width 65 height 25
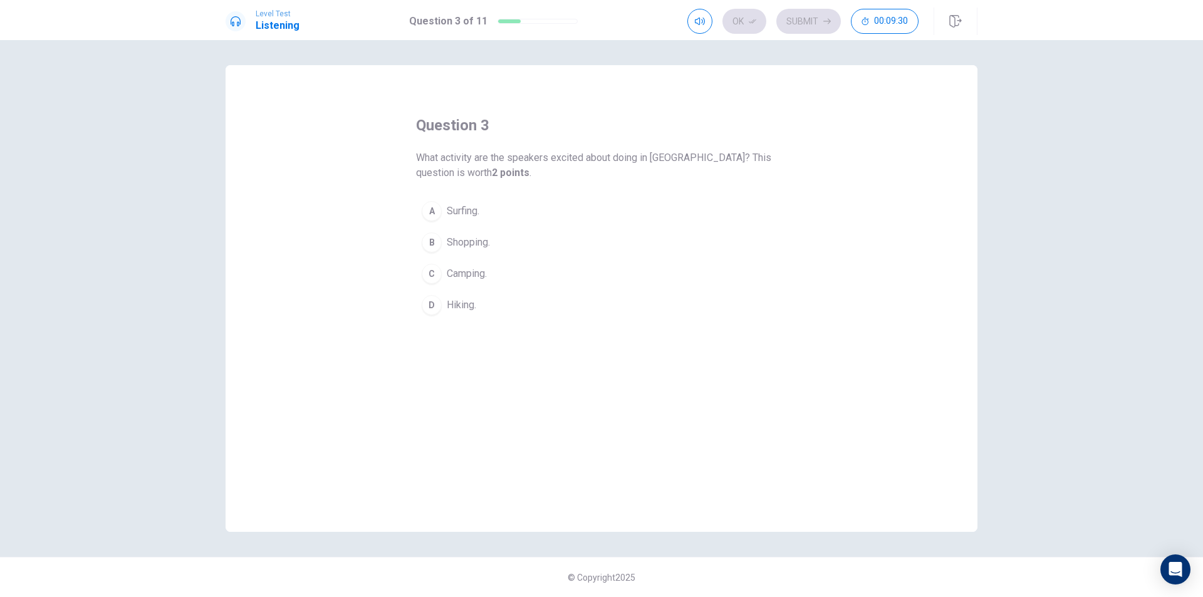
click at [469, 274] on span "Camping." at bounding box center [467, 273] width 40 height 15
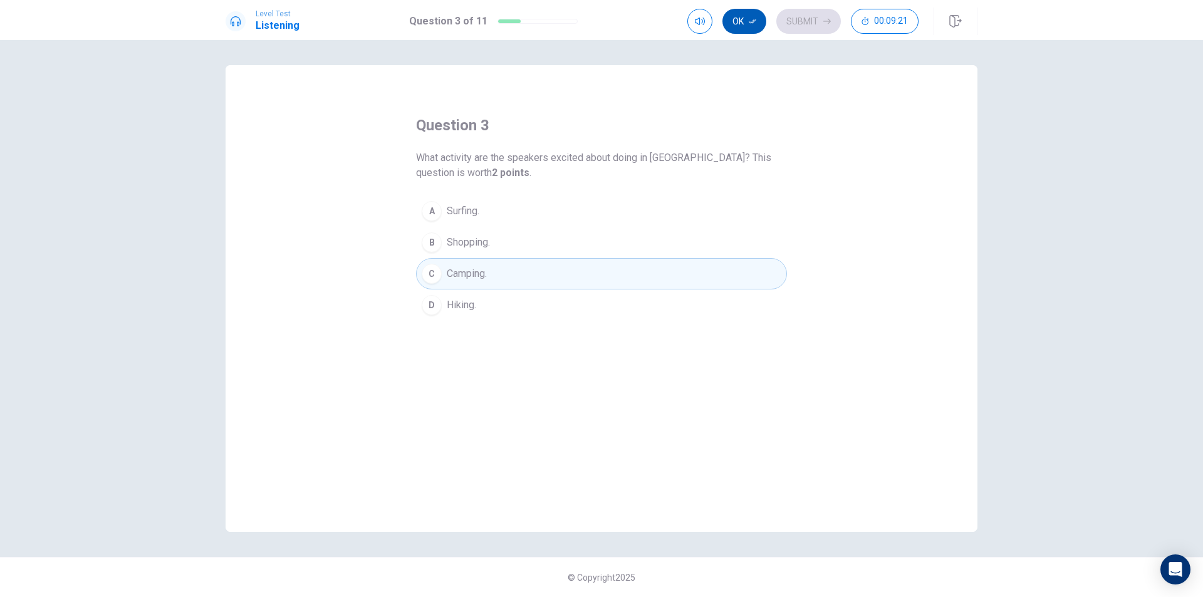
click at [745, 27] on button "Ok" at bounding box center [744, 21] width 44 height 25
click at [824, 24] on icon "button" at bounding box center [827, 22] width 8 height 8
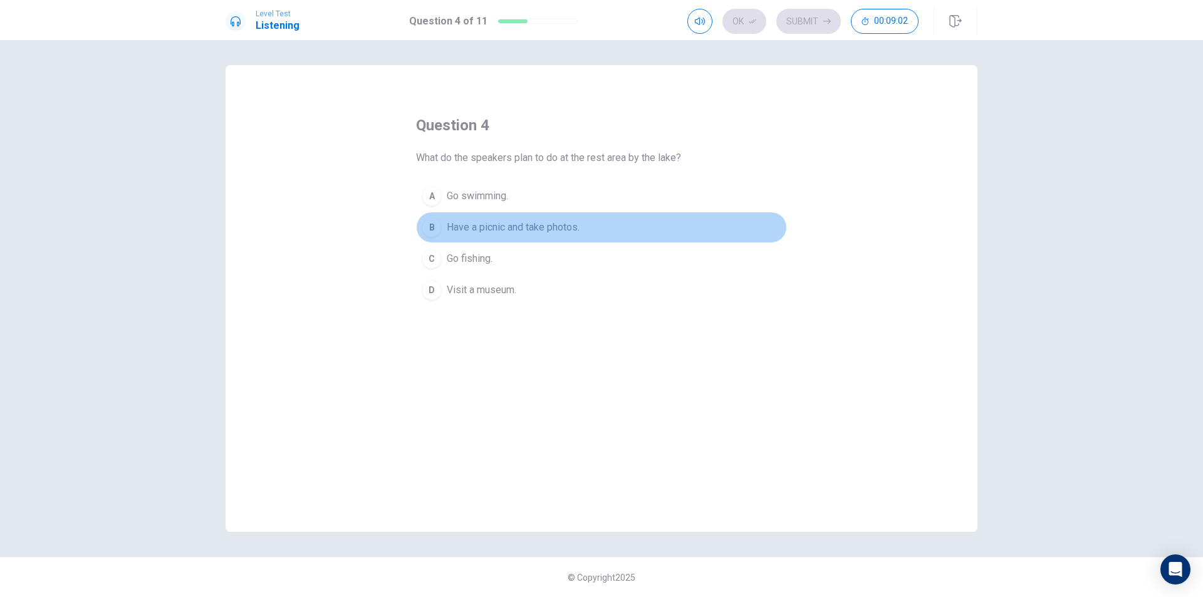
click at [507, 229] on span "Have a picnic and take photos." at bounding box center [513, 227] width 133 height 15
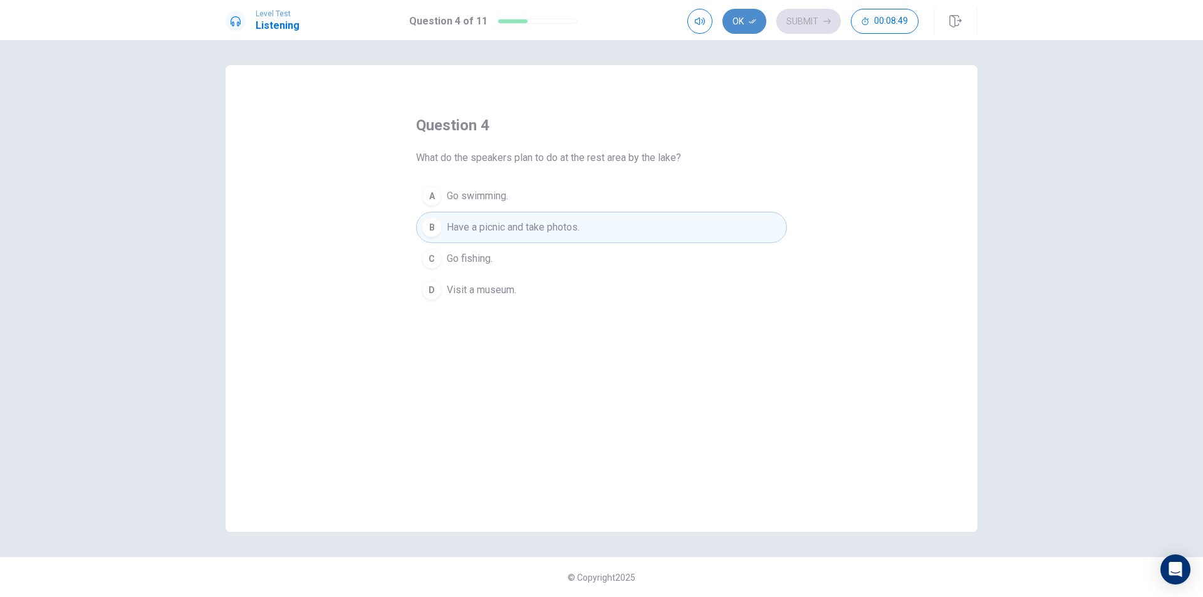
click at [759, 19] on button "Ok" at bounding box center [744, 21] width 44 height 25
click at [799, 19] on button "Submit" at bounding box center [808, 21] width 65 height 25
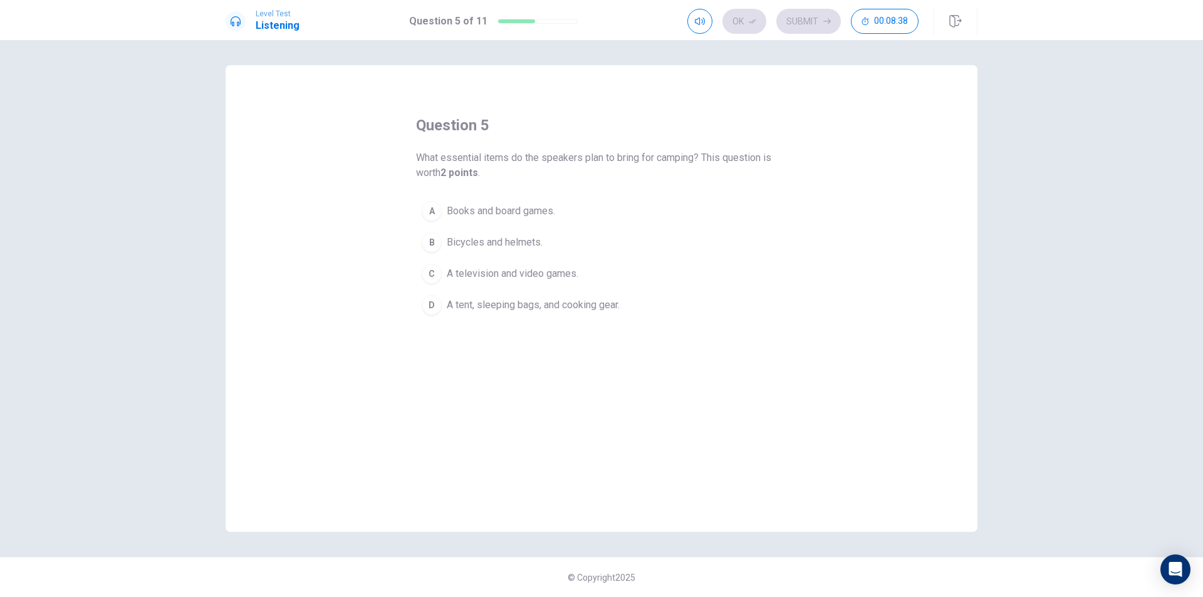
click at [505, 304] on span "A tent, sleeping bags, and cooking gear." at bounding box center [533, 305] width 173 height 15
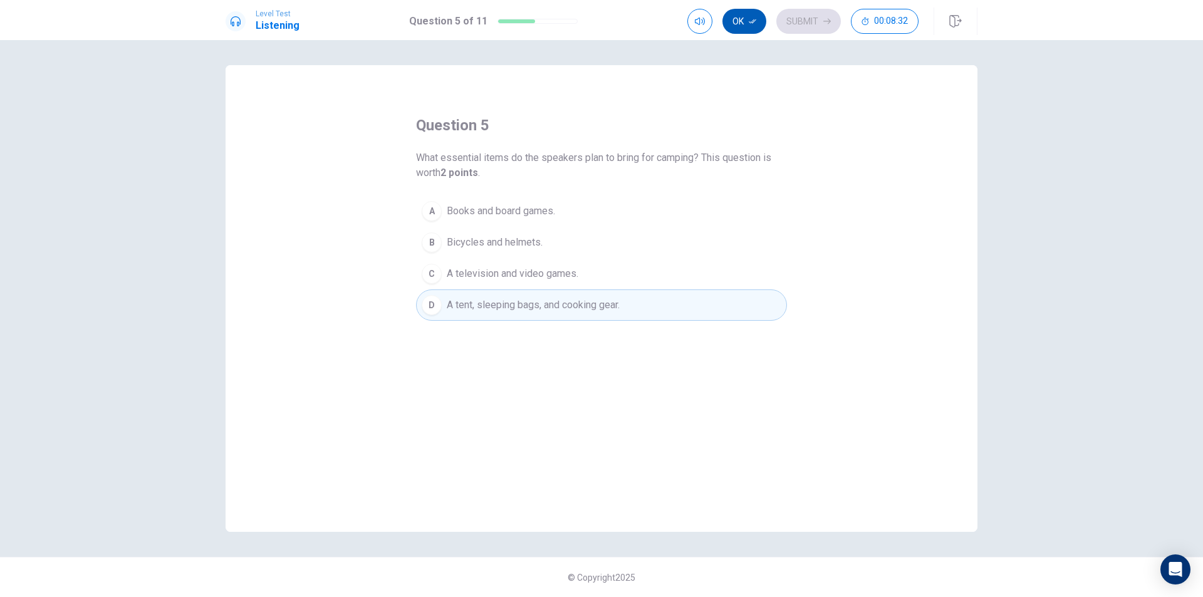
click at [754, 29] on button "Ok" at bounding box center [744, 21] width 44 height 25
click at [817, 19] on button "Submit" at bounding box center [808, 21] width 65 height 25
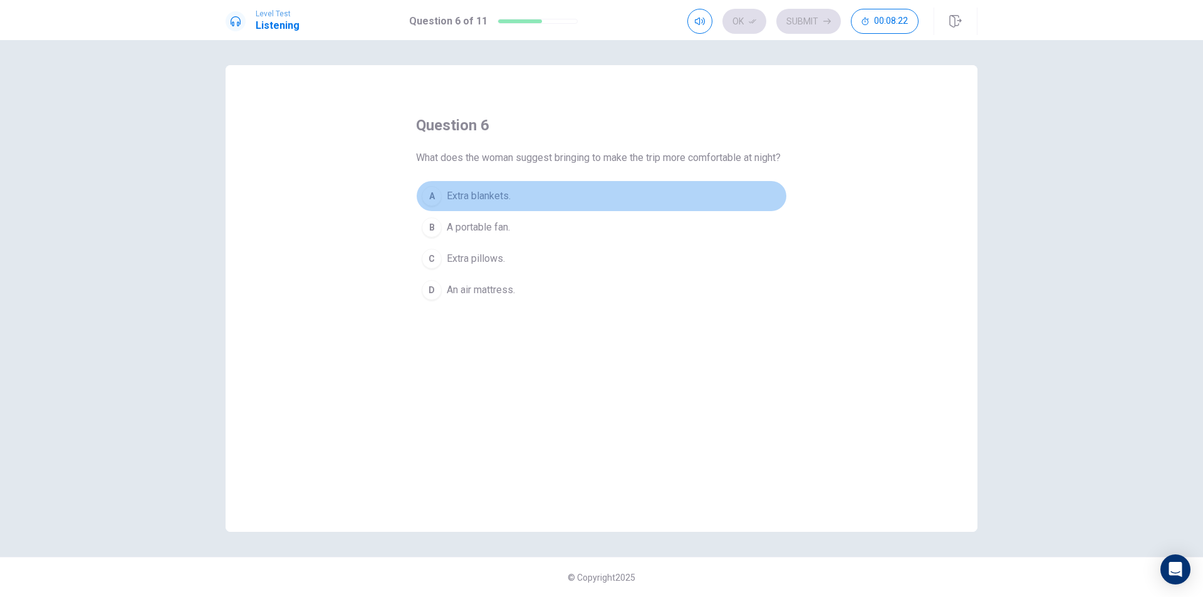
click at [489, 204] on span "Extra blankets." at bounding box center [479, 196] width 64 height 15
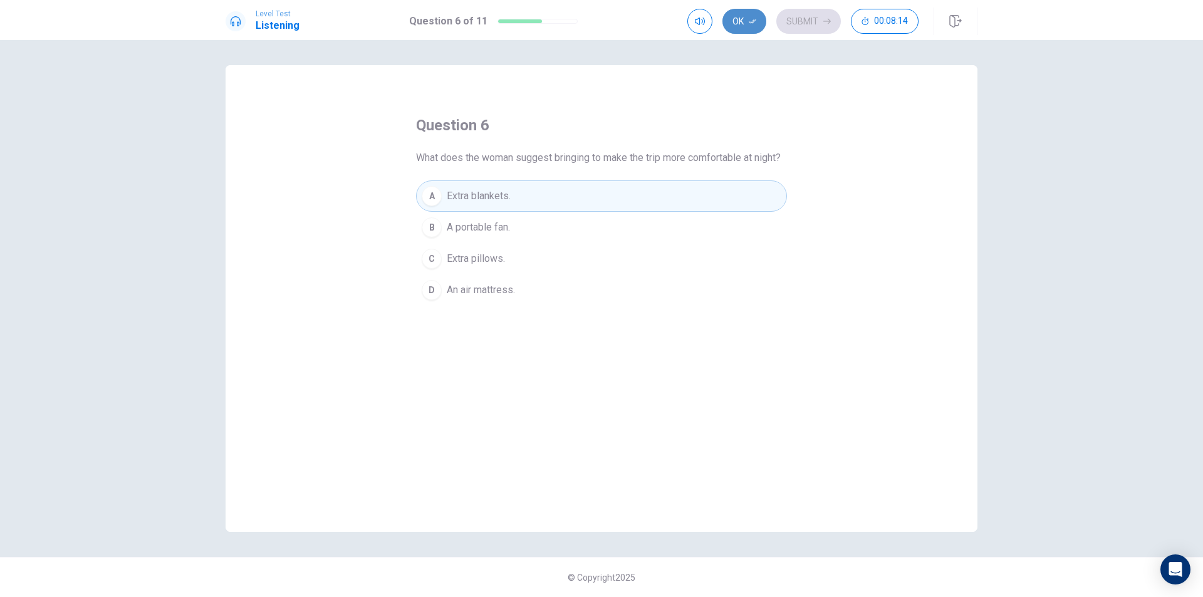
click at [739, 23] on button "Ok" at bounding box center [744, 21] width 44 height 25
click at [811, 26] on button "Submit" at bounding box center [808, 21] width 65 height 25
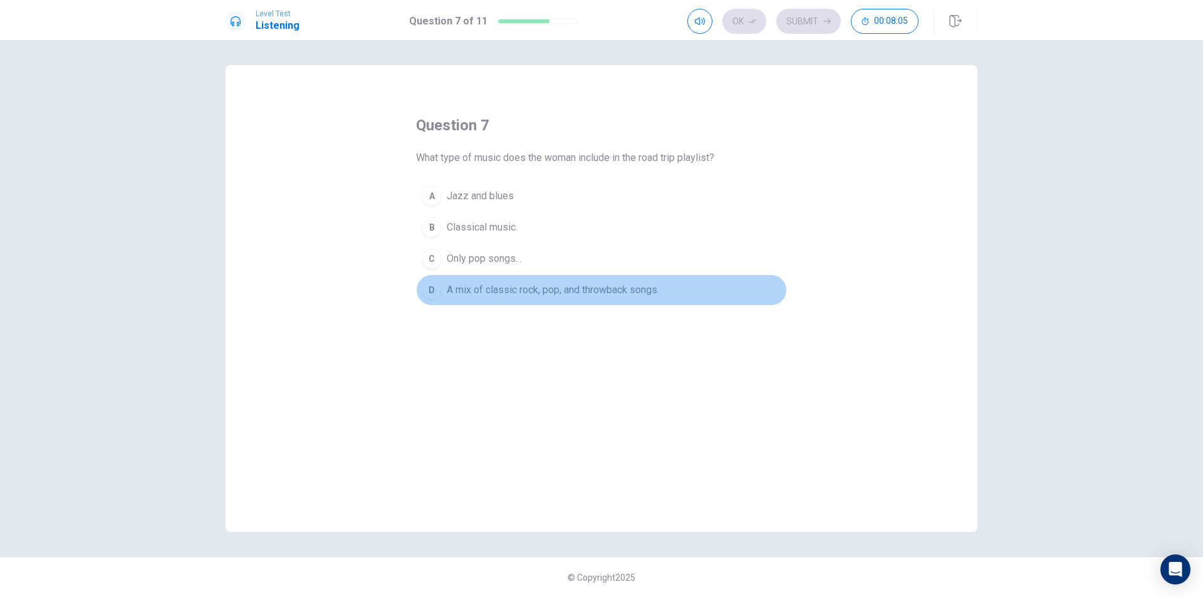
click at [502, 289] on span "A mix of classic rock, pop, and throwback songs." at bounding box center [553, 290] width 212 height 15
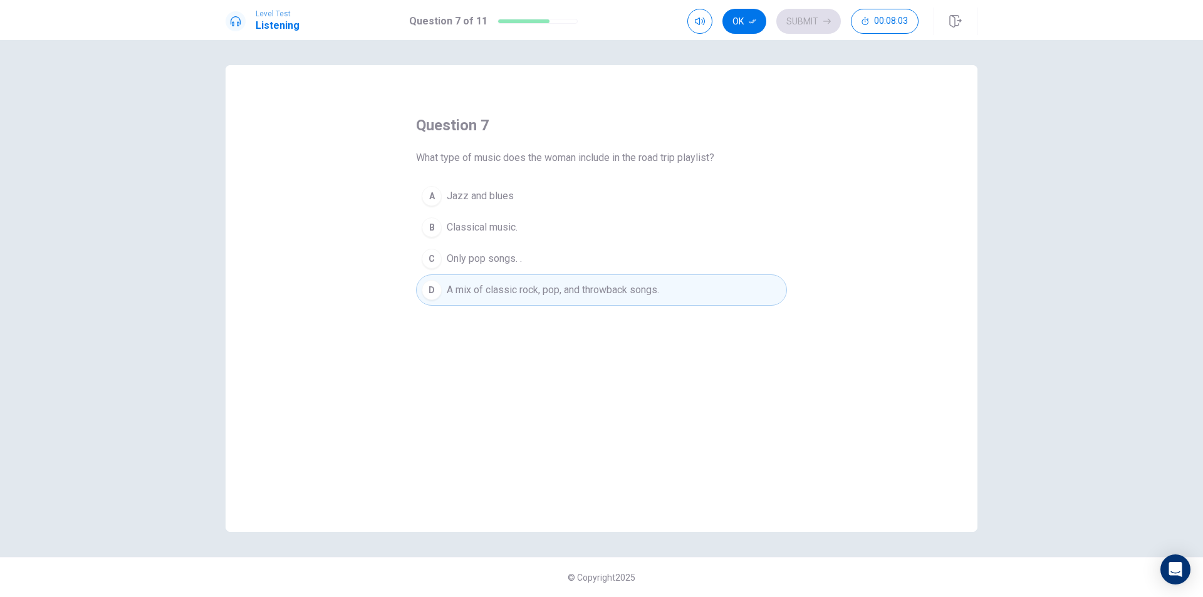
click at [749, 24] on button "Ok" at bounding box center [744, 21] width 44 height 25
click at [823, 24] on icon "button" at bounding box center [827, 22] width 8 height 8
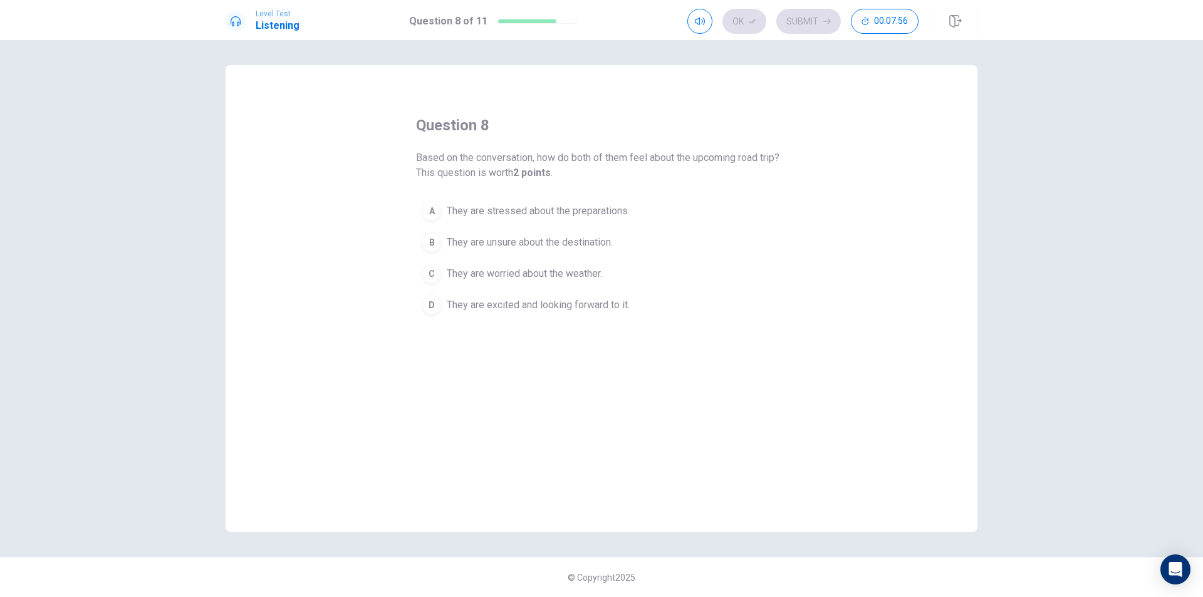
click at [521, 306] on span "They are excited and looking forward to it." at bounding box center [538, 305] width 183 height 15
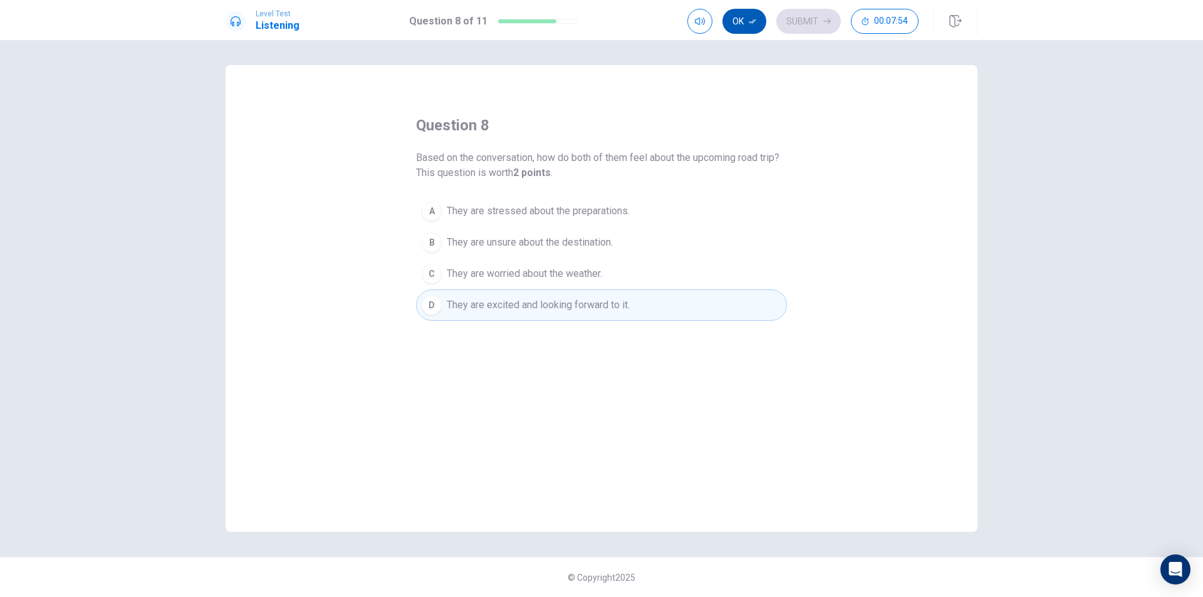
click at [751, 24] on icon "button" at bounding box center [753, 22] width 8 height 8
click at [805, 24] on button "Submit" at bounding box center [808, 21] width 65 height 25
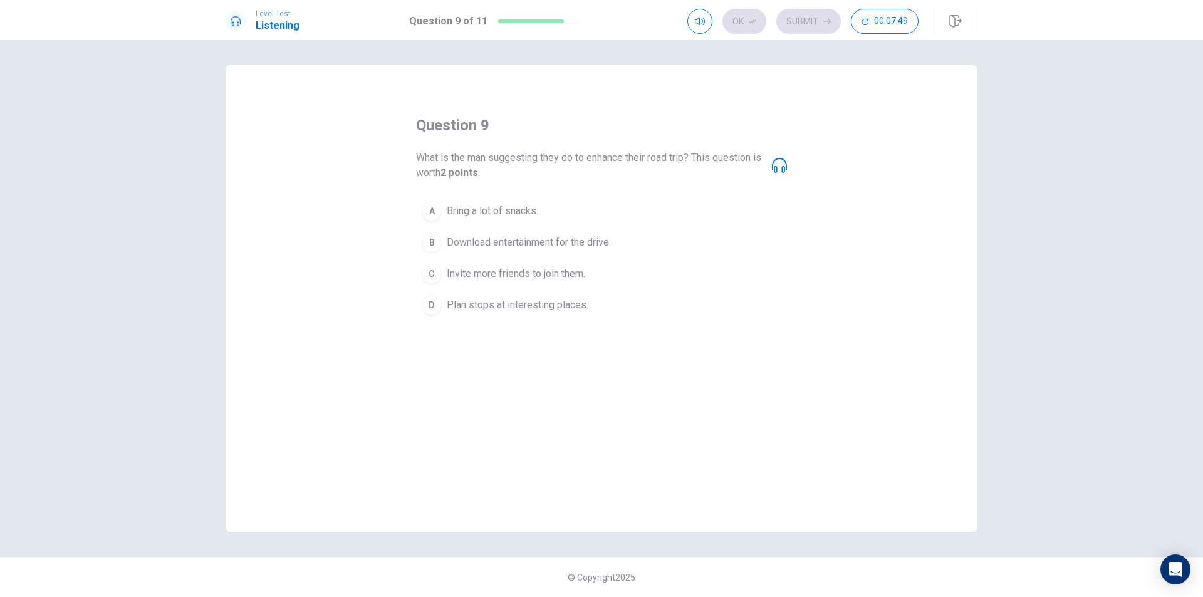
click at [546, 244] on span "Download entertainment for the drive." at bounding box center [529, 242] width 164 height 15
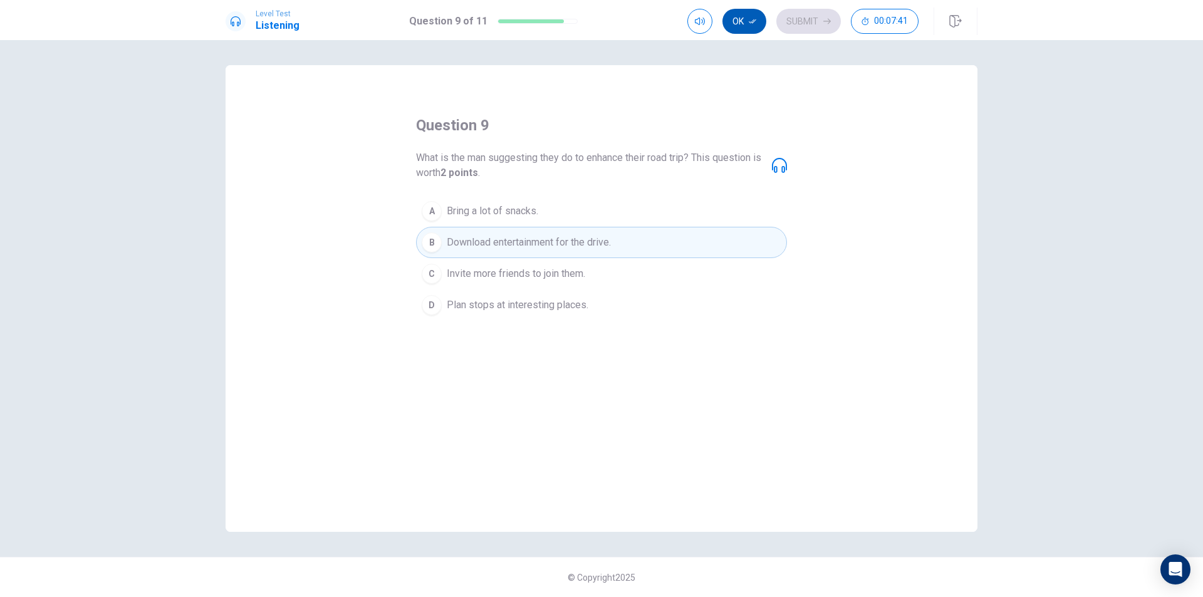
click at [747, 27] on button "Ok" at bounding box center [744, 21] width 44 height 25
click at [801, 23] on button "Submit" at bounding box center [808, 21] width 65 height 25
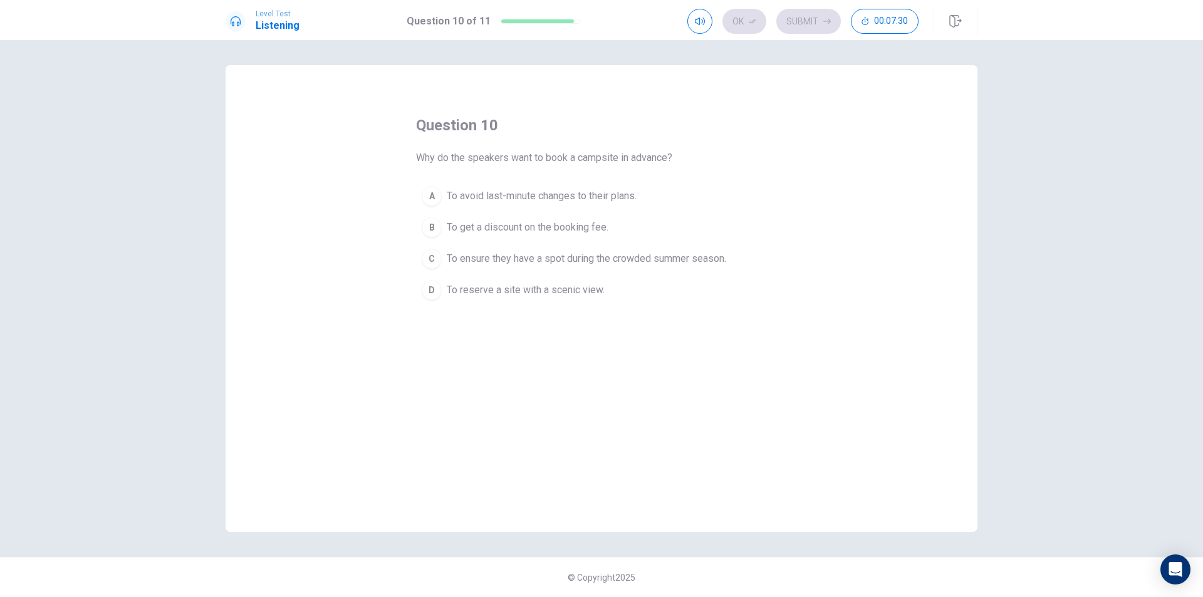
click at [533, 259] on span "To ensure they have a spot during the crowded summer season." at bounding box center [586, 258] width 279 height 15
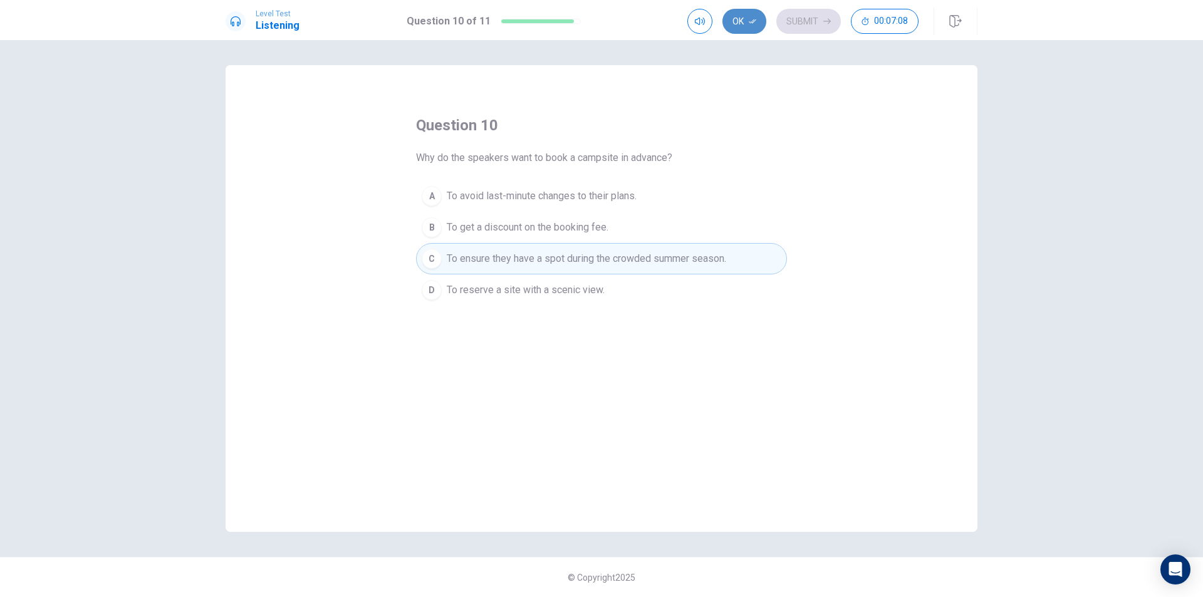
click at [749, 23] on icon "button" at bounding box center [753, 22] width 8 height 8
click at [805, 23] on button "Submit" at bounding box center [808, 21] width 65 height 25
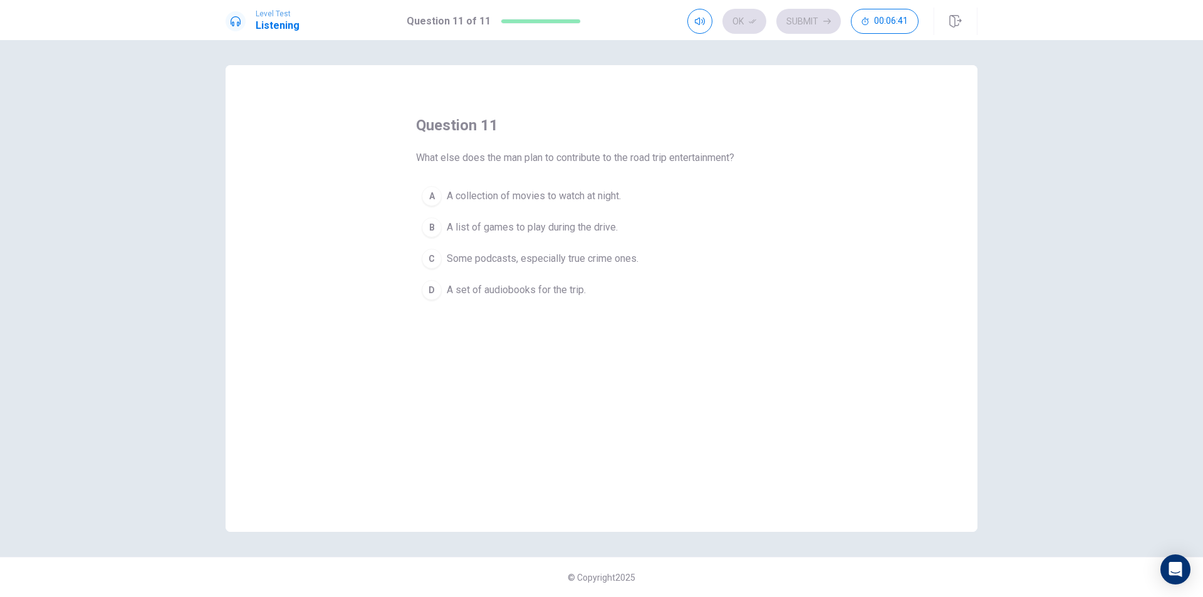
click at [531, 258] on span "Some podcasts, especially true crime ones." at bounding box center [543, 258] width 192 height 15
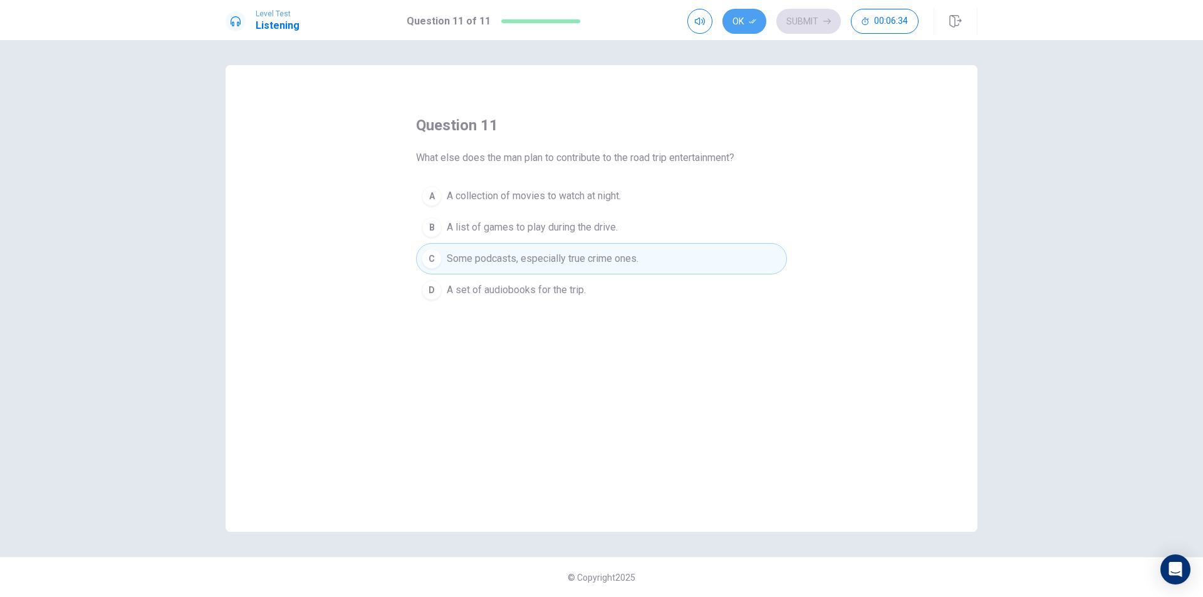
click at [749, 25] on button "Ok" at bounding box center [744, 21] width 44 height 25
click at [804, 25] on button "Submit" at bounding box center [808, 21] width 65 height 25
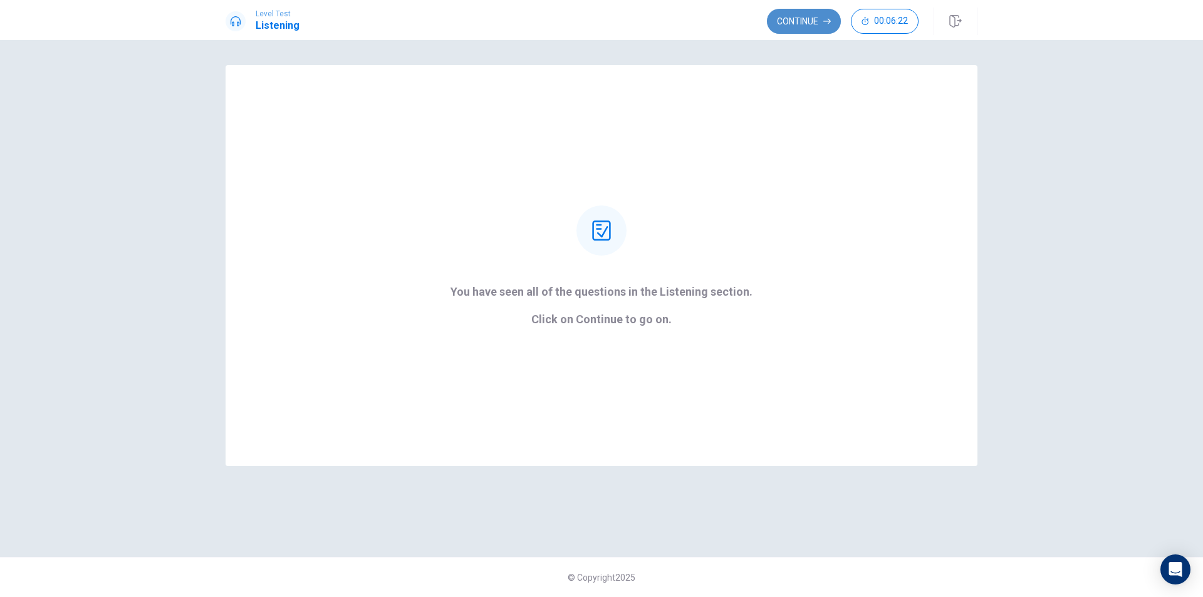
click at [813, 27] on button "Continue" at bounding box center [804, 21] width 74 height 25
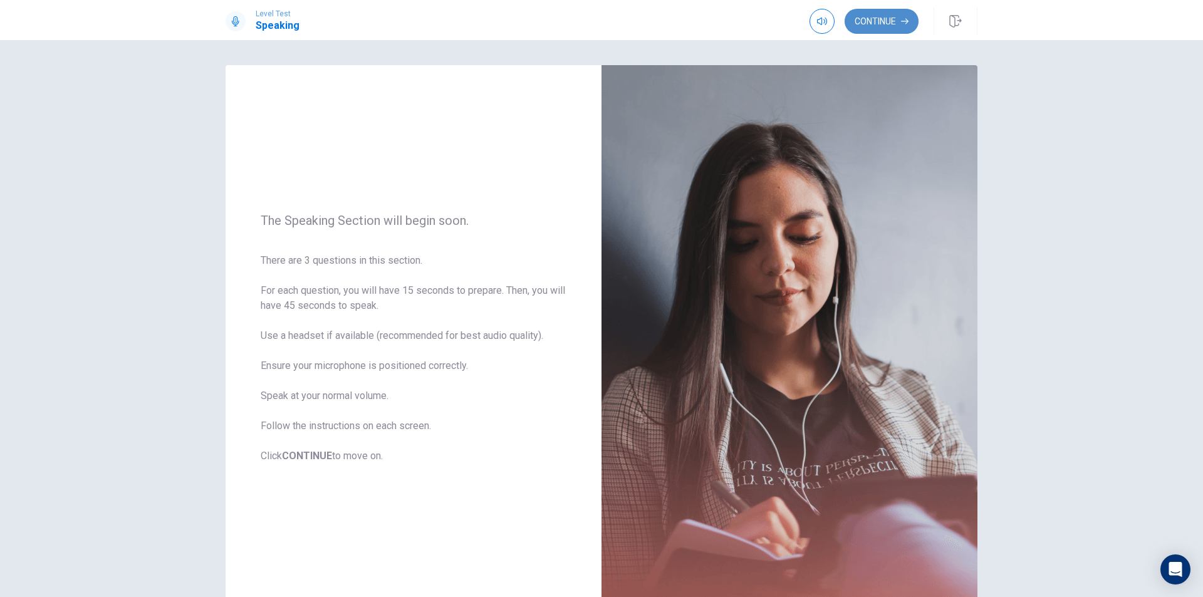
click at [876, 21] on button "Continue" at bounding box center [882, 21] width 74 height 25
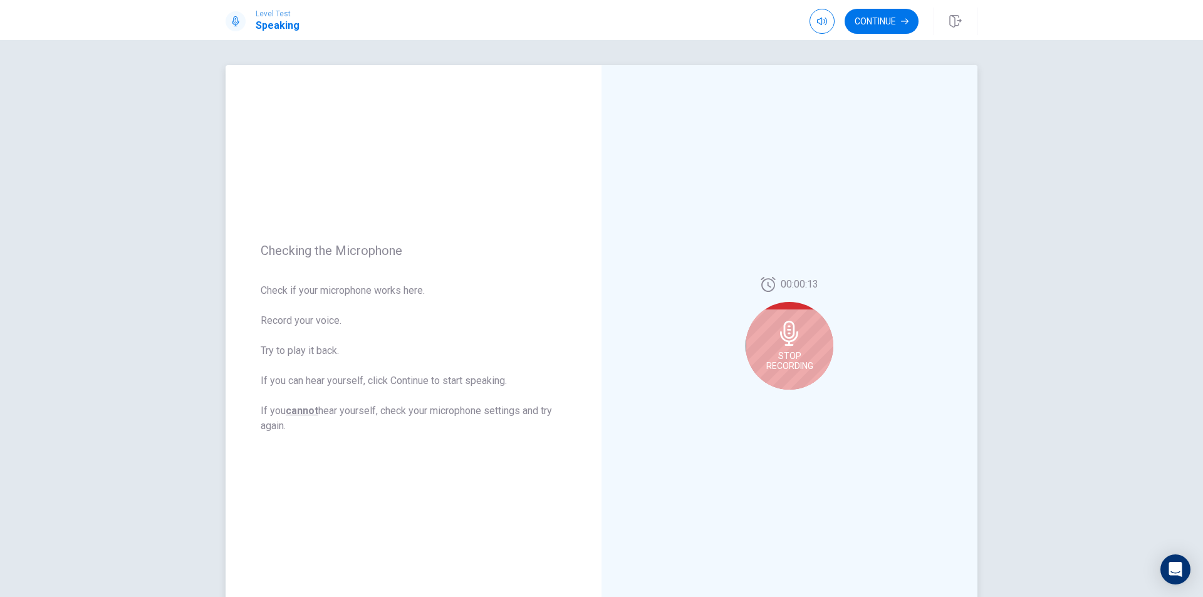
click at [803, 350] on div "Stop Recording" at bounding box center [790, 346] width 88 height 88
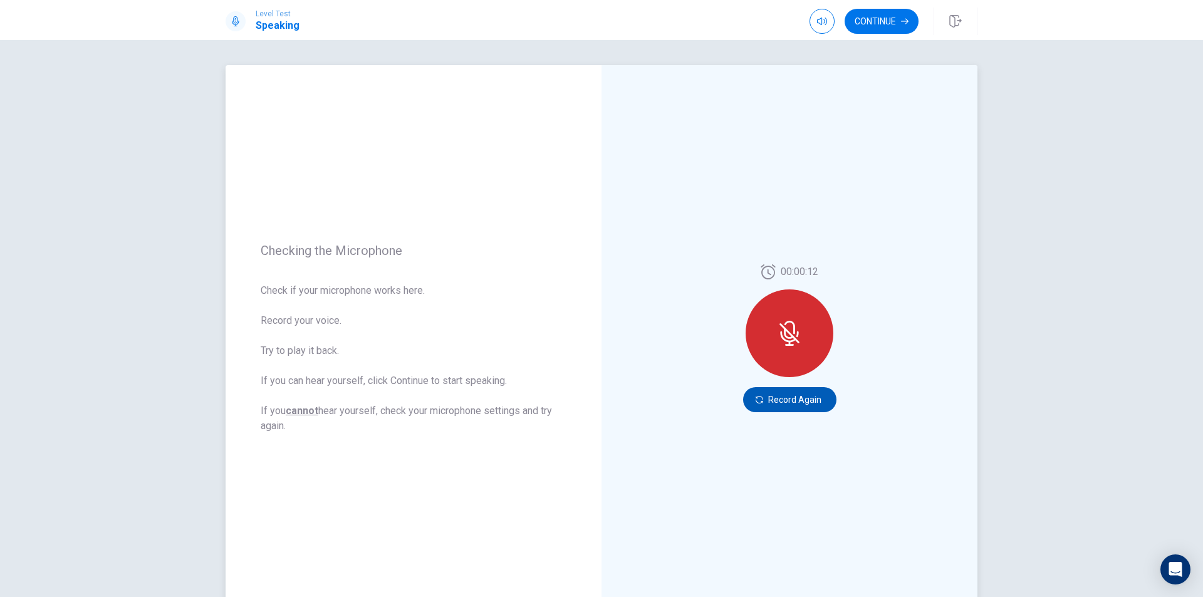
click at [786, 402] on button "Record Again" at bounding box center [789, 399] width 93 height 25
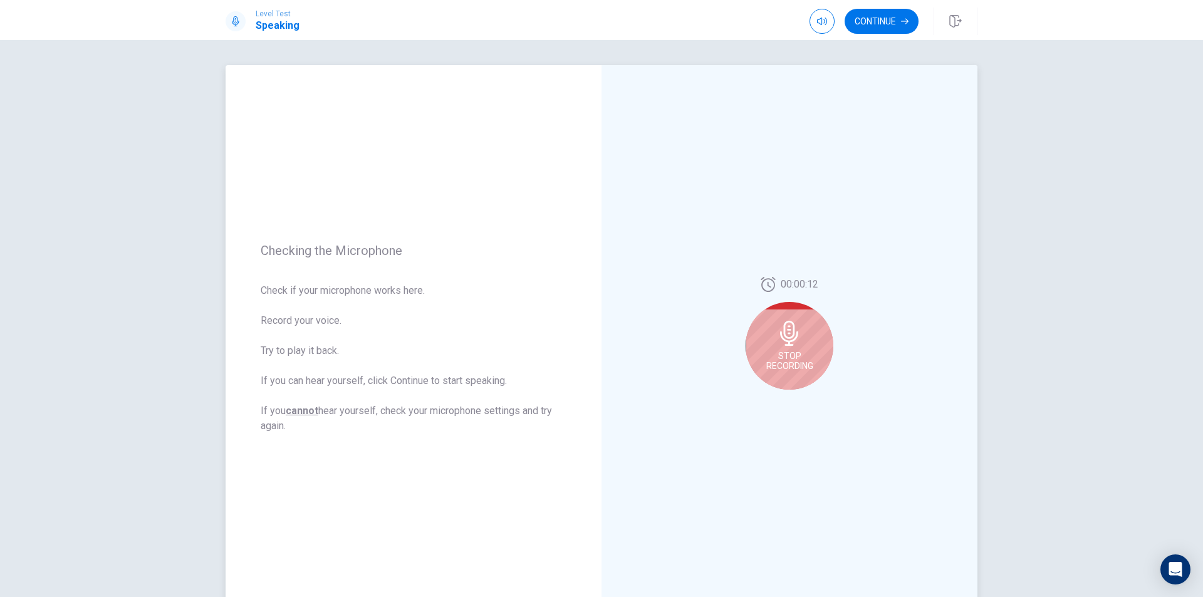
click at [789, 341] on icon at bounding box center [789, 333] width 18 height 25
click at [793, 337] on icon at bounding box center [788, 337] width 18 height 25
click at [801, 400] on icon "Play Audio" at bounding box center [803, 400] width 6 height 8
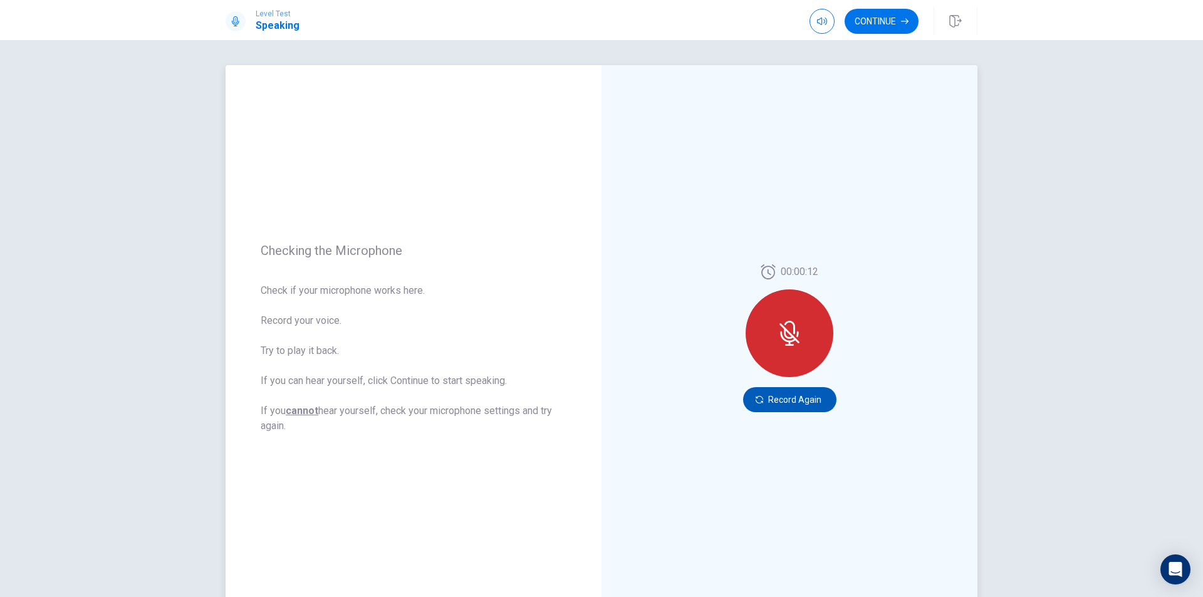
click at [783, 404] on button "Record Again" at bounding box center [789, 399] width 93 height 25
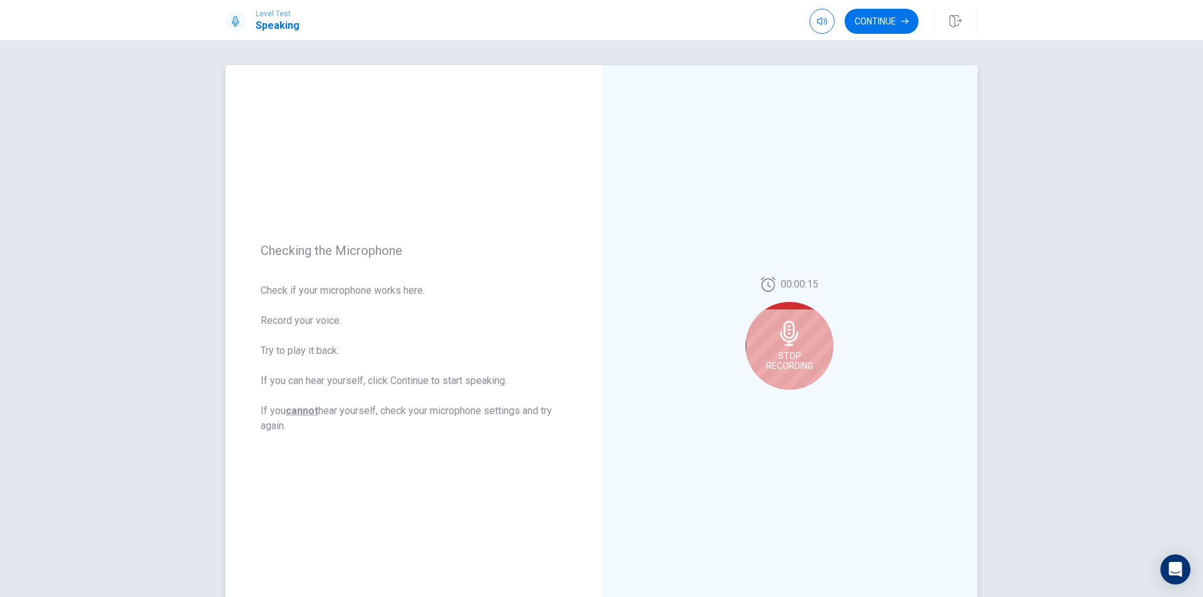
click at [791, 354] on span "Stop Recording" at bounding box center [789, 361] width 47 height 20
click at [801, 329] on div at bounding box center [790, 337] width 88 height 88
click at [781, 337] on icon at bounding box center [788, 337] width 18 height 25
click at [774, 400] on icon "Record Again" at bounding box center [776, 400] width 8 height 8
click at [796, 351] on span "Stop Recording" at bounding box center [789, 361] width 47 height 20
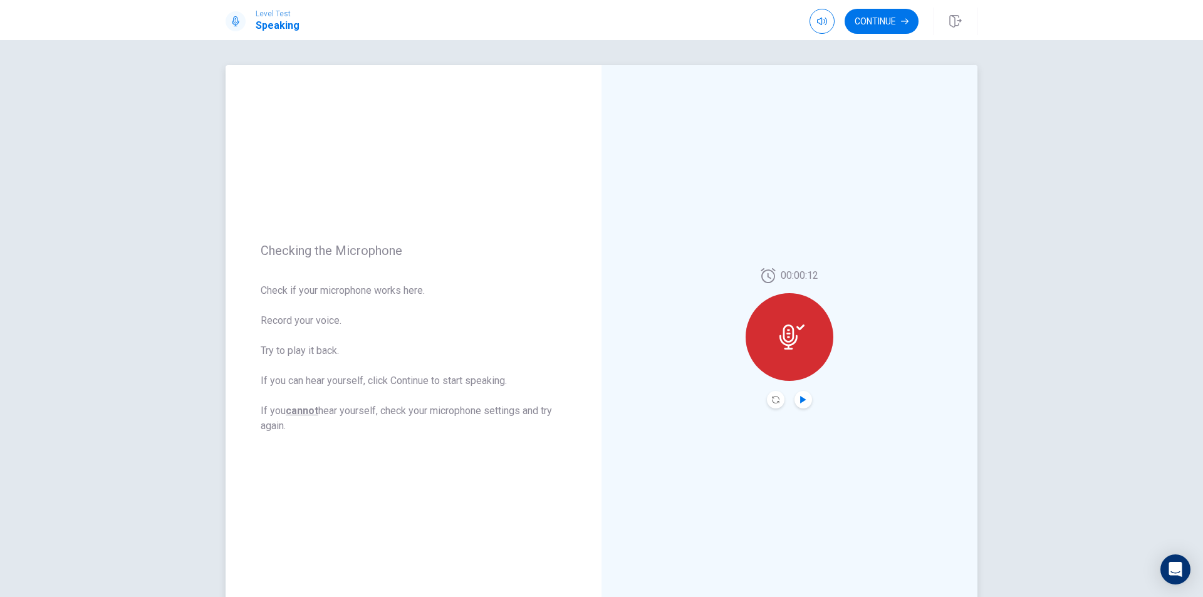
click at [799, 396] on icon "Play Audio" at bounding box center [803, 400] width 8 height 8
click at [774, 400] on icon "Record Again" at bounding box center [776, 400] width 8 height 8
click at [792, 337] on icon at bounding box center [789, 333] width 18 height 25
click at [800, 396] on icon "Play Audio" at bounding box center [803, 400] width 6 height 8
click at [890, 19] on button "Continue" at bounding box center [882, 21] width 74 height 25
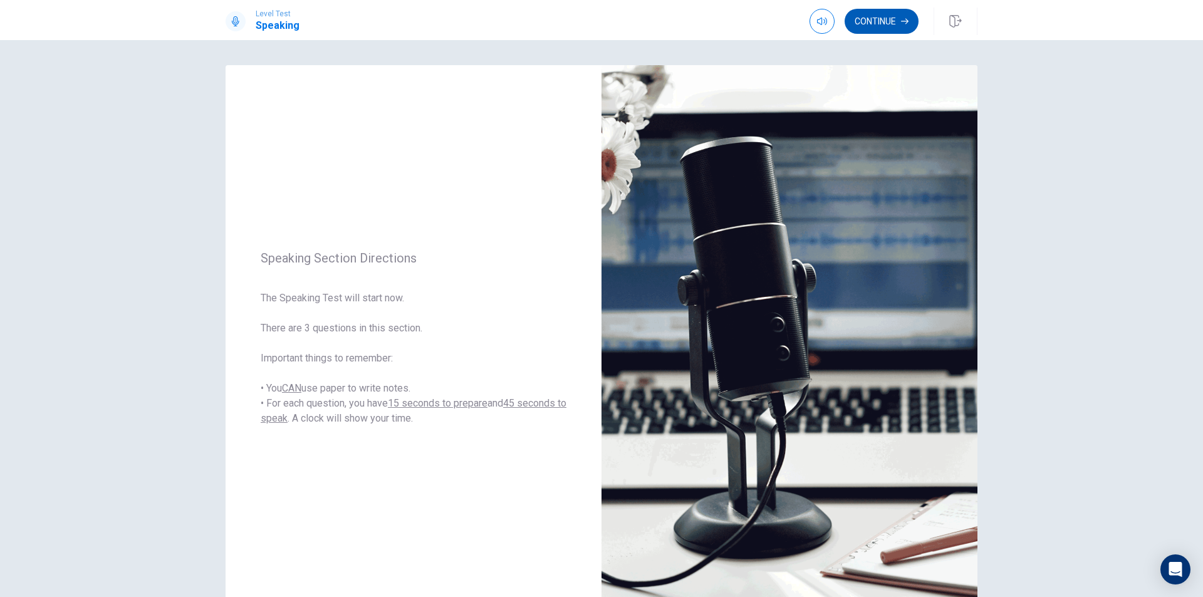
click at [892, 23] on button "Continue" at bounding box center [882, 21] width 74 height 25
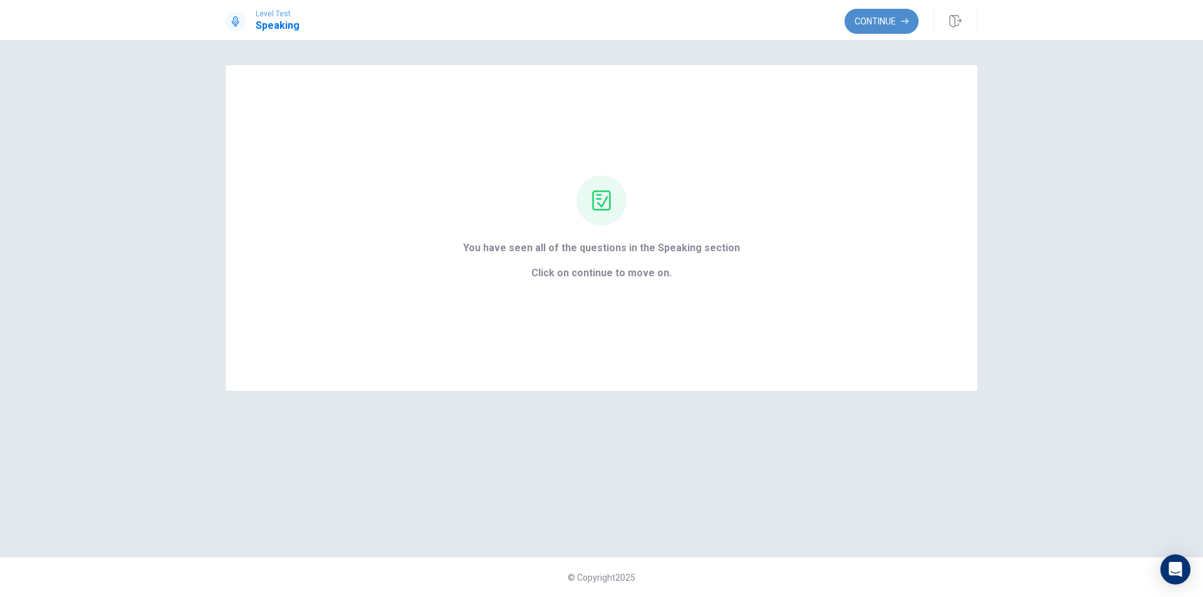
click at [883, 19] on button "Continue" at bounding box center [882, 21] width 74 height 25
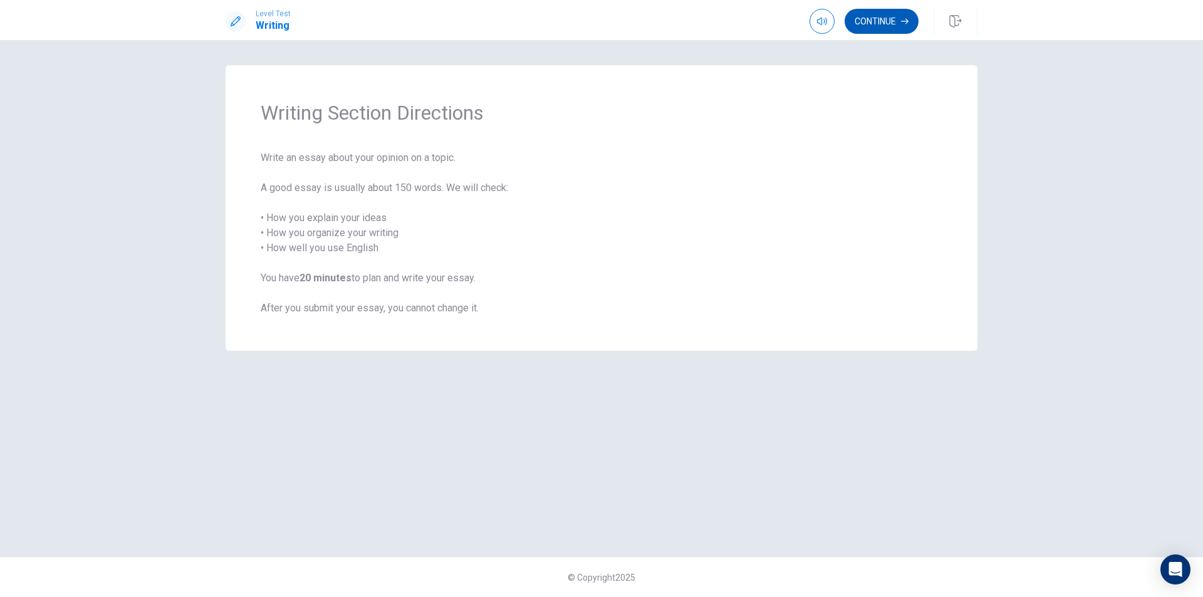
click at [889, 26] on button "Continue" at bounding box center [882, 21] width 74 height 25
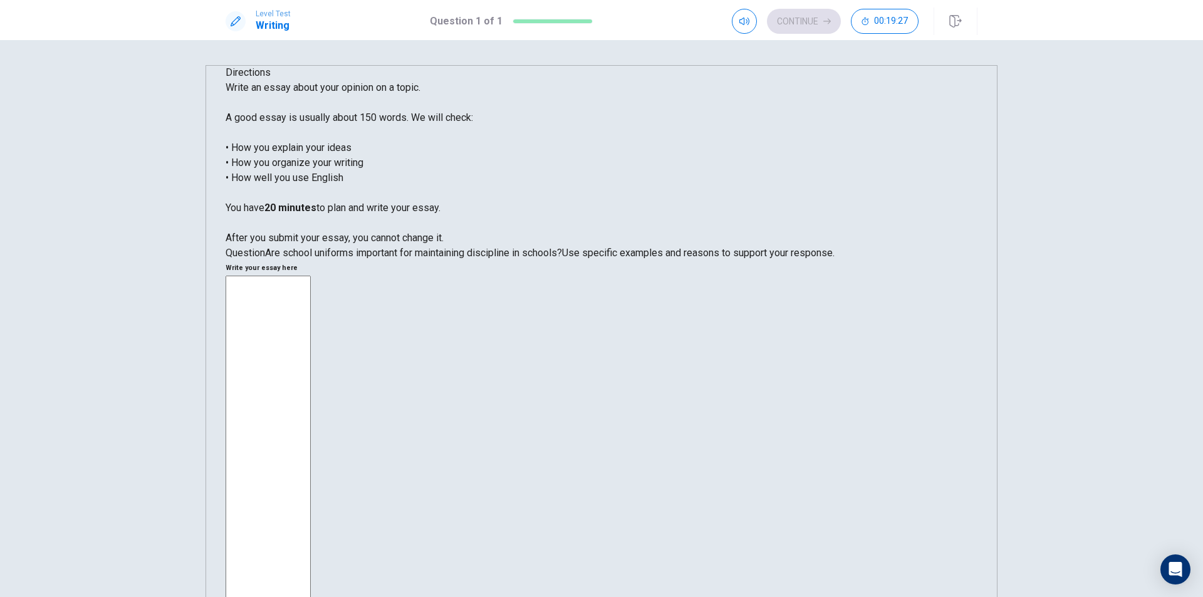
click at [311, 276] on textarea at bounding box center [268, 465] width 85 height 378
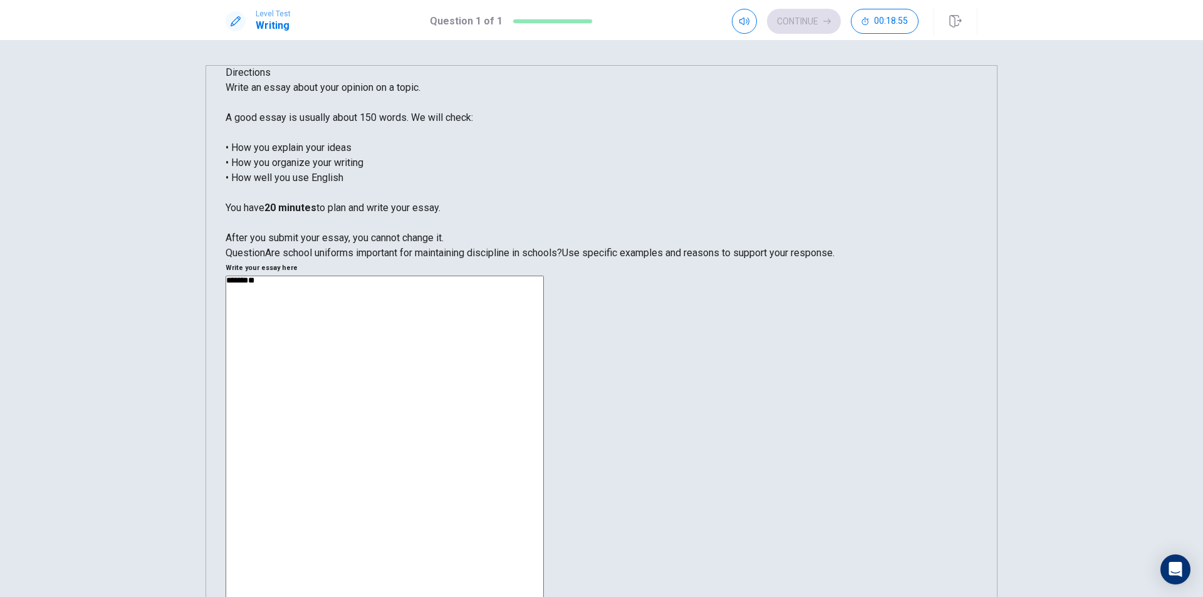
type textarea "*"
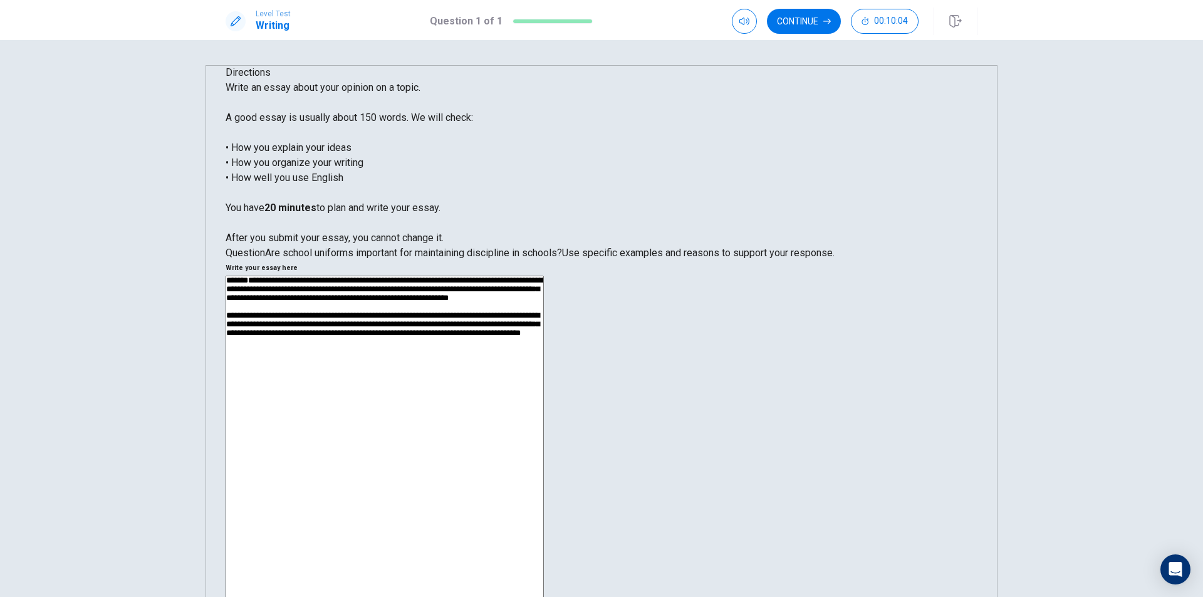
click at [544, 276] on textarea "**********" at bounding box center [385, 454] width 318 height 357
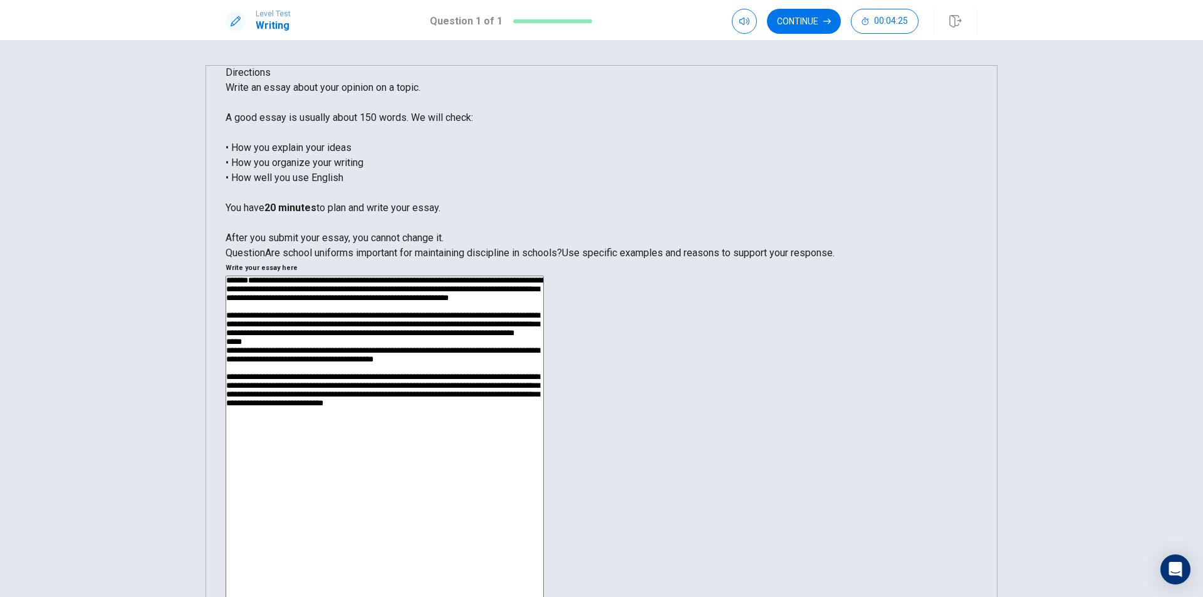
click at [544, 420] on textarea at bounding box center [385, 454] width 318 height 357
click at [544, 443] on textarea at bounding box center [385, 454] width 318 height 357
click at [544, 276] on textarea at bounding box center [385, 454] width 318 height 357
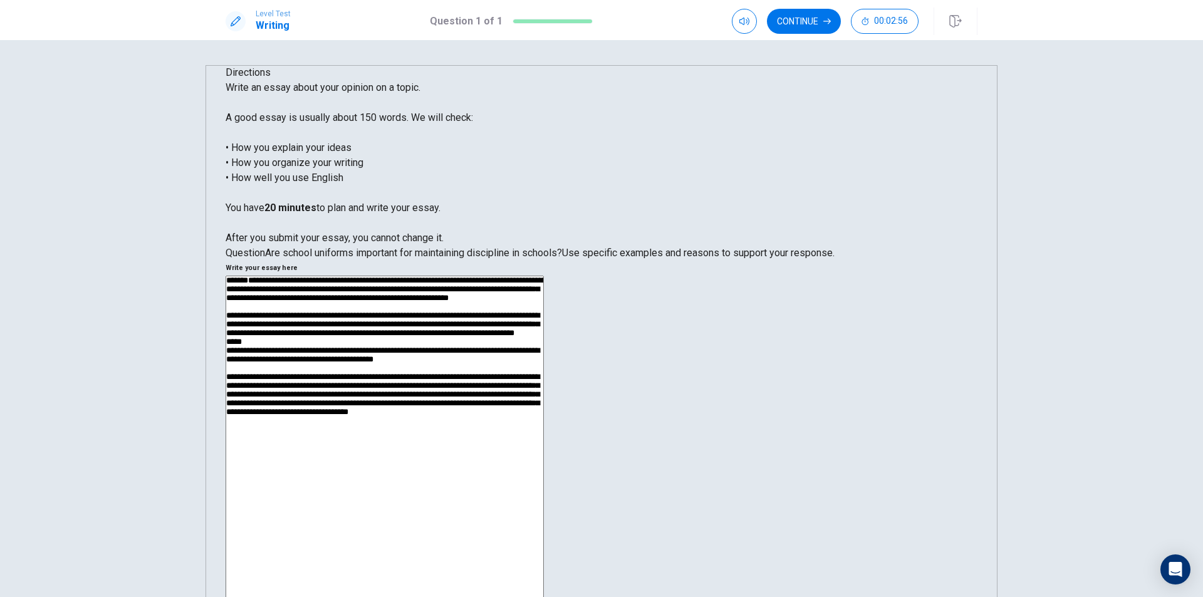
click at [544, 447] on textarea at bounding box center [385, 454] width 318 height 357
click at [544, 430] on textarea at bounding box center [385, 454] width 318 height 357
click at [544, 440] on textarea at bounding box center [385, 454] width 318 height 357
click at [544, 442] on textarea at bounding box center [385, 454] width 318 height 357
click at [544, 445] on textarea at bounding box center [385, 454] width 318 height 357
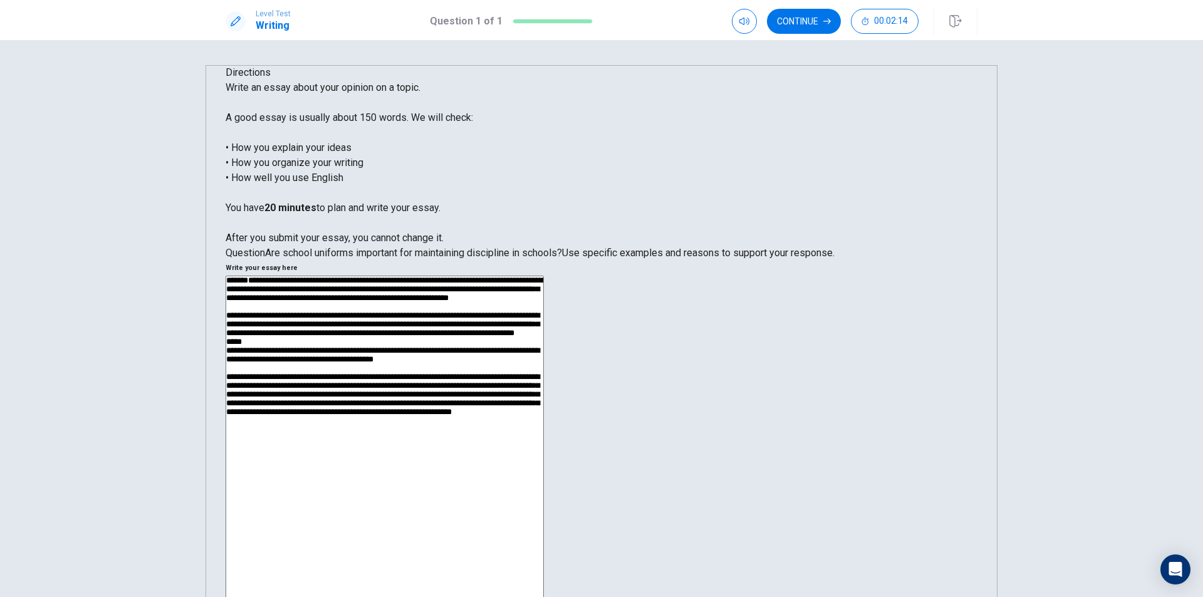
click at [544, 465] on textarea at bounding box center [385, 454] width 318 height 357
click at [544, 276] on textarea at bounding box center [385, 454] width 318 height 357
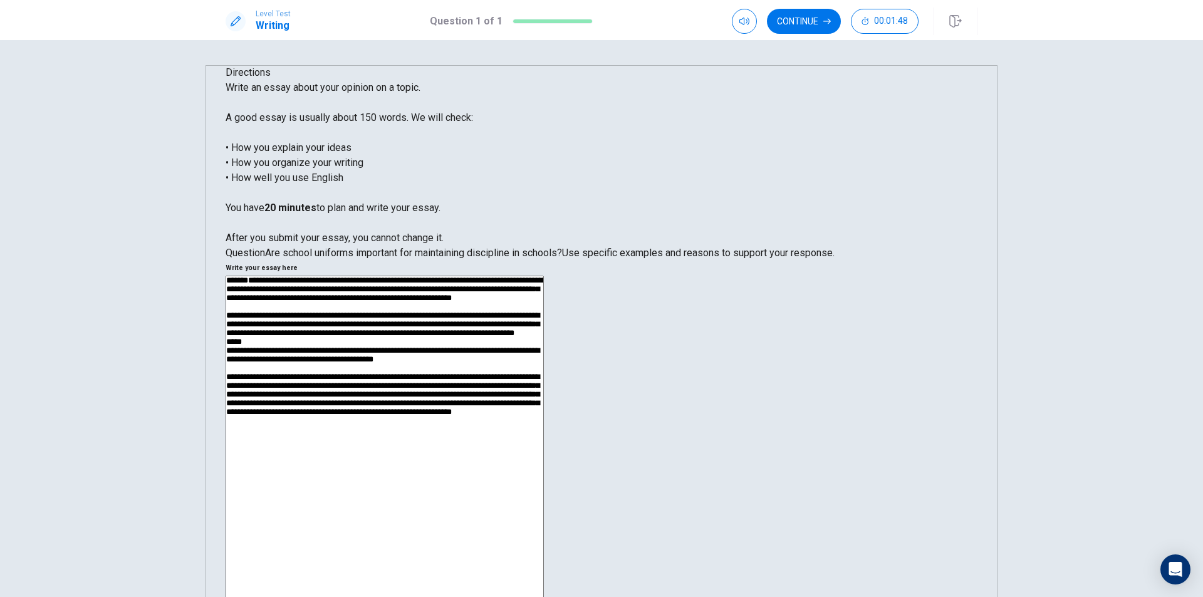
click at [544, 276] on textarea at bounding box center [385, 454] width 318 height 357
click at [544, 461] on textarea at bounding box center [385, 454] width 318 height 357
click at [544, 276] on textarea at bounding box center [385, 454] width 318 height 357
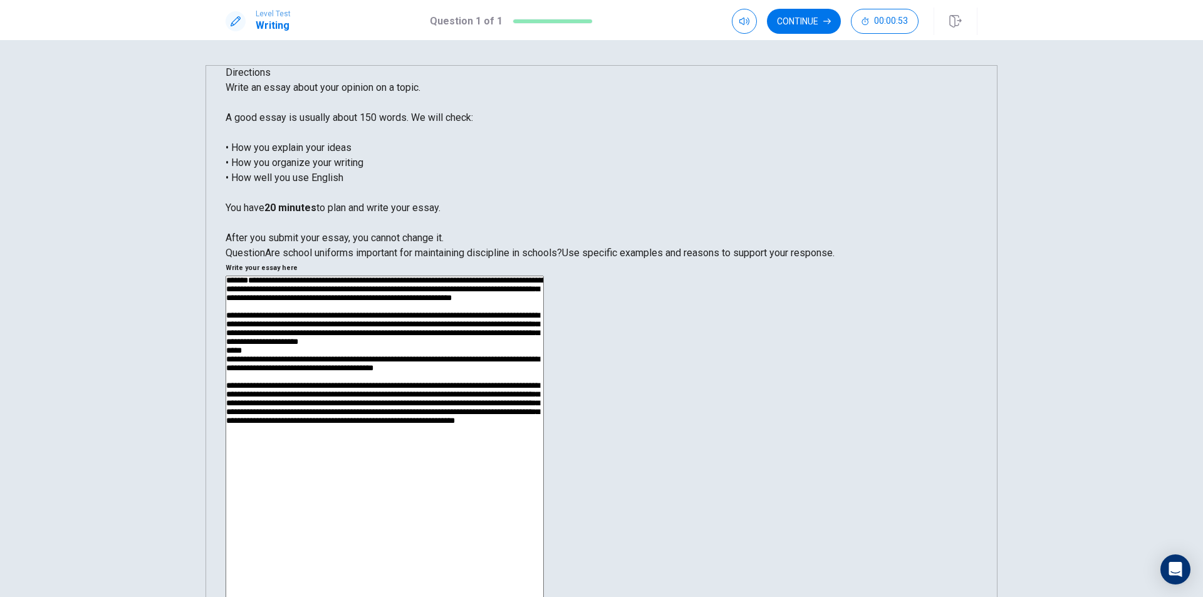
click at [544, 444] on textarea at bounding box center [385, 454] width 318 height 357
click at [544, 304] on textarea at bounding box center [385, 454] width 318 height 357
click at [544, 276] on textarea at bounding box center [385, 454] width 318 height 357
click at [544, 360] on textarea at bounding box center [385, 454] width 318 height 357
click at [544, 453] on textarea at bounding box center [385, 454] width 318 height 357
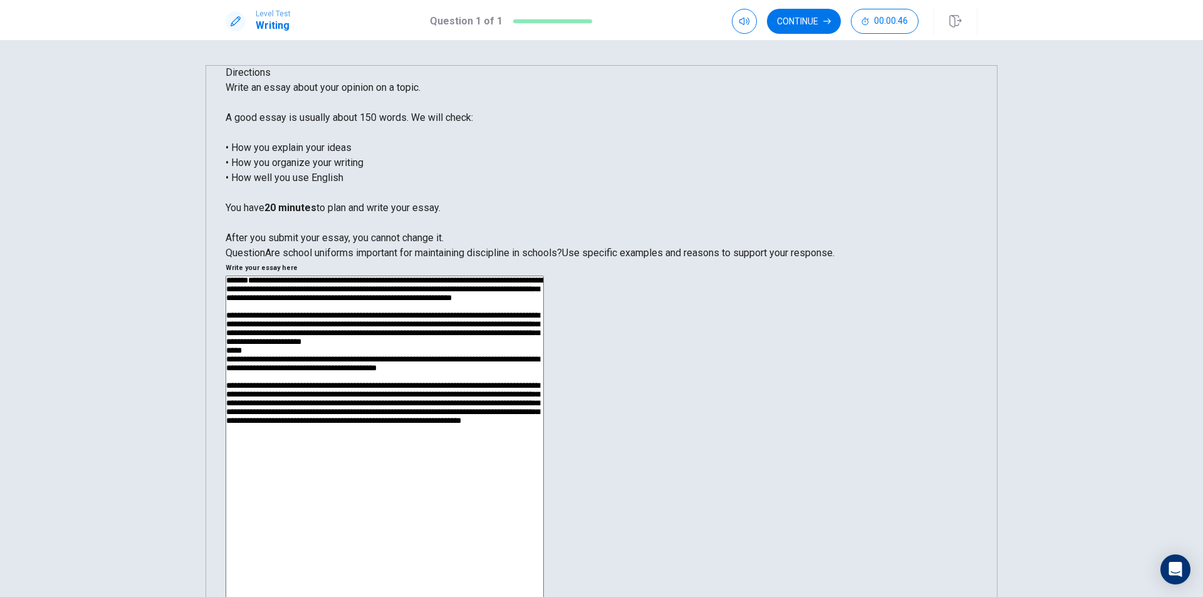
click at [544, 467] on textarea at bounding box center [385, 454] width 318 height 357
click at [544, 324] on textarea at bounding box center [385, 454] width 318 height 357
click at [544, 326] on textarea at bounding box center [385, 454] width 318 height 357
type textarea "**********"
click at [810, 28] on button "Continue" at bounding box center [804, 21] width 74 height 25
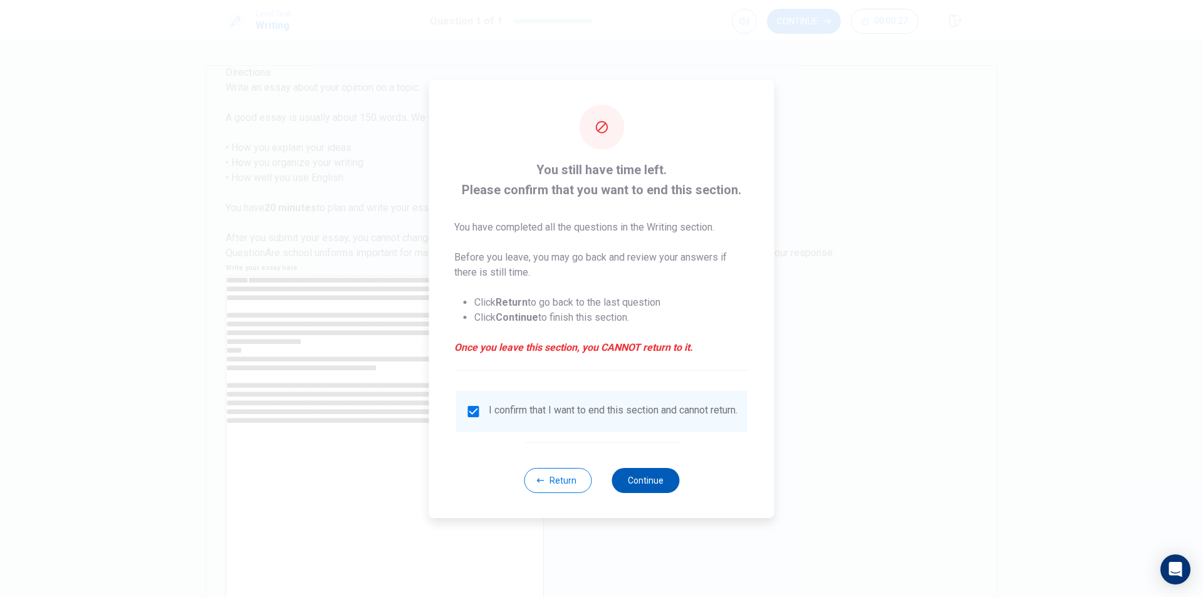
click at [655, 486] on button "Continue" at bounding box center [645, 480] width 68 height 25
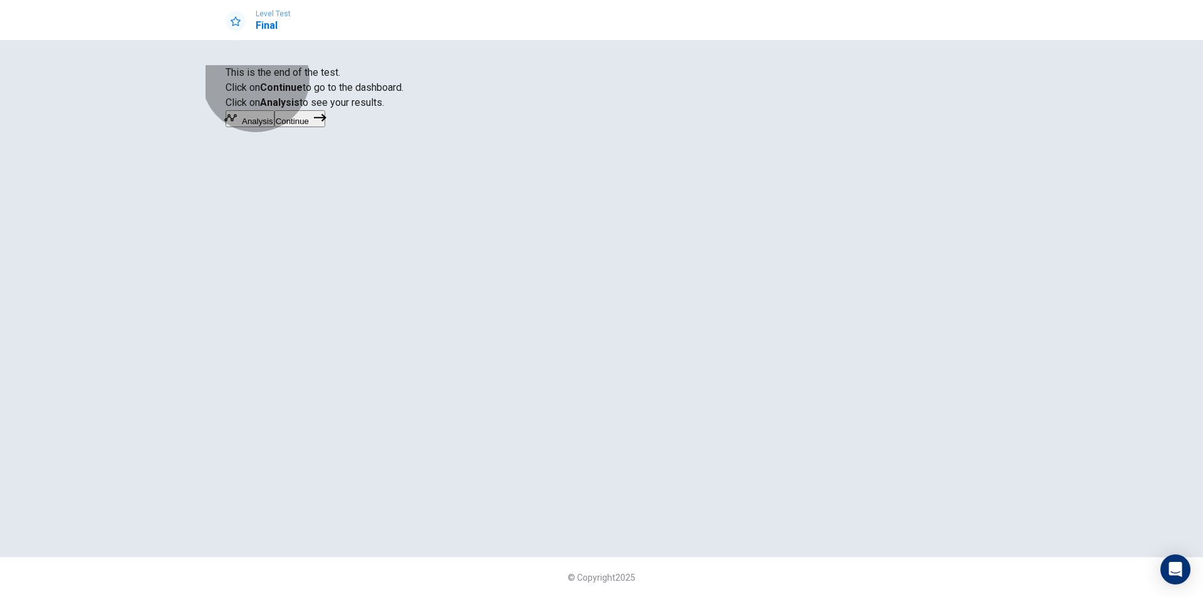
click at [325, 127] on button "Continue" at bounding box center [299, 118] width 51 height 17
